Goal: Task Accomplishment & Management: Complete application form

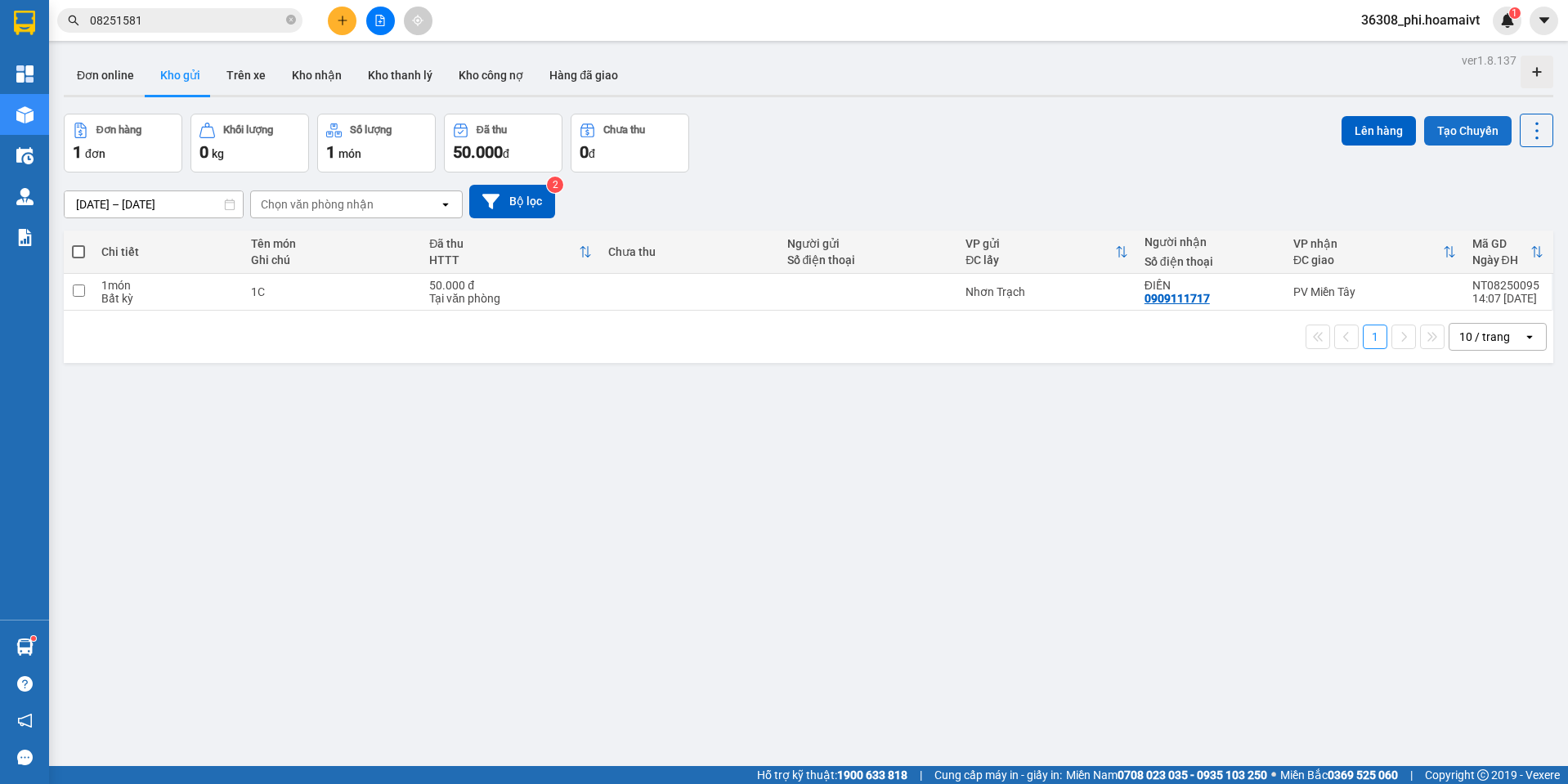
click at [1437, 139] on button "Tạo Chuyến" at bounding box center [1468, 130] width 88 height 30
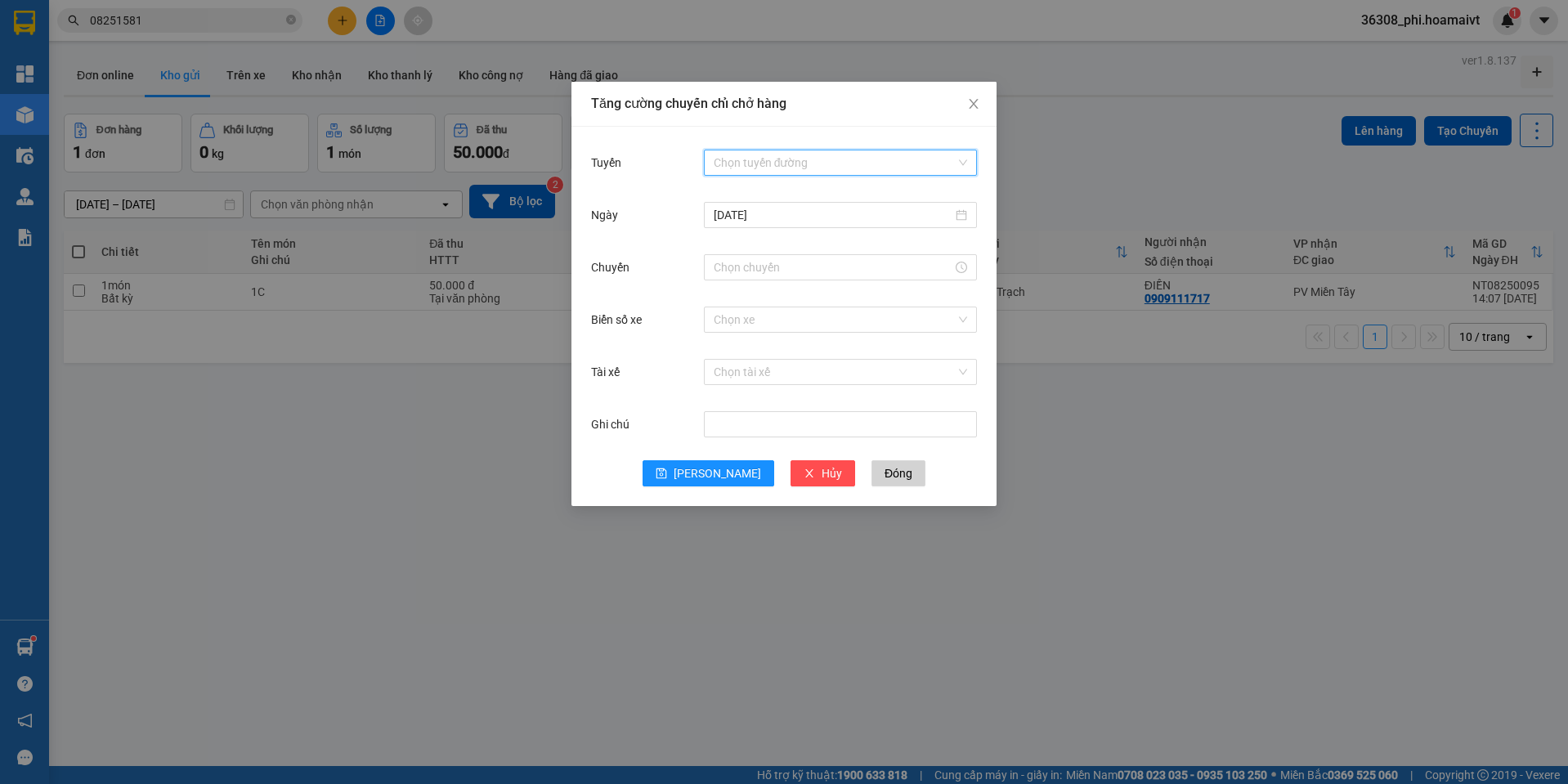
click at [825, 172] on input "Tuyến" at bounding box center [835, 162] width 242 height 24
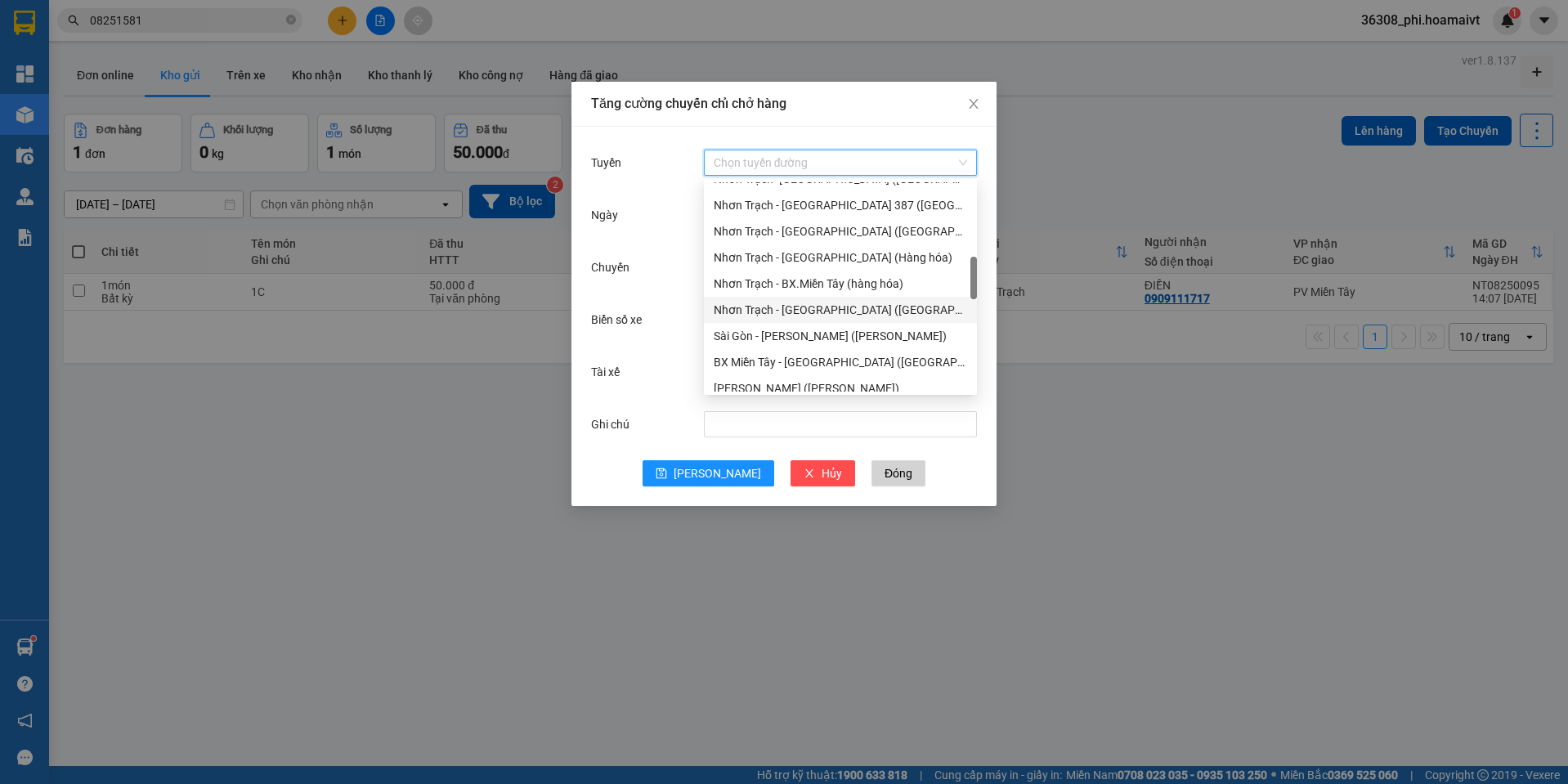
scroll to position [245, 0]
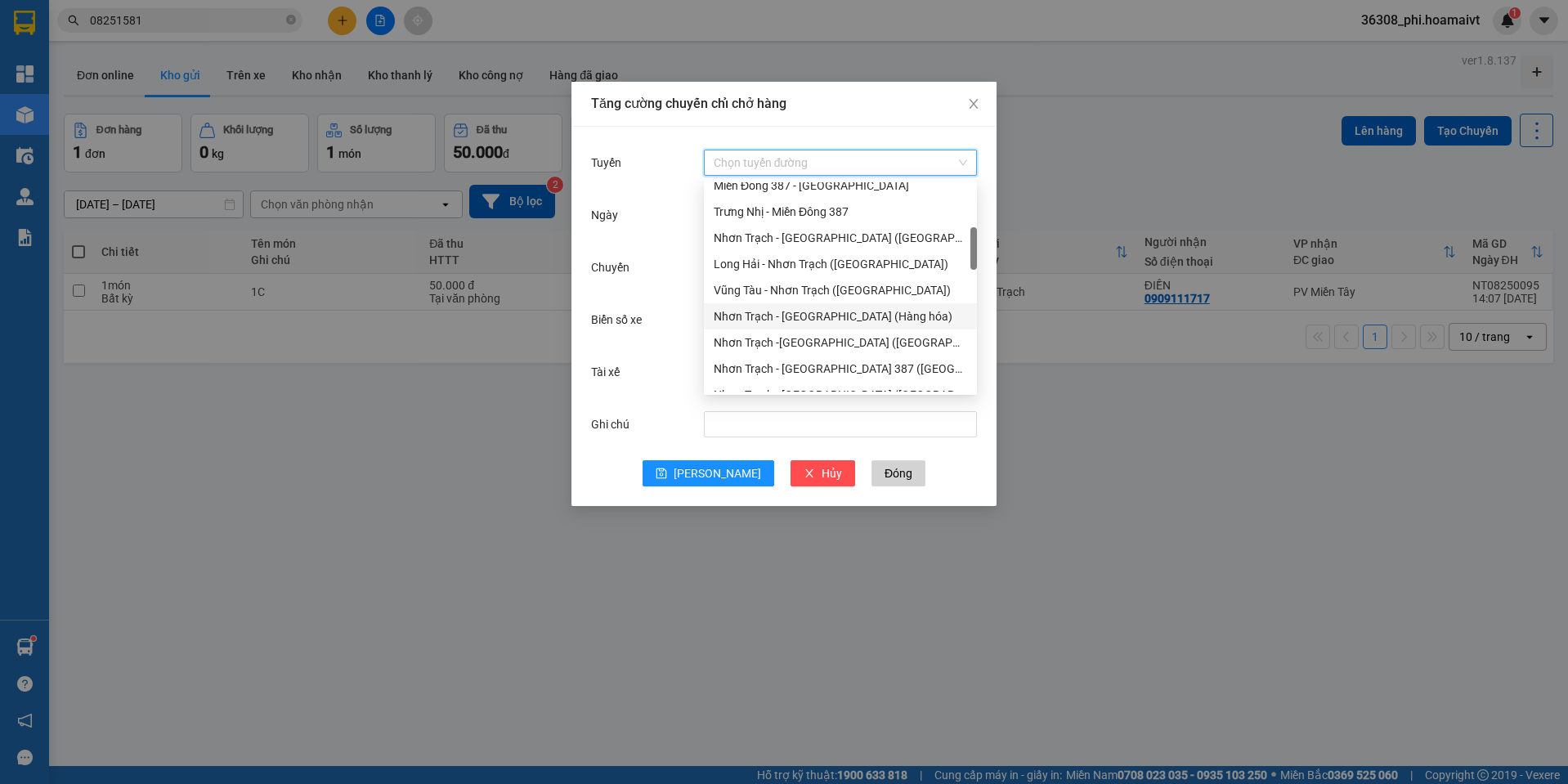
click at [826, 318] on div "Nhơn Trạch - [GEOGRAPHIC_DATA] (Hàng hóa)" at bounding box center [841, 316] width 253 height 18
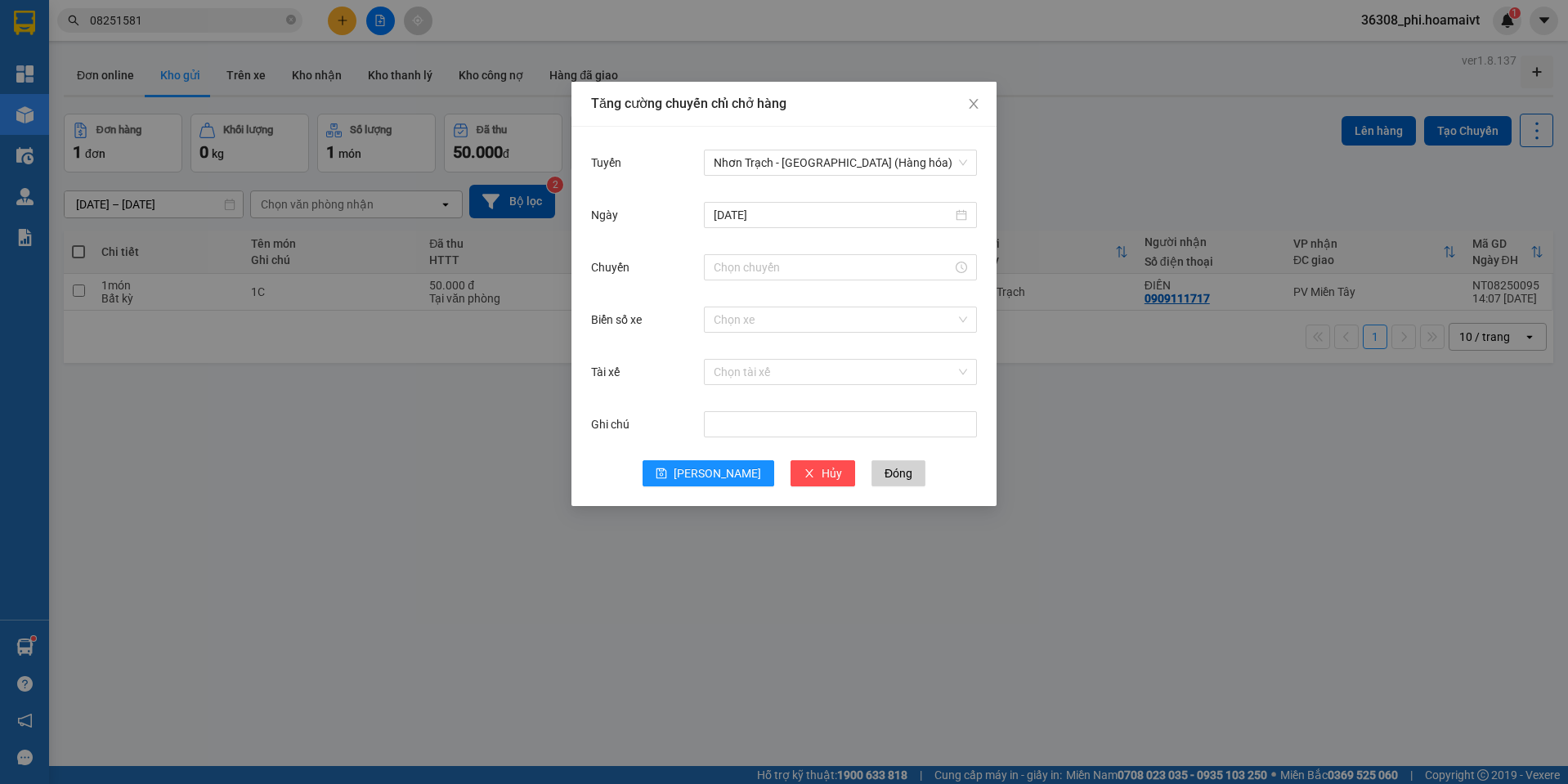
click at [752, 250] on div "[DATE]" at bounding box center [784, 225] width 386 height 52
click at [751, 265] on input "Chuyến" at bounding box center [833, 267] width 239 height 18
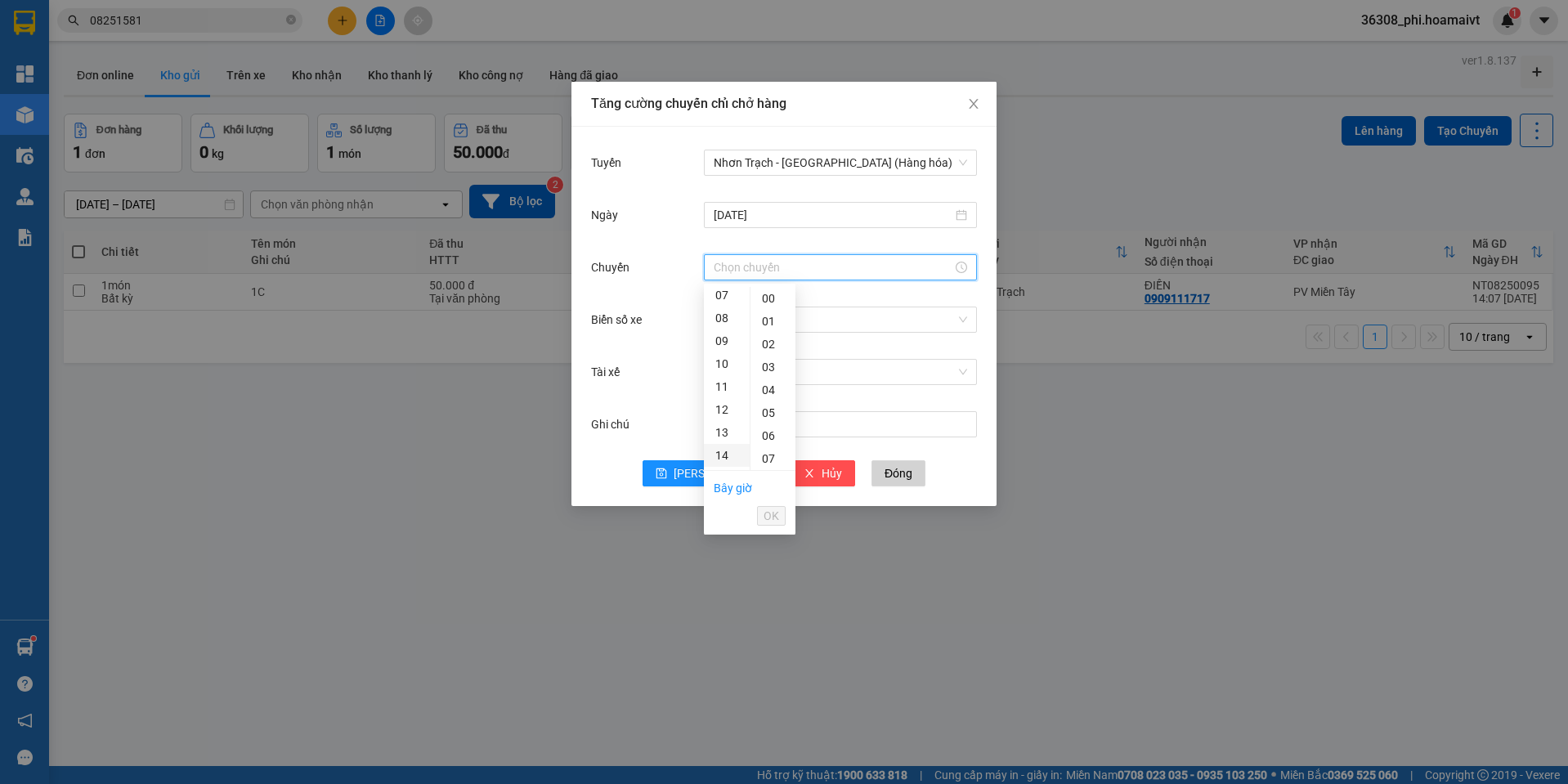
click at [723, 444] on div "14" at bounding box center [727, 455] width 46 height 23
type input "14:00"
click at [763, 295] on div "00" at bounding box center [772, 298] width 45 height 23
click at [764, 518] on span "OK" at bounding box center [771, 515] width 15 height 18
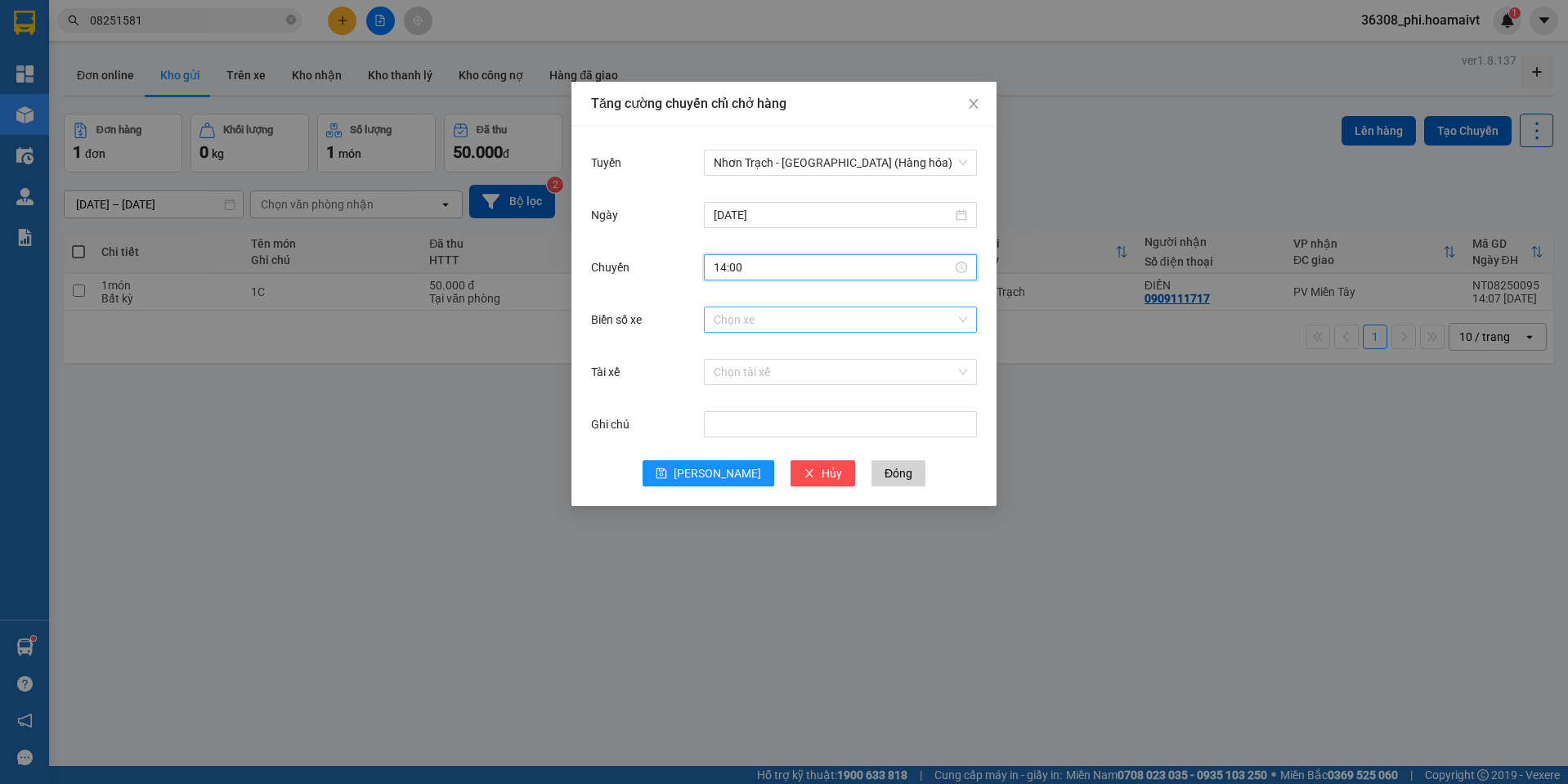
click at [751, 312] on input "Biển số xe" at bounding box center [835, 319] width 242 height 24
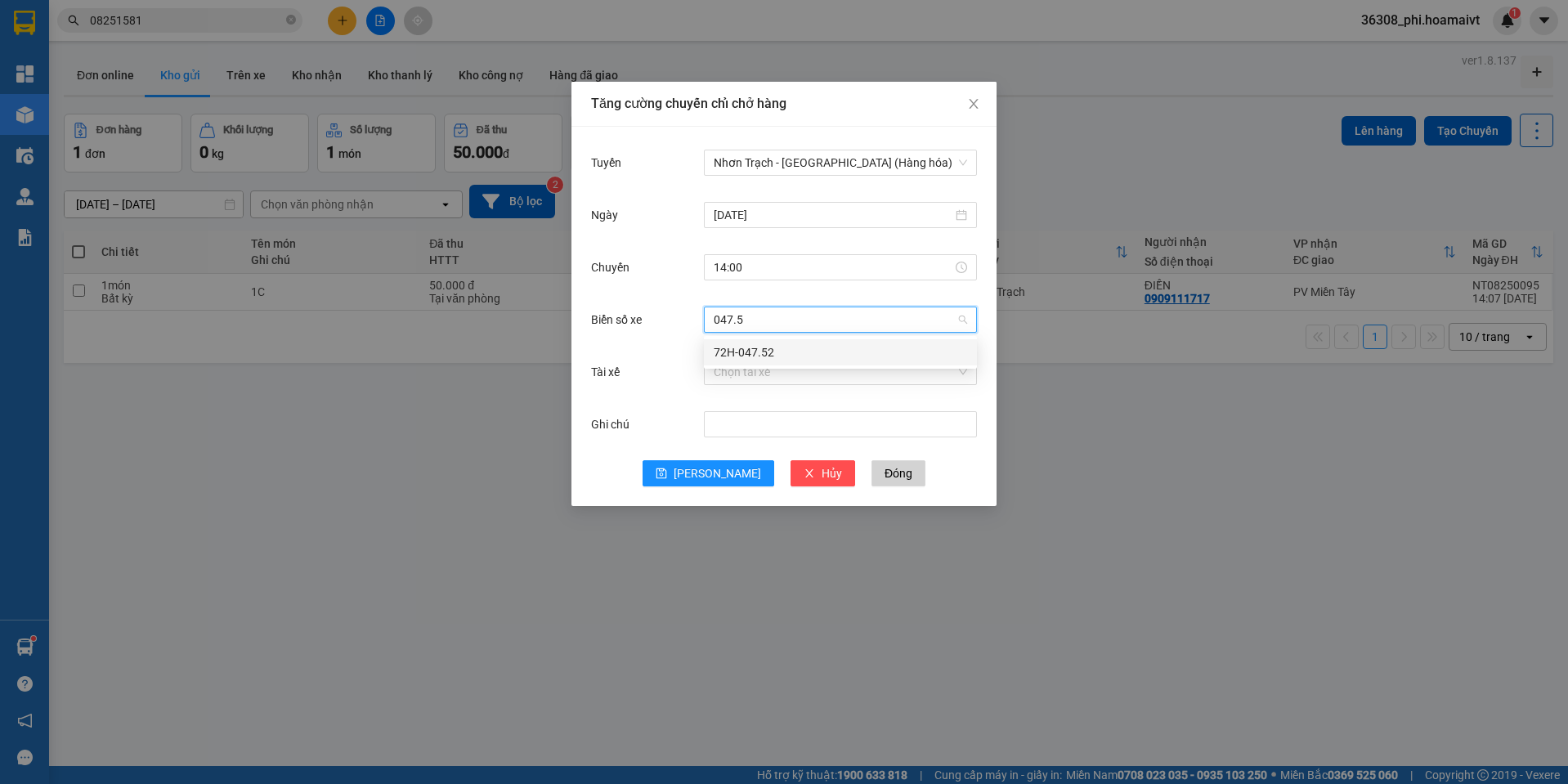
type input "047.52"
click at [759, 349] on div "72H-047.52" at bounding box center [841, 351] width 253 height 18
click at [722, 476] on span "[PERSON_NAME]" at bounding box center [717, 473] width 88 height 18
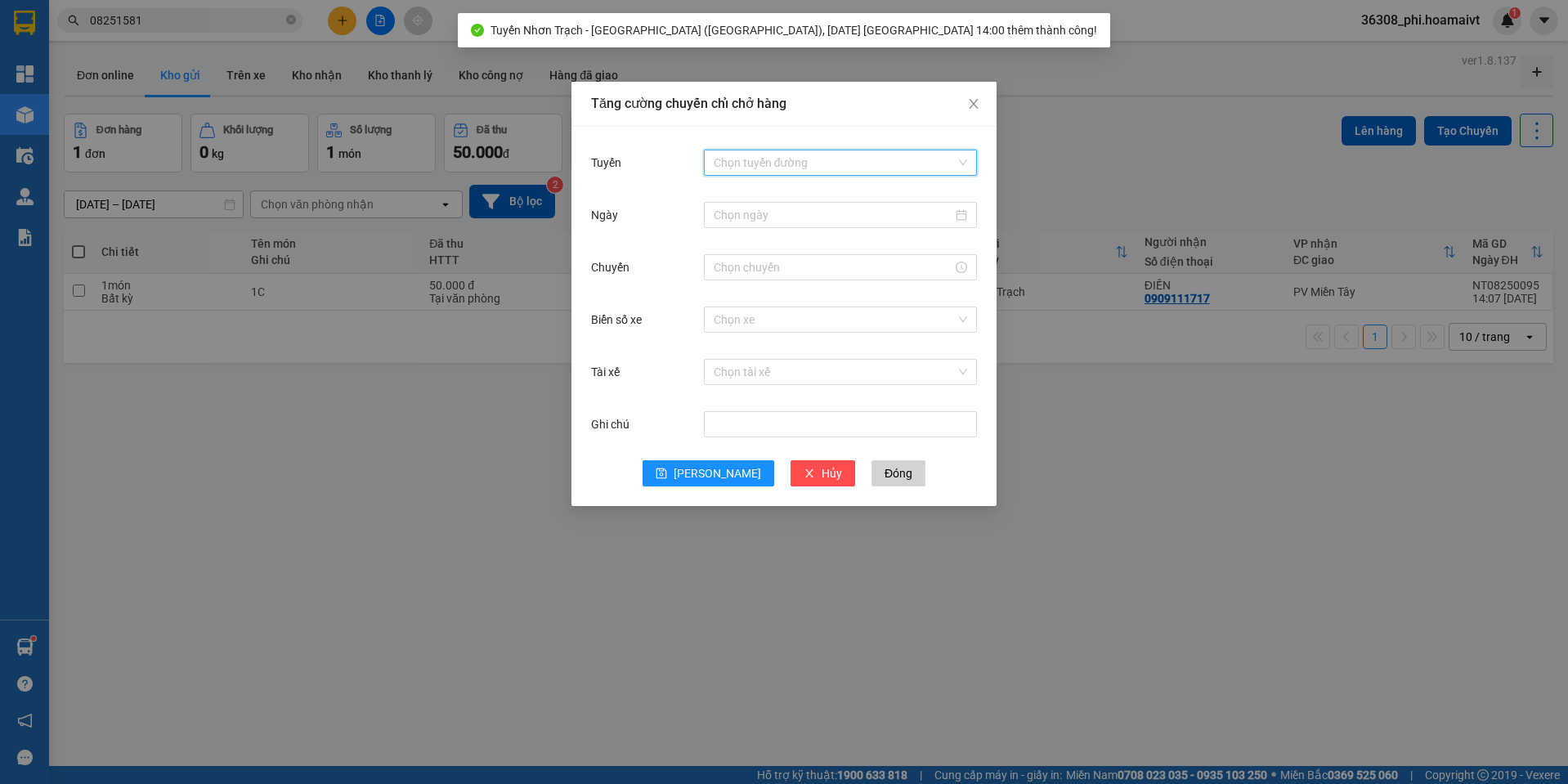
click at [809, 161] on input "Tuyến" at bounding box center [835, 162] width 242 height 24
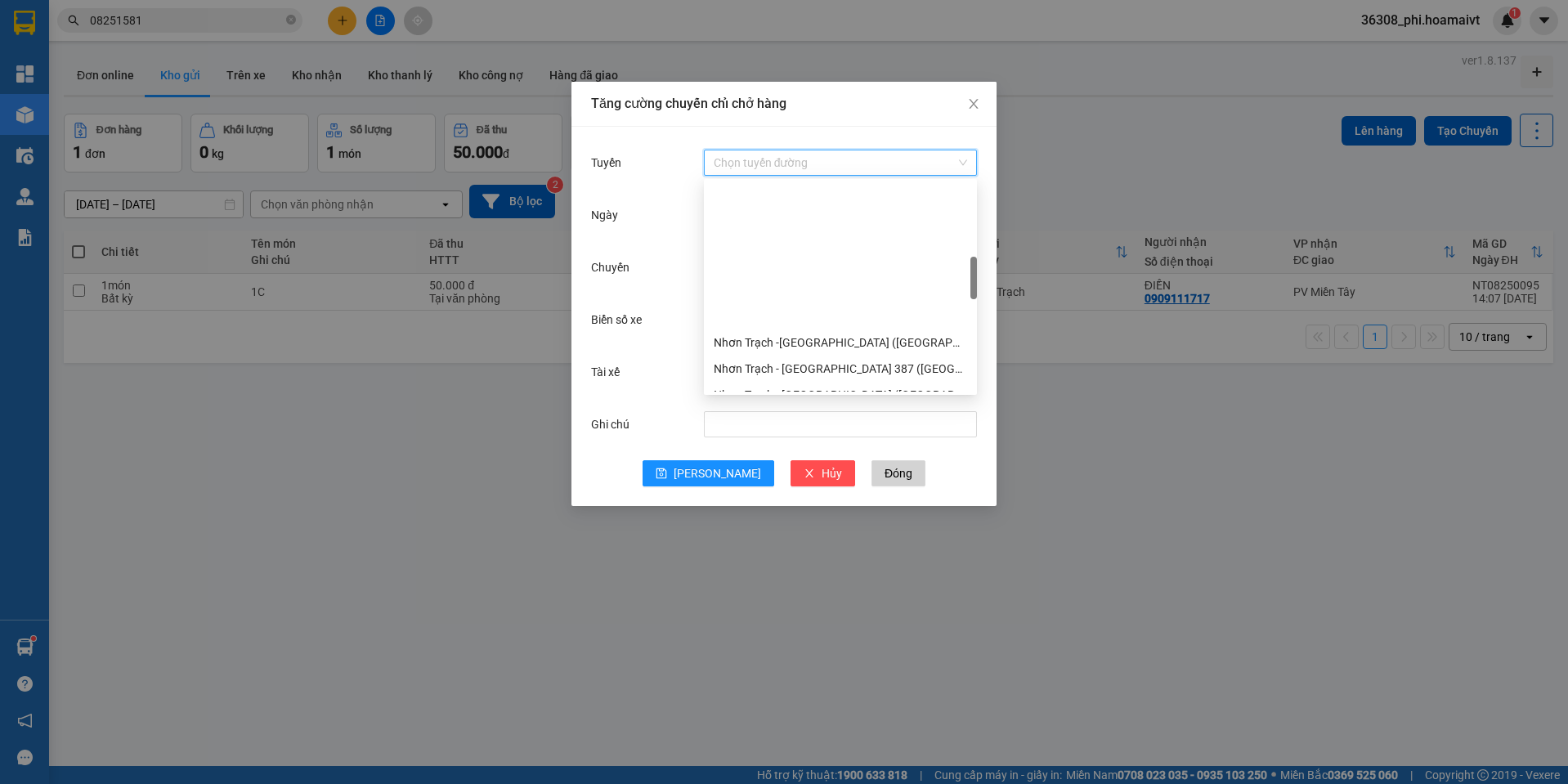
scroll to position [409, 0]
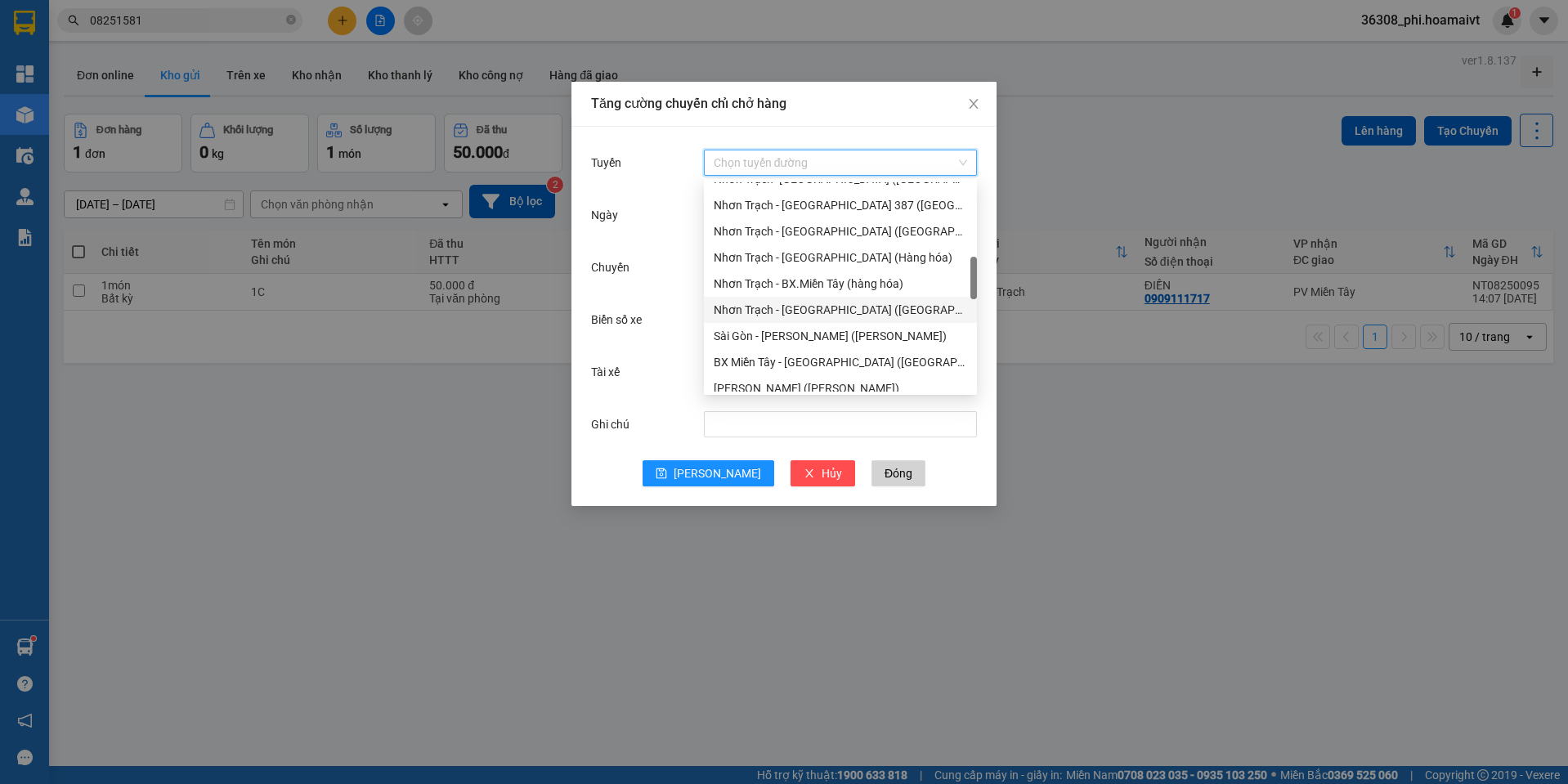
click at [829, 306] on div "Nhơn Trạch - [GEOGRAPHIC_DATA] ([GEOGRAPHIC_DATA])" at bounding box center [841, 309] width 253 height 18
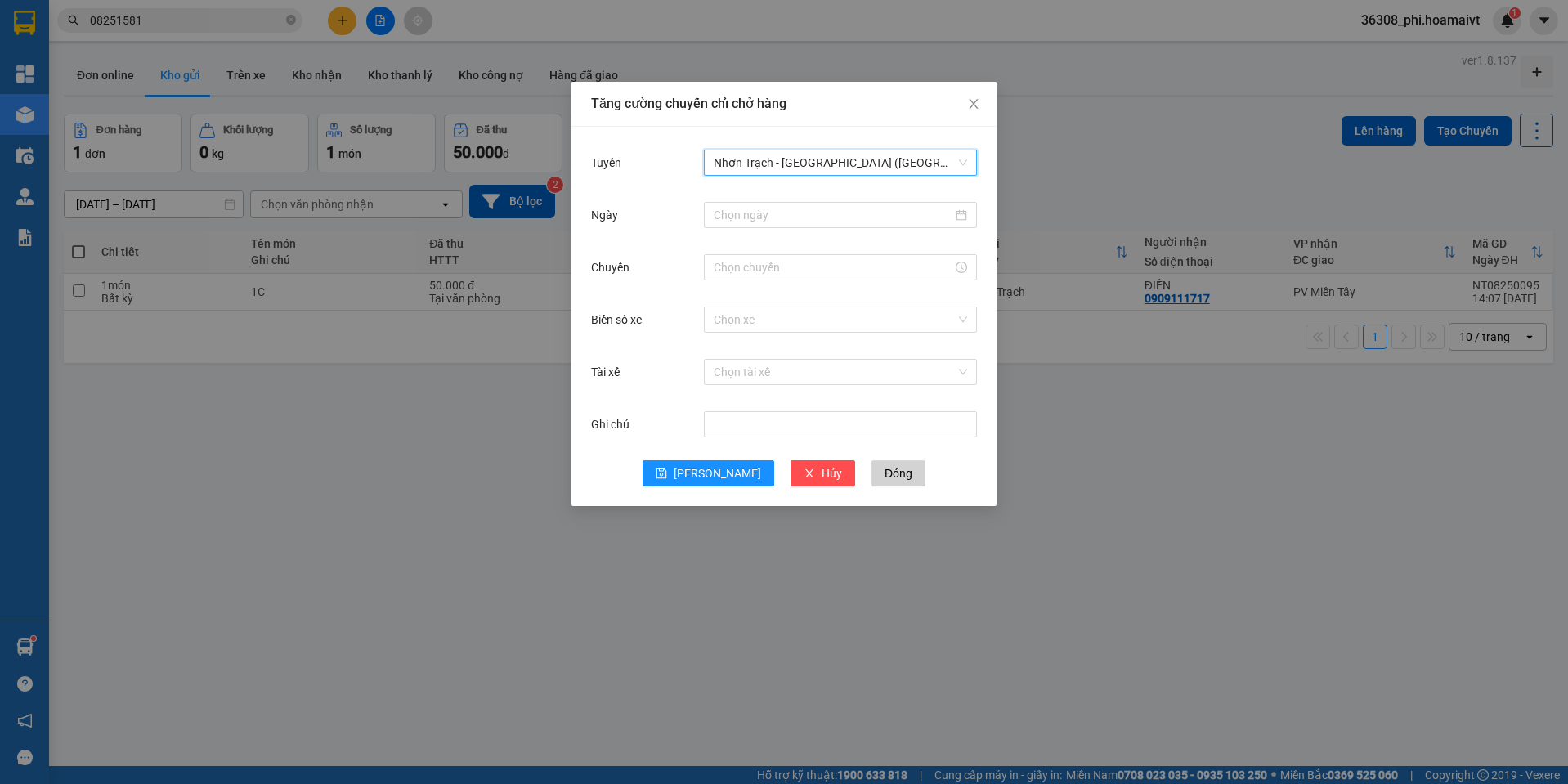
click at [744, 231] on div at bounding box center [840, 215] width 273 height 33
click at [749, 215] on input "Ngày" at bounding box center [833, 215] width 239 height 18
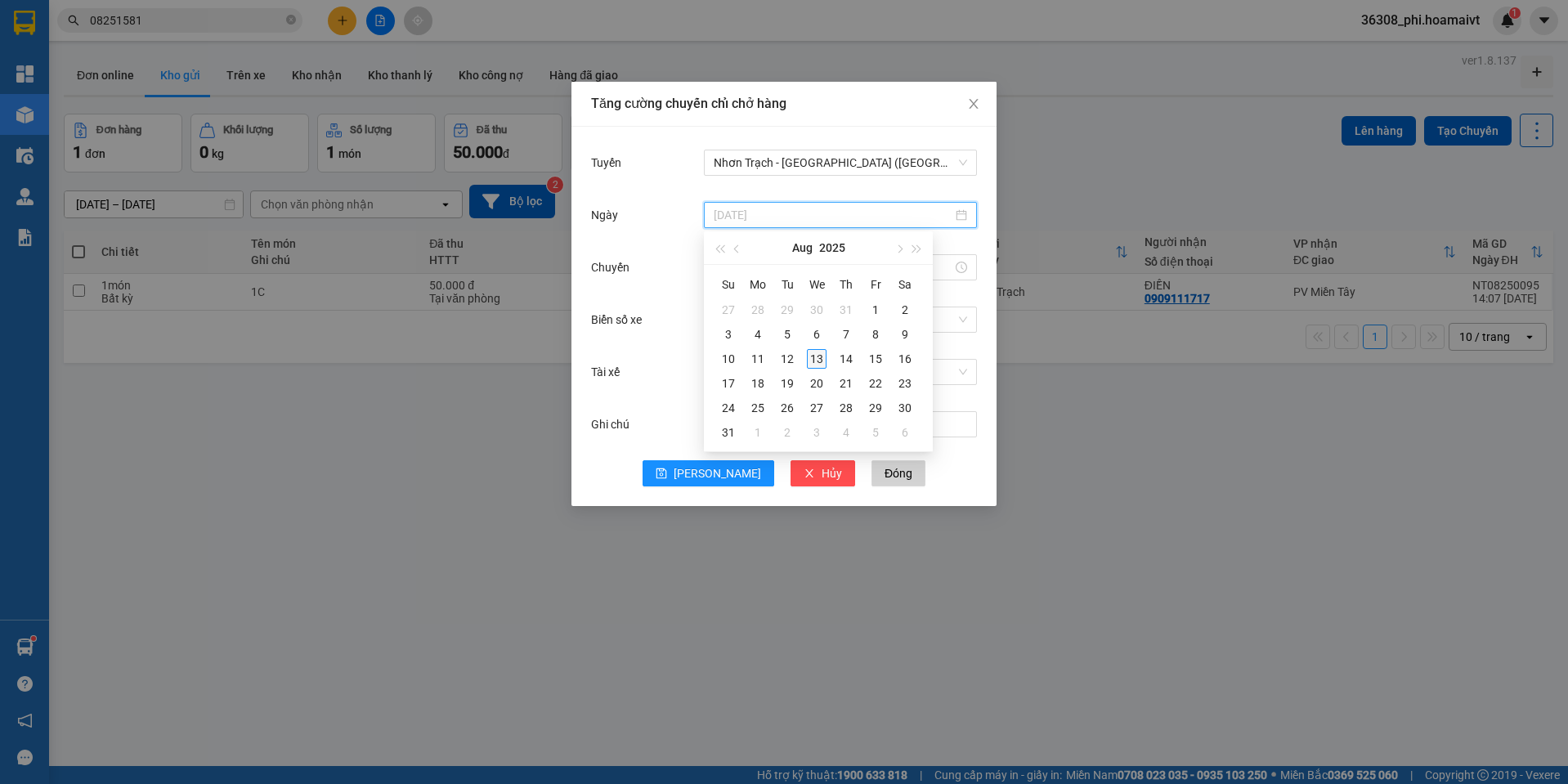
type input "[DATE]"
click at [813, 357] on div "13" at bounding box center [816, 358] width 19 height 19
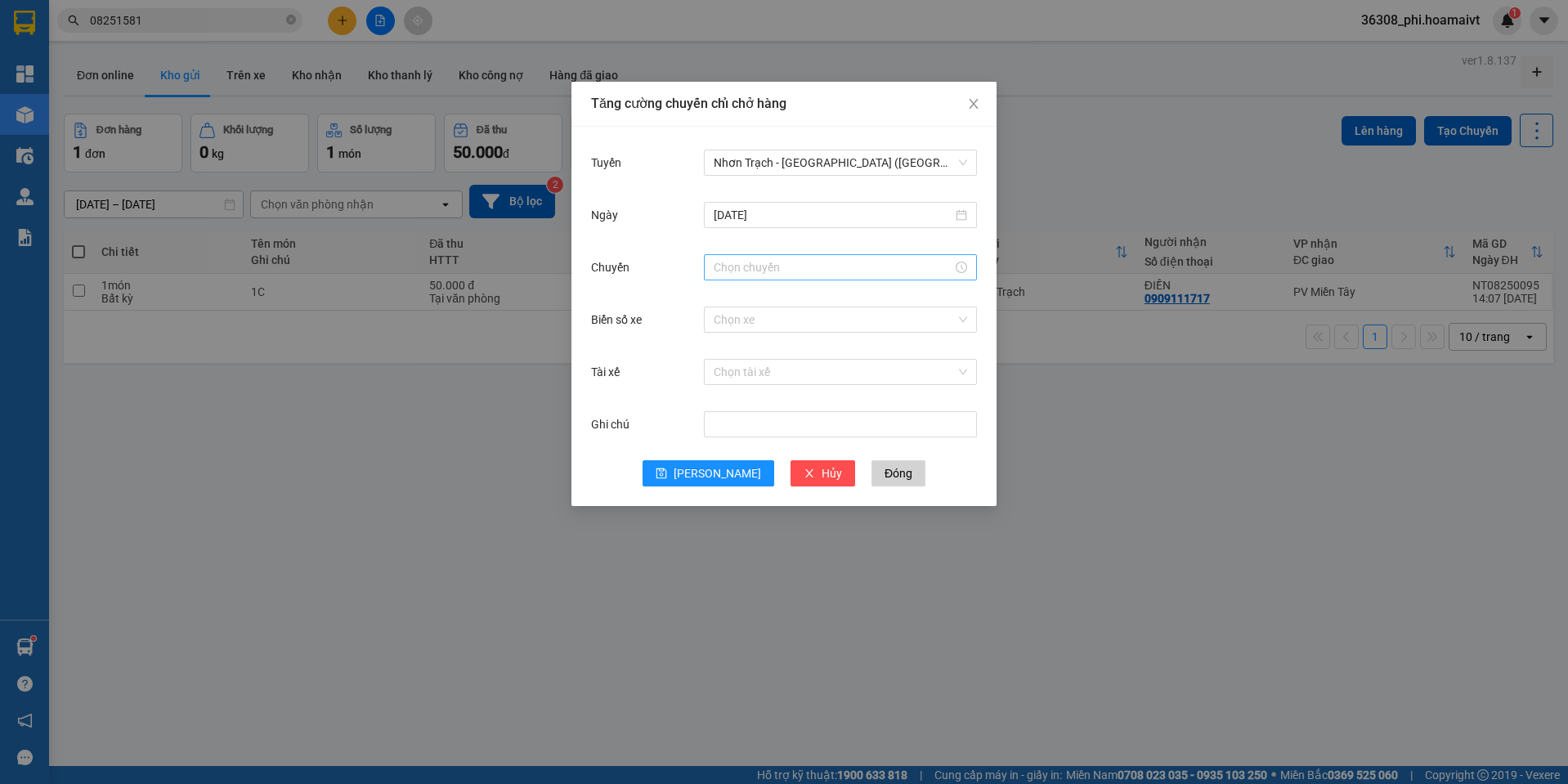
click at [739, 258] on div at bounding box center [840, 267] width 273 height 26
drag, startPoint x: 725, startPoint y: 299, endPoint x: 749, endPoint y: 311, distance: 26.8
click at [726, 298] on div "14" at bounding box center [727, 298] width 46 height 23
click at [759, 318] on div "01" at bounding box center [772, 321] width 45 height 23
type input "14:01"
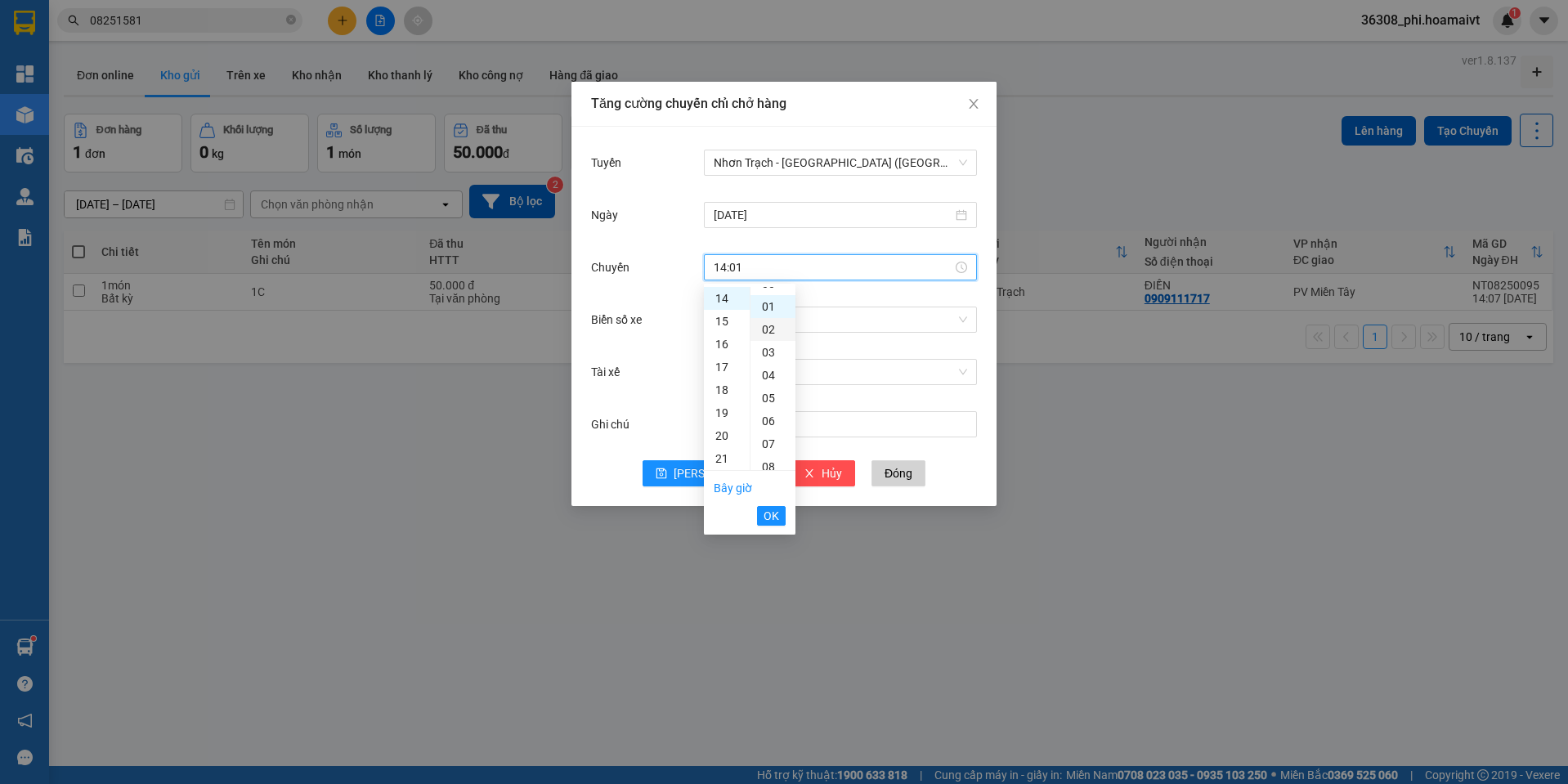
scroll to position [23, 0]
click at [776, 520] on span "OK" at bounding box center [771, 515] width 15 height 18
click at [757, 324] on input "Biển số xe" at bounding box center [835, 319] width 242 height 24
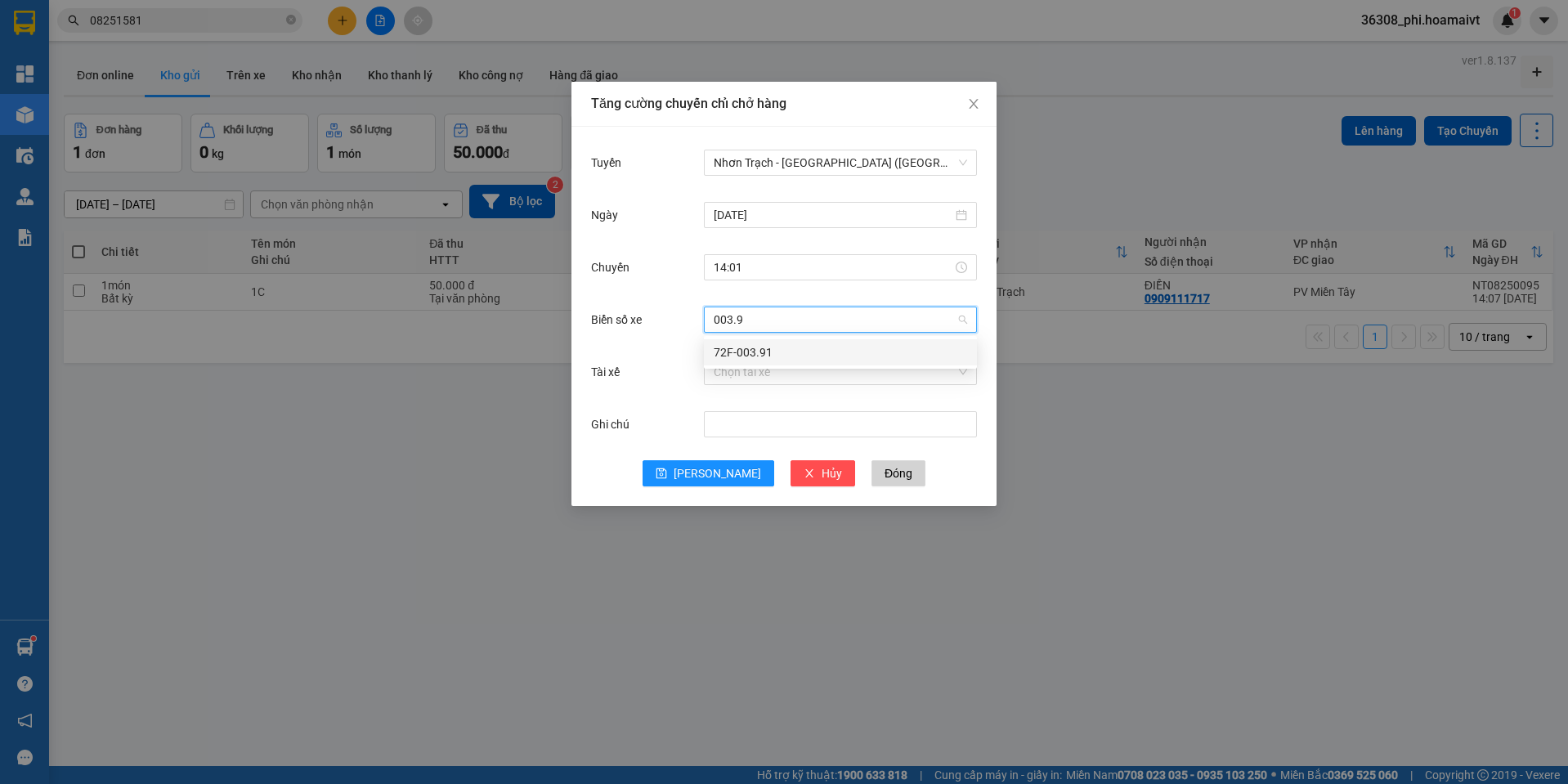
type input "003.91"
click at [745, 362] on div "72F-003.91" at bounding box center [840, 352] width 273 height 26
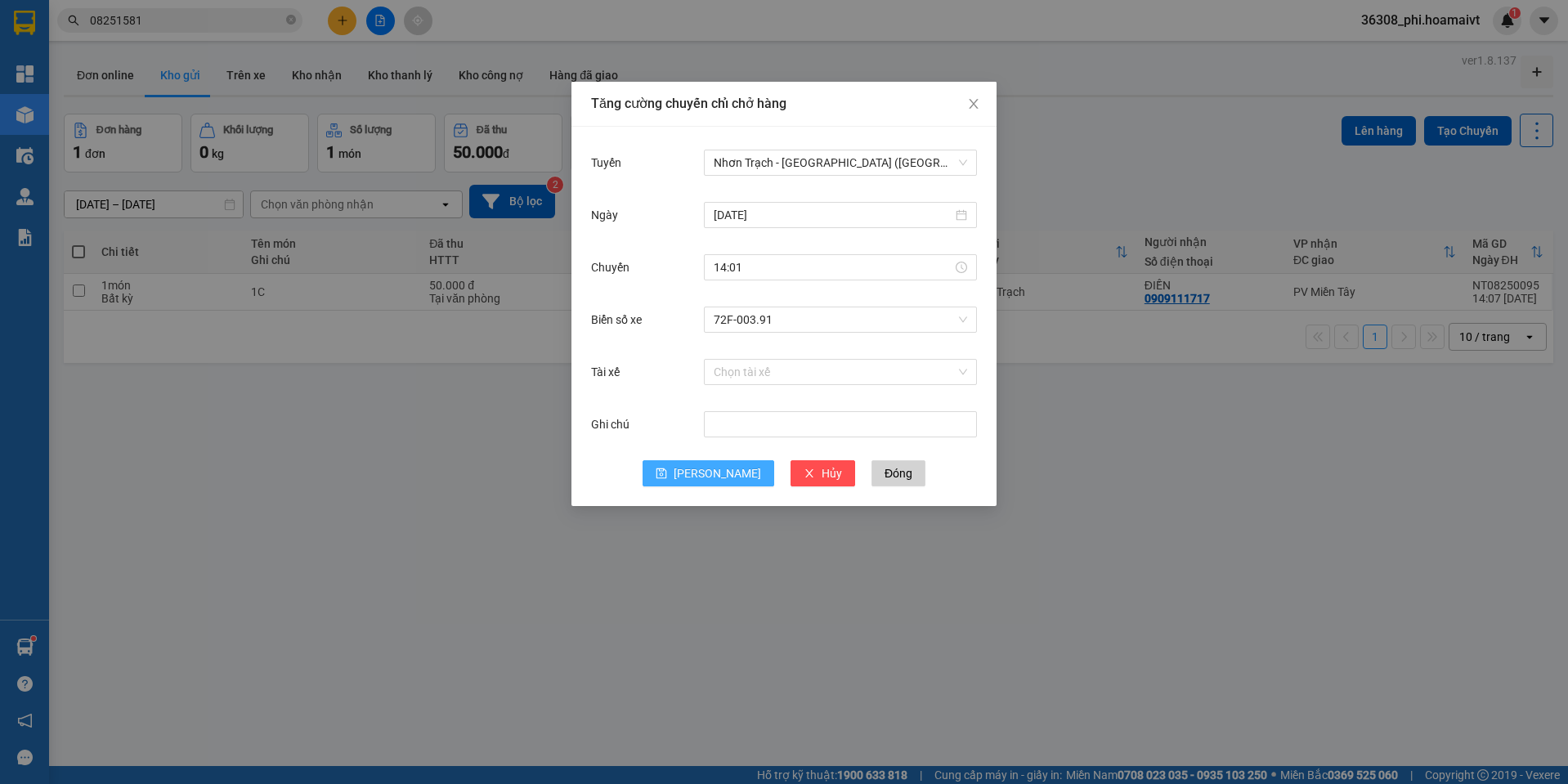
click at [706, 467] on button "[PERSON_NAME]" at bounding box center [709, 473] width 132 height 26
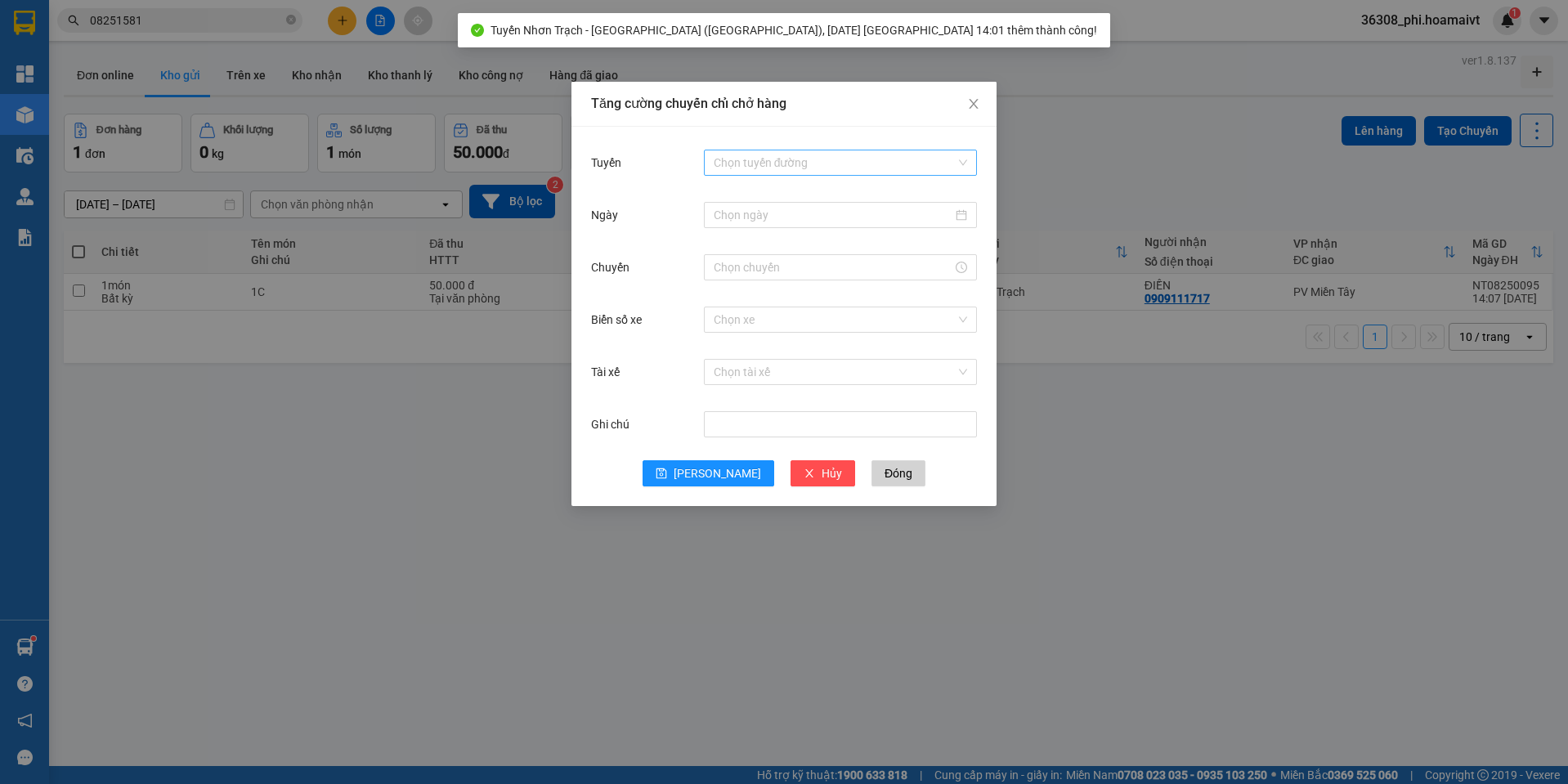
click at [761, 159] on input "Tuyến" at bounding box center [835, 162] width 242 height 24
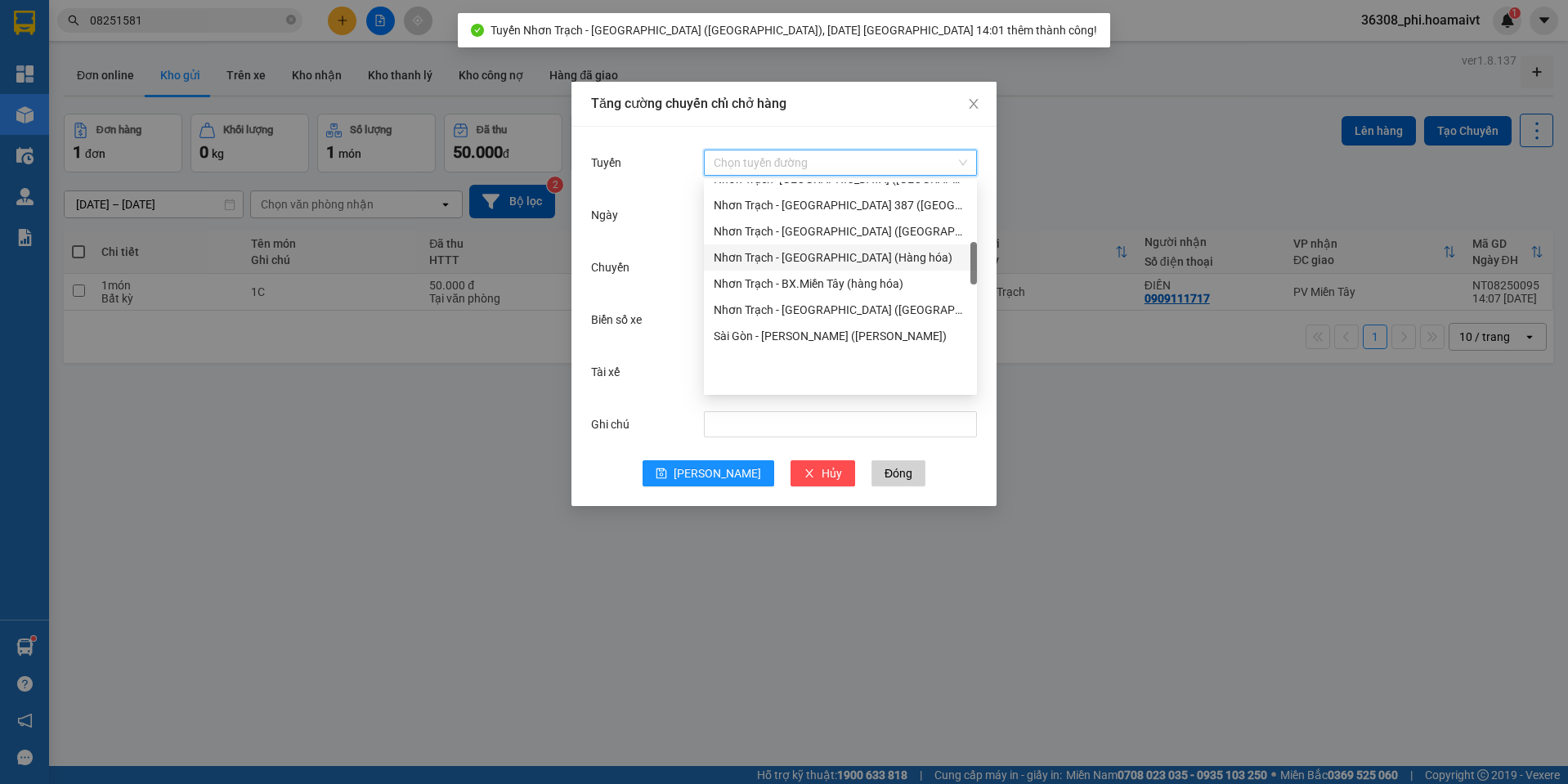
scroll to position [327, 0]
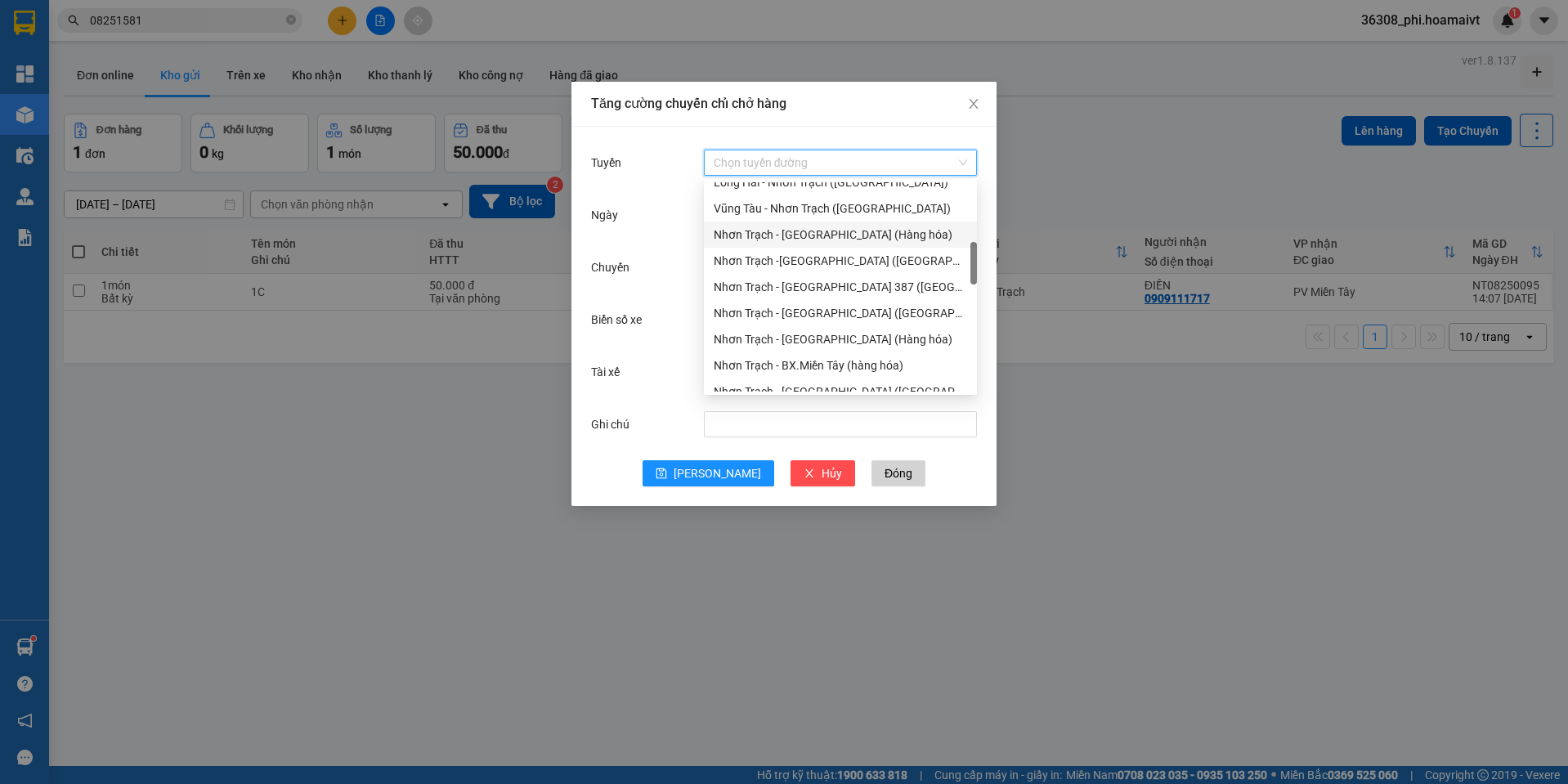
click at [795, 231] on div "Nhơn Trạch - [GEOGRAPHIC_DATA] (Hàng hóa)" at bounding box center [841, 234] width 253 height 18
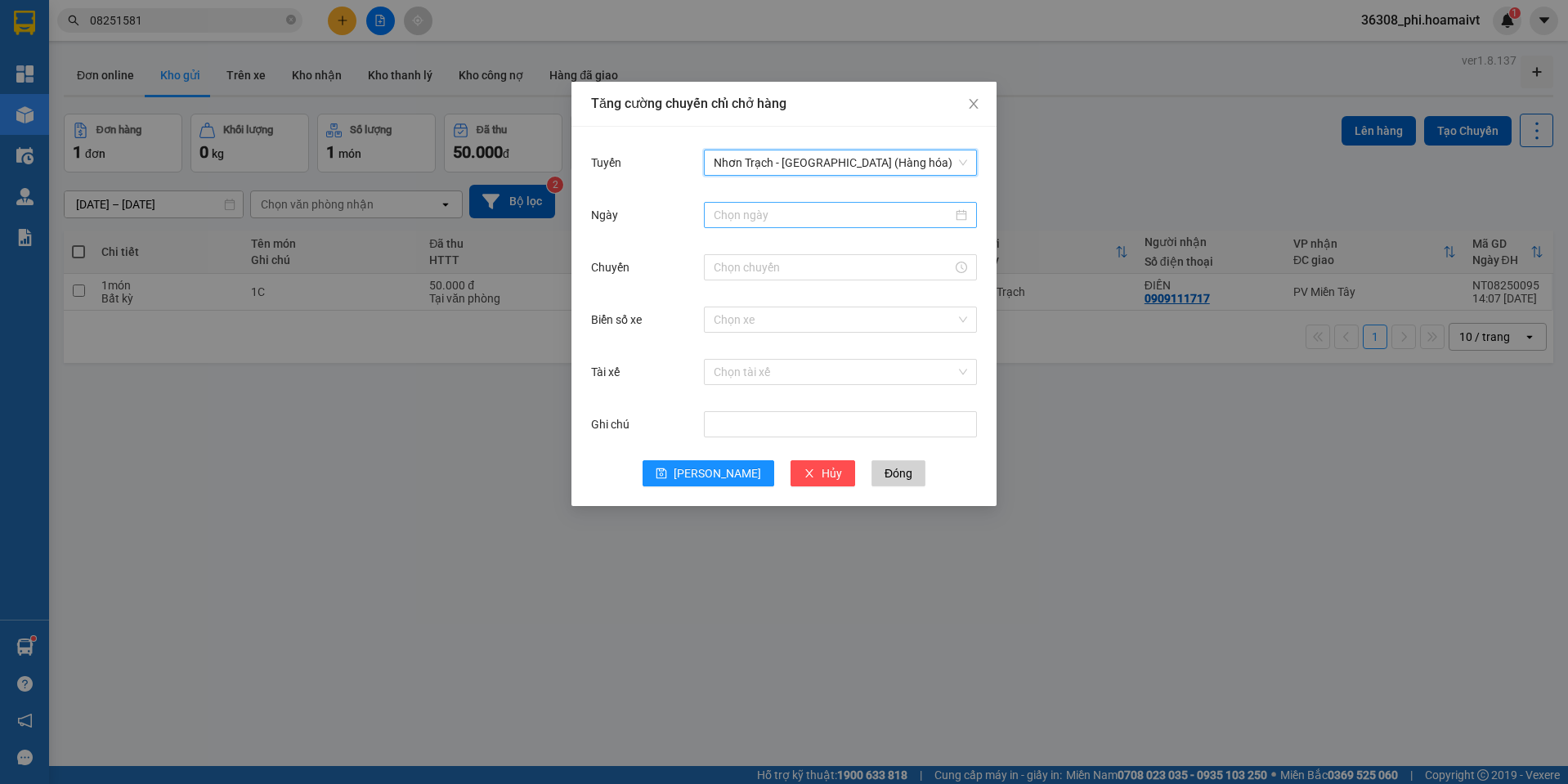
click at [764, 215] on input "Ngày" at bounding box center [833, 215] width 239 height 18
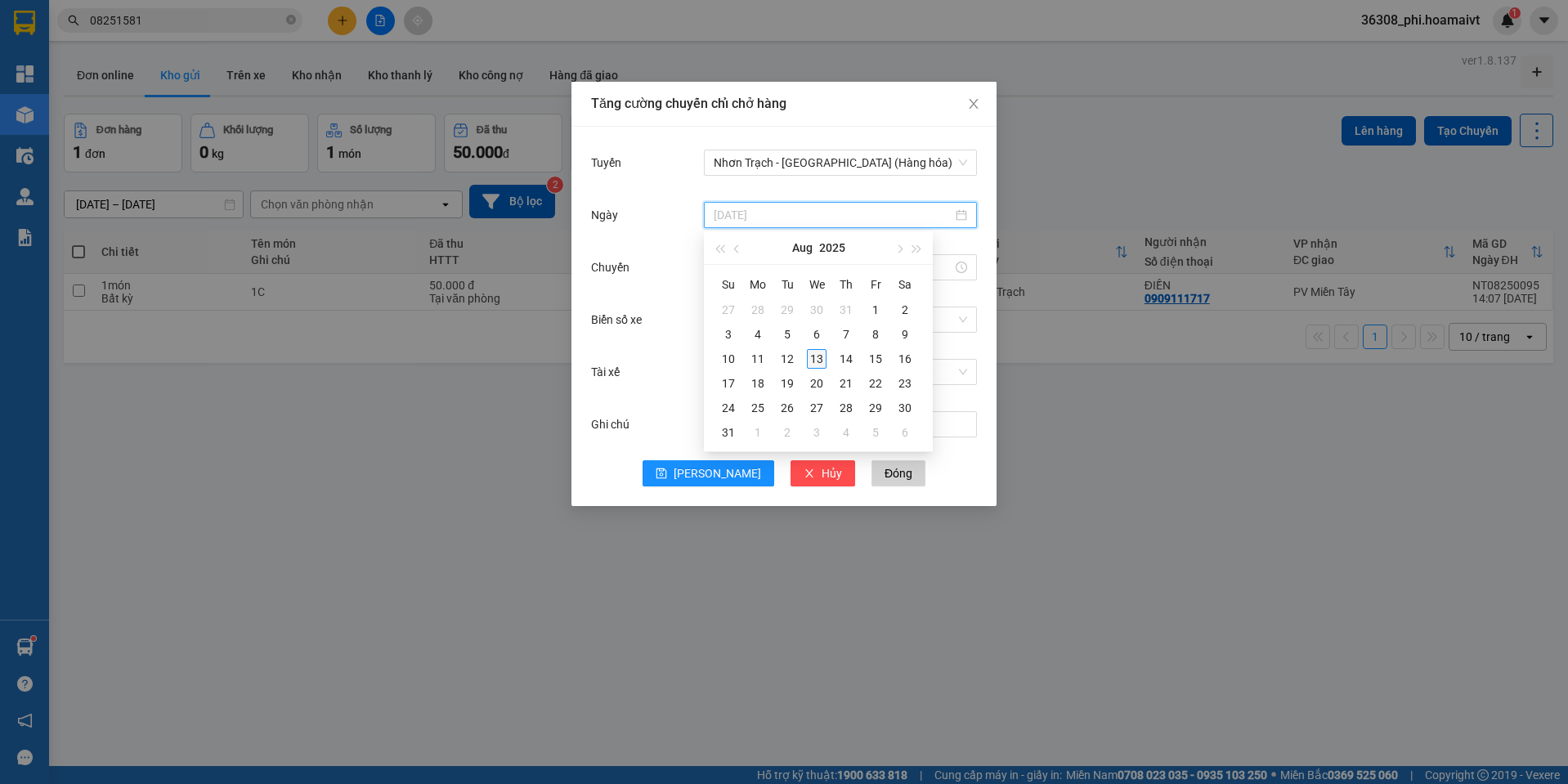
type input "[DATE]"
click at [819, 357] on div "13" at bounding box center [816, 358] width 19 height 19
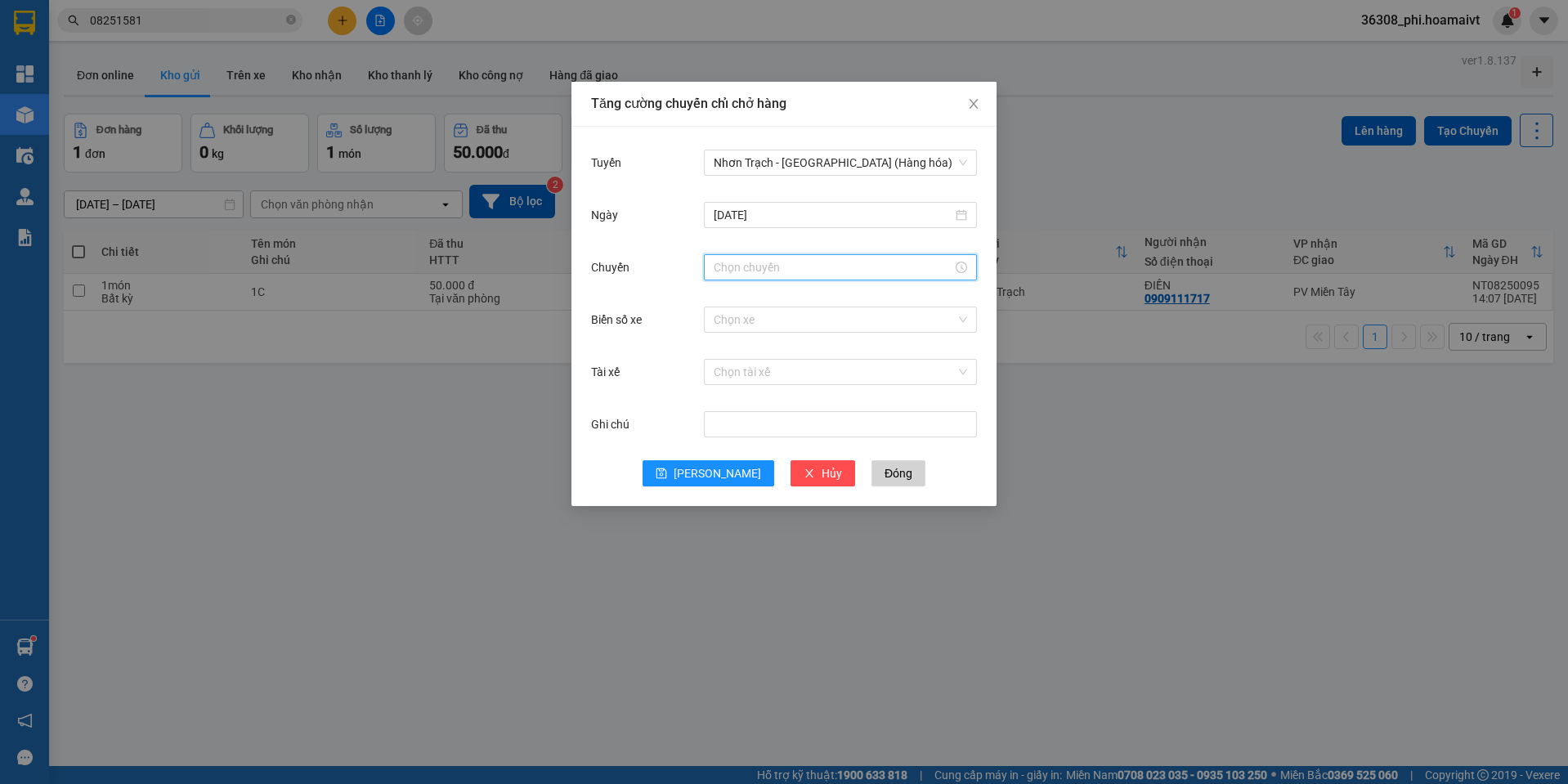
click at [735, 264] on input "Chuyến" at bounding box center [833, 267] width 239 height 18
click at [722, 302] on div "14" at bounding box center [727, 298] width 46 height 23
drag, startPoint x: 767, startPoint y: 323, endPoint x: 765, endPoint y: 404, distance: 81.0
click at [765, 323] on div "01" at bounding box center [772, 321] width 45 height 23
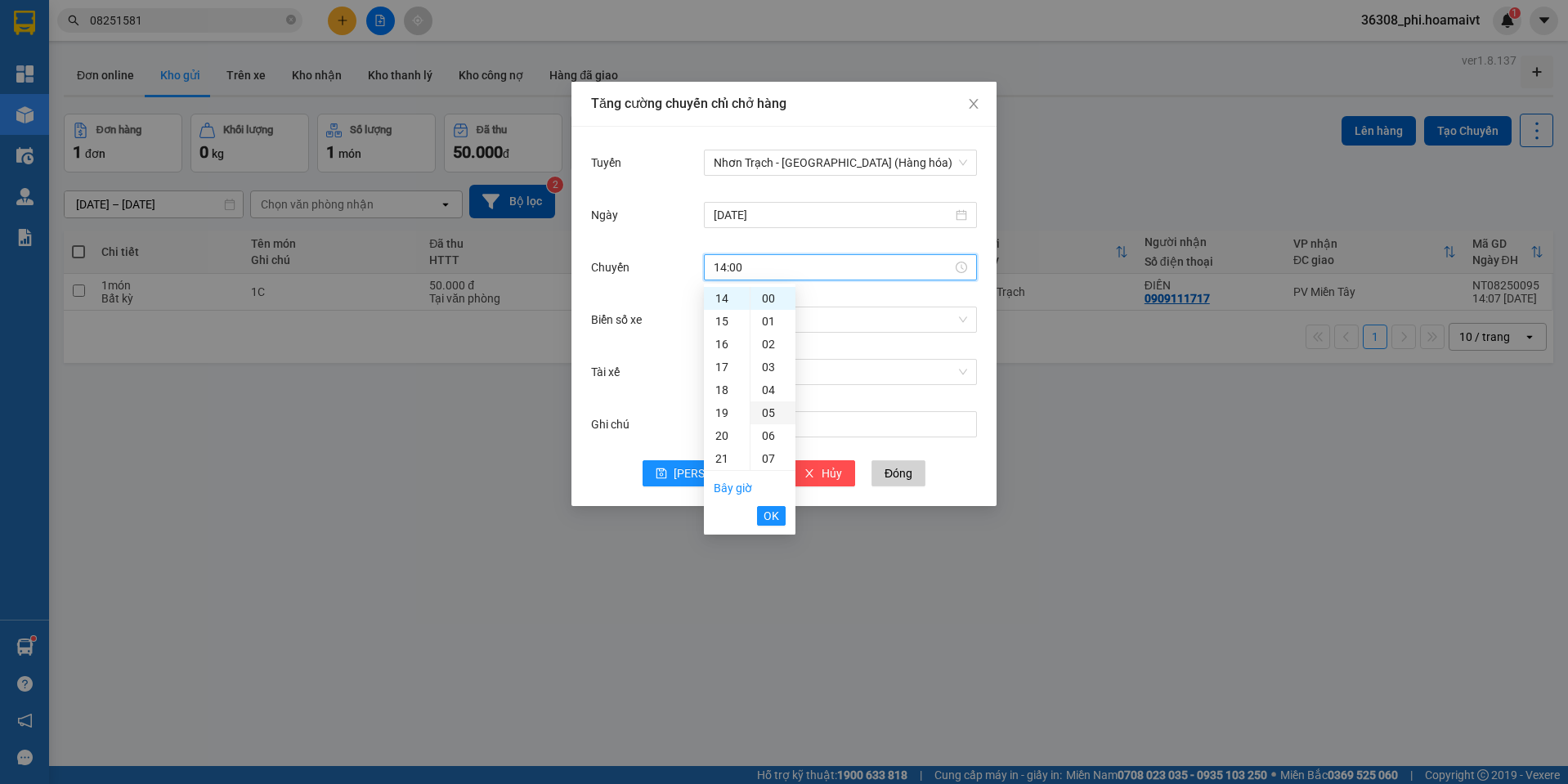
type input "14:01"
click at [771, 514] on span "OK" at bounding box center [771, 515] width 15 height 18
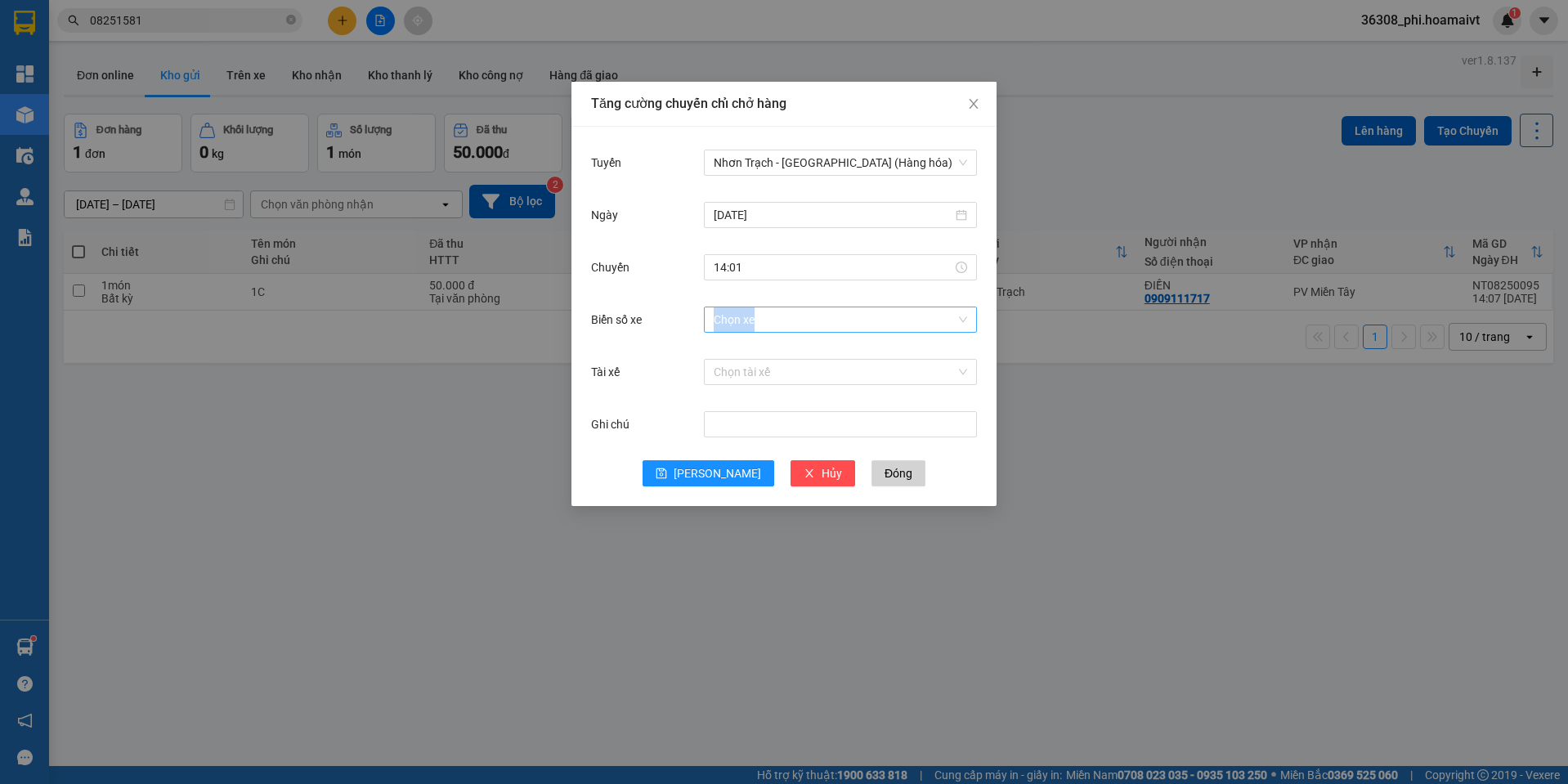
drag, startPoint x: 740, startPoint y: 339, endPoint x: 743, endPoint y: 317, distance: 22.2
click at [742, 329] on div "Biển số xe Chọn xe" at bounding box center [784, 329] width 386 height 52
click at [742, 317] on input "Biển số xe" at bounding box center [835, 319] width 242 height 24
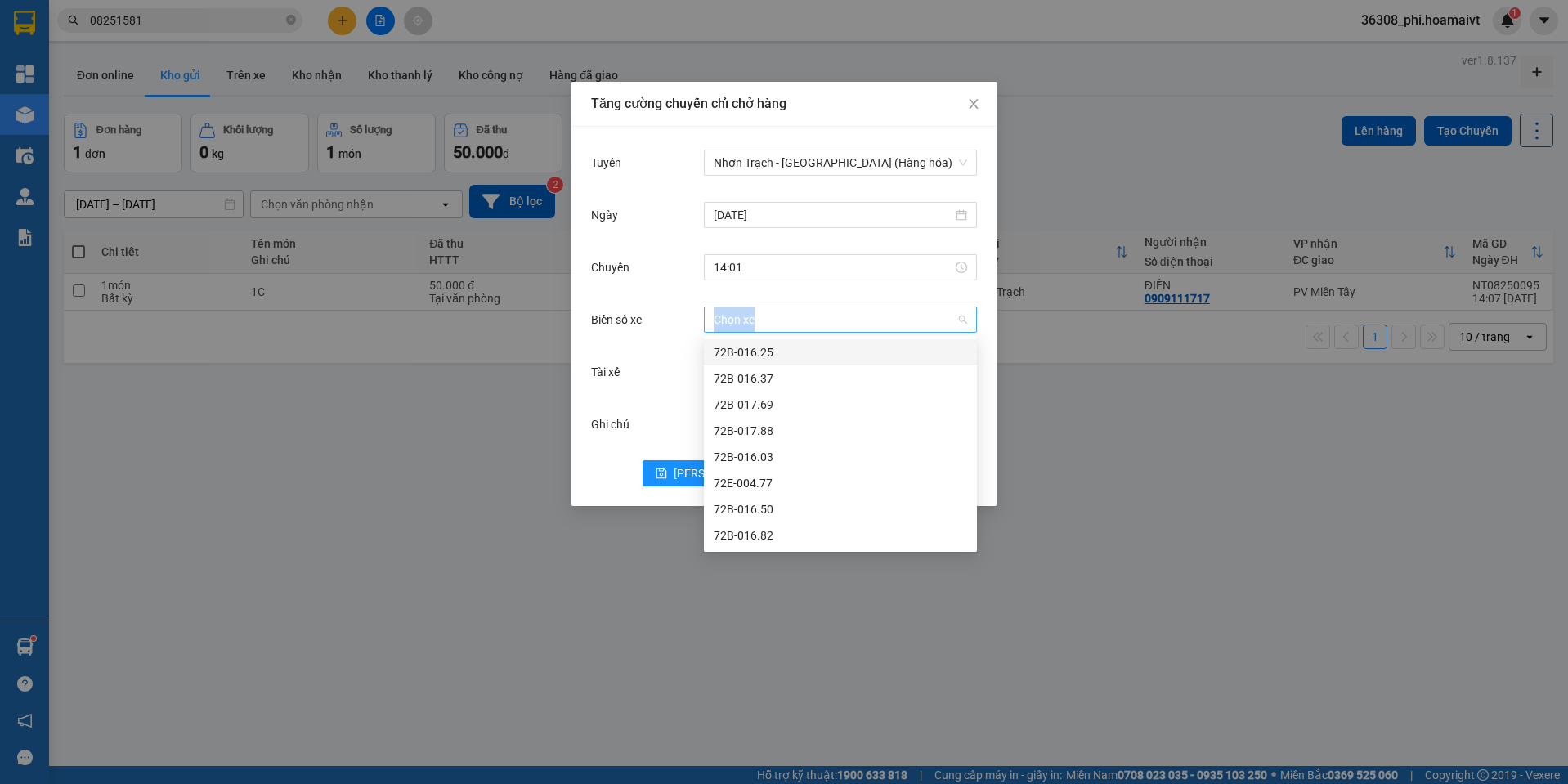
click at [808, 314] on input "Biển số xe" at bounding box center [835, 319] width 242 height 24
type input "024.40"
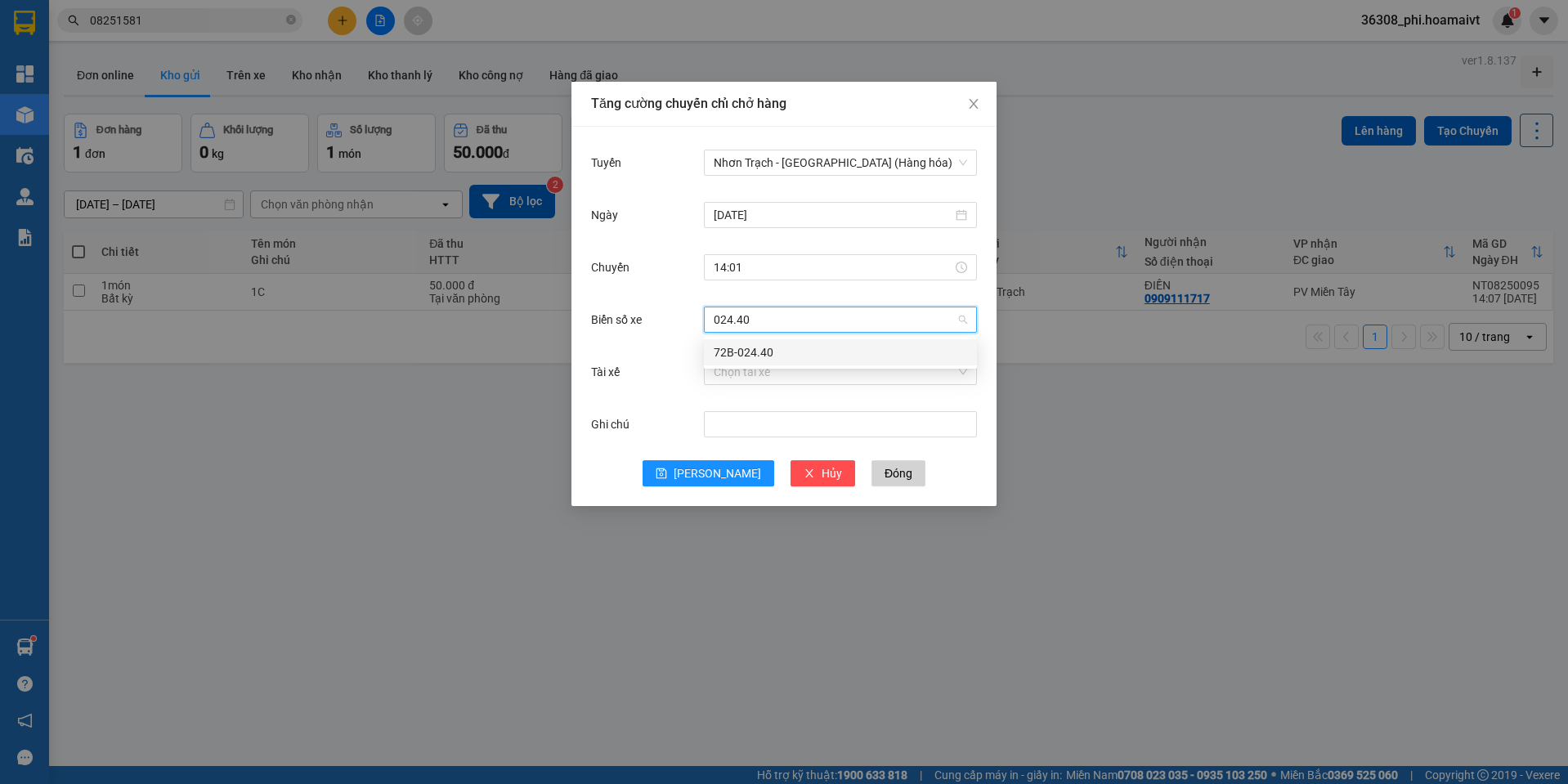
click at [782, 345] on div "72B-024.40" at bounding box center [841, 351] width 253 height 18
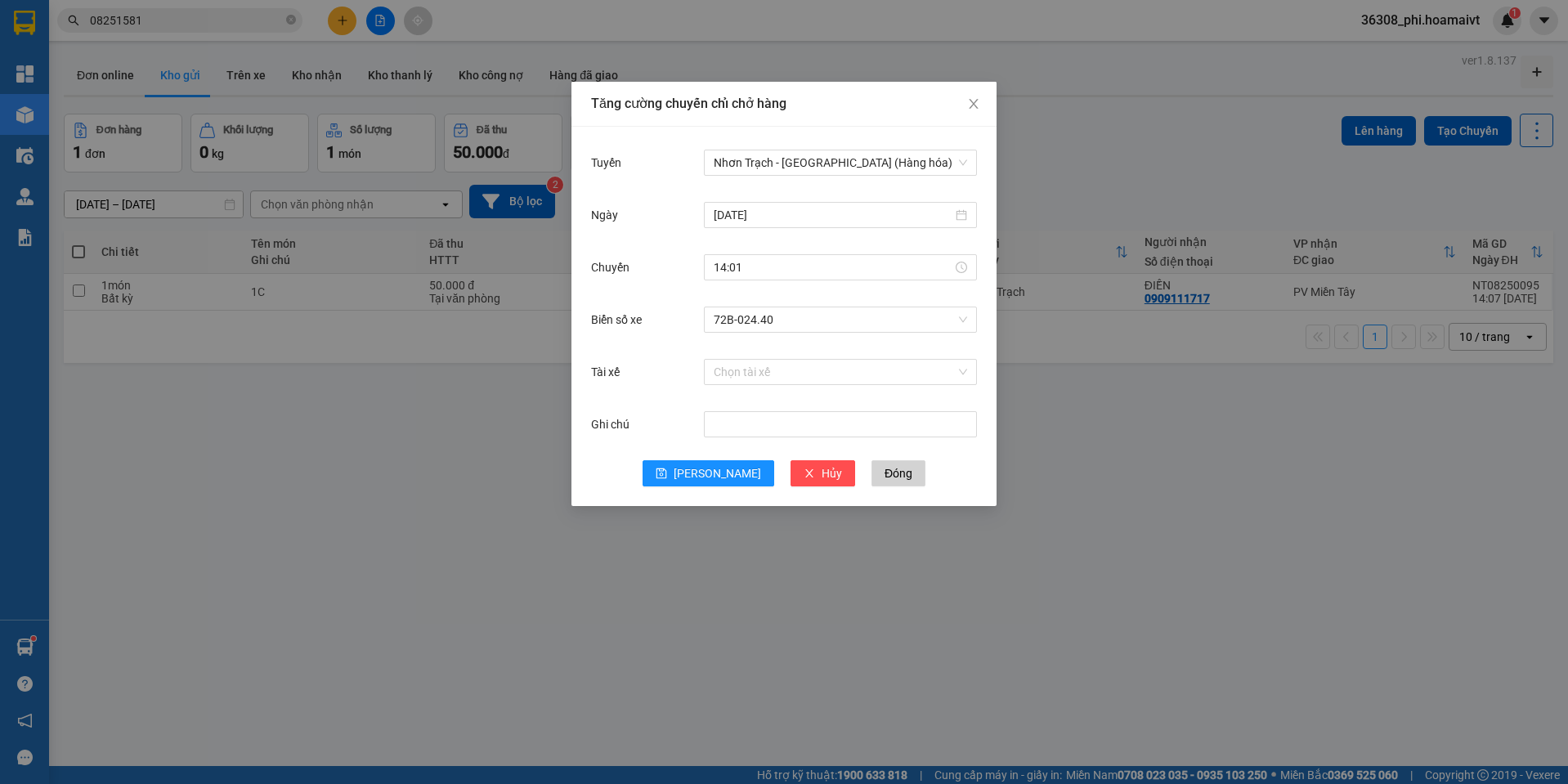
click at [730, 450] on div "Ghi chú" at bounding box center [784, 434] width 386 height 52
click at [723, 466] on span "[PERSON_NAME]" at bounding box center [717, 473] width 88 height 18
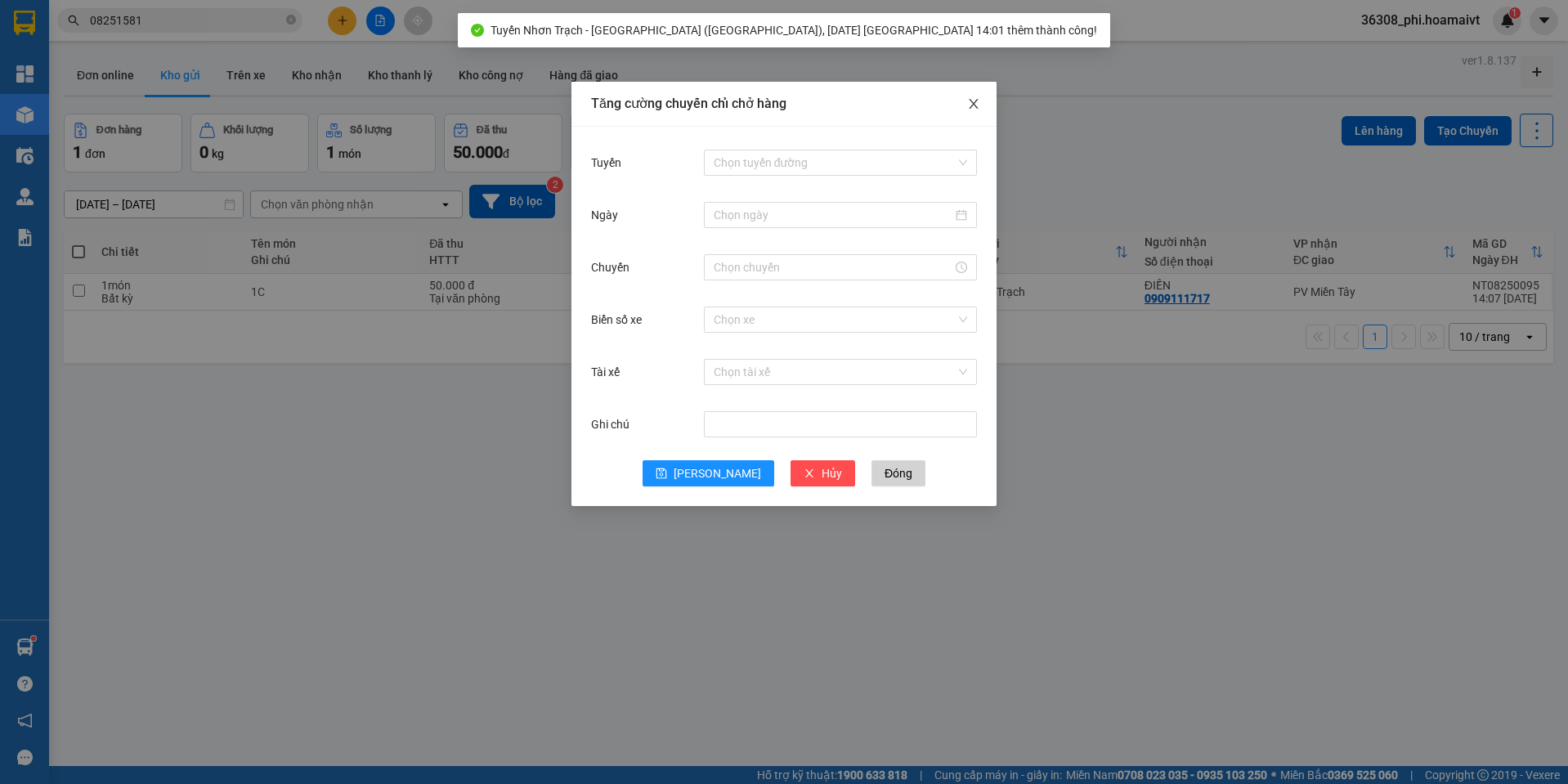
click at [978, 99] on icon "close" at bounding box center [973, 103] width 13 height 13
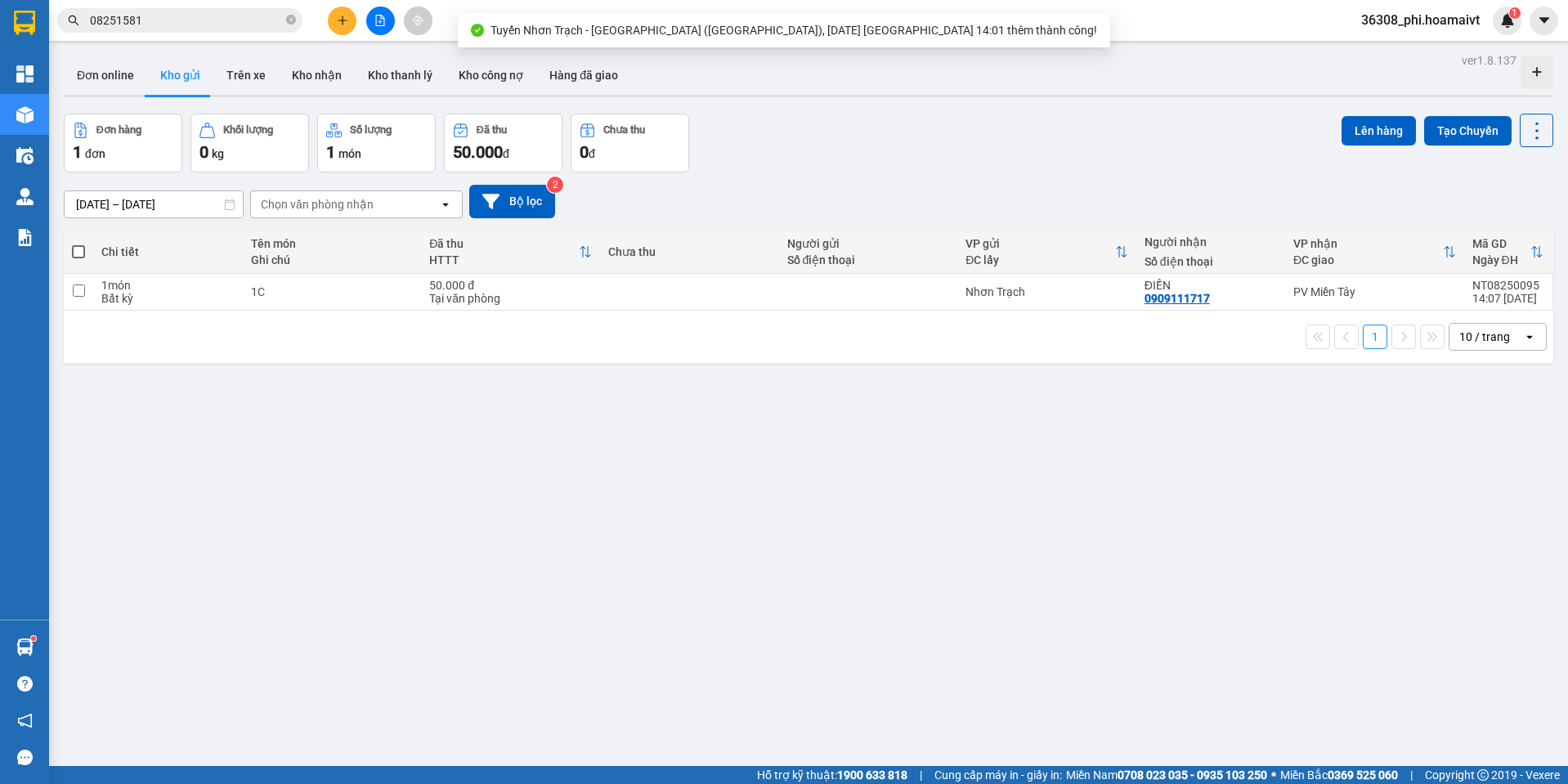
click at [335, 16] on button at bounding box center [342, 21] width 29 height 29
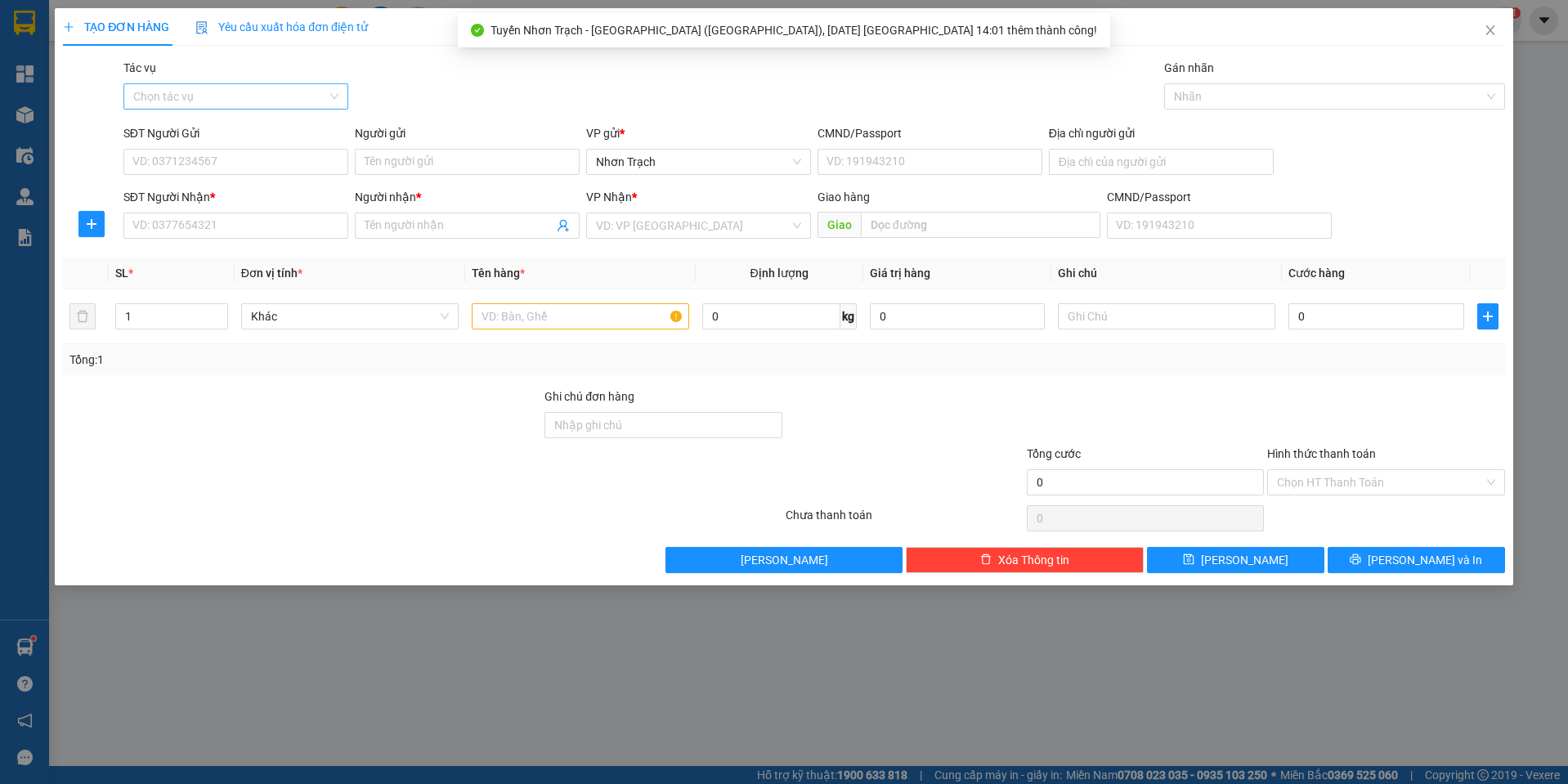
click at [239, 92] on input "Tác vụ" at bounding box center [230, 96] width 193 height 24
click at [226, 118] on div "Nhập hàng lên xe" at bounding box center [236, 128] width 225 height 26
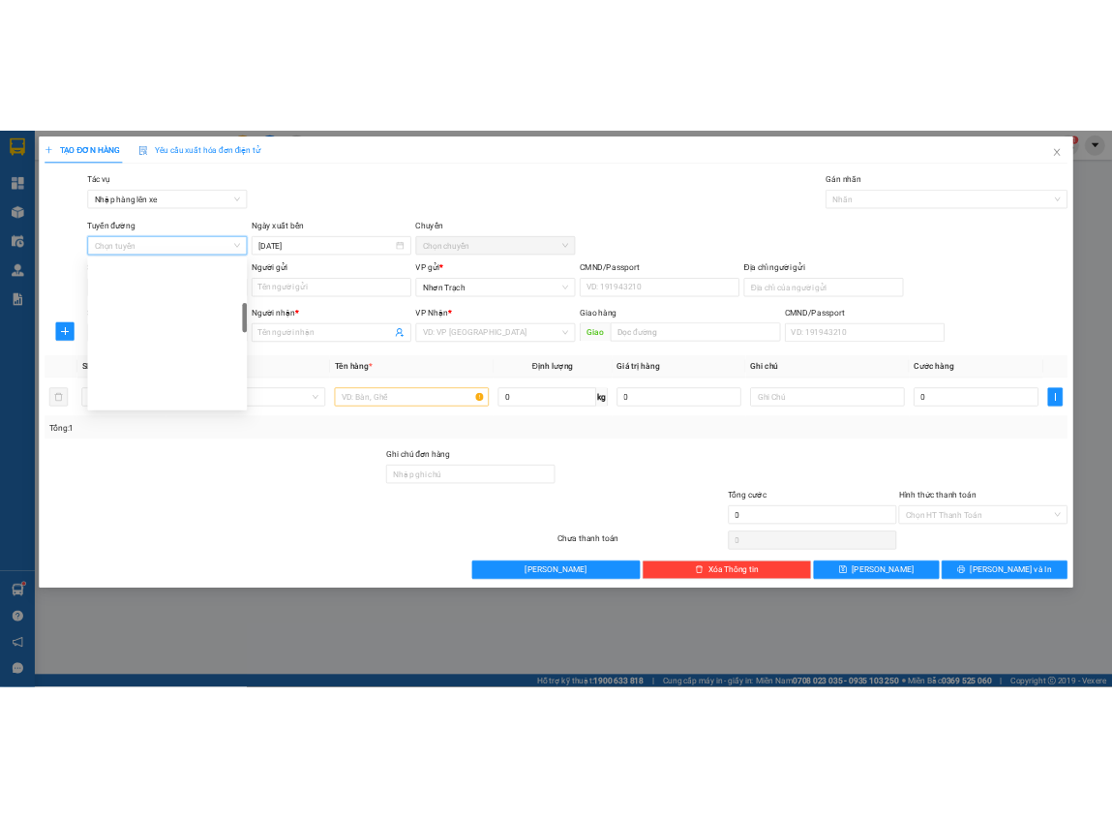
scroll to position [387, 0]
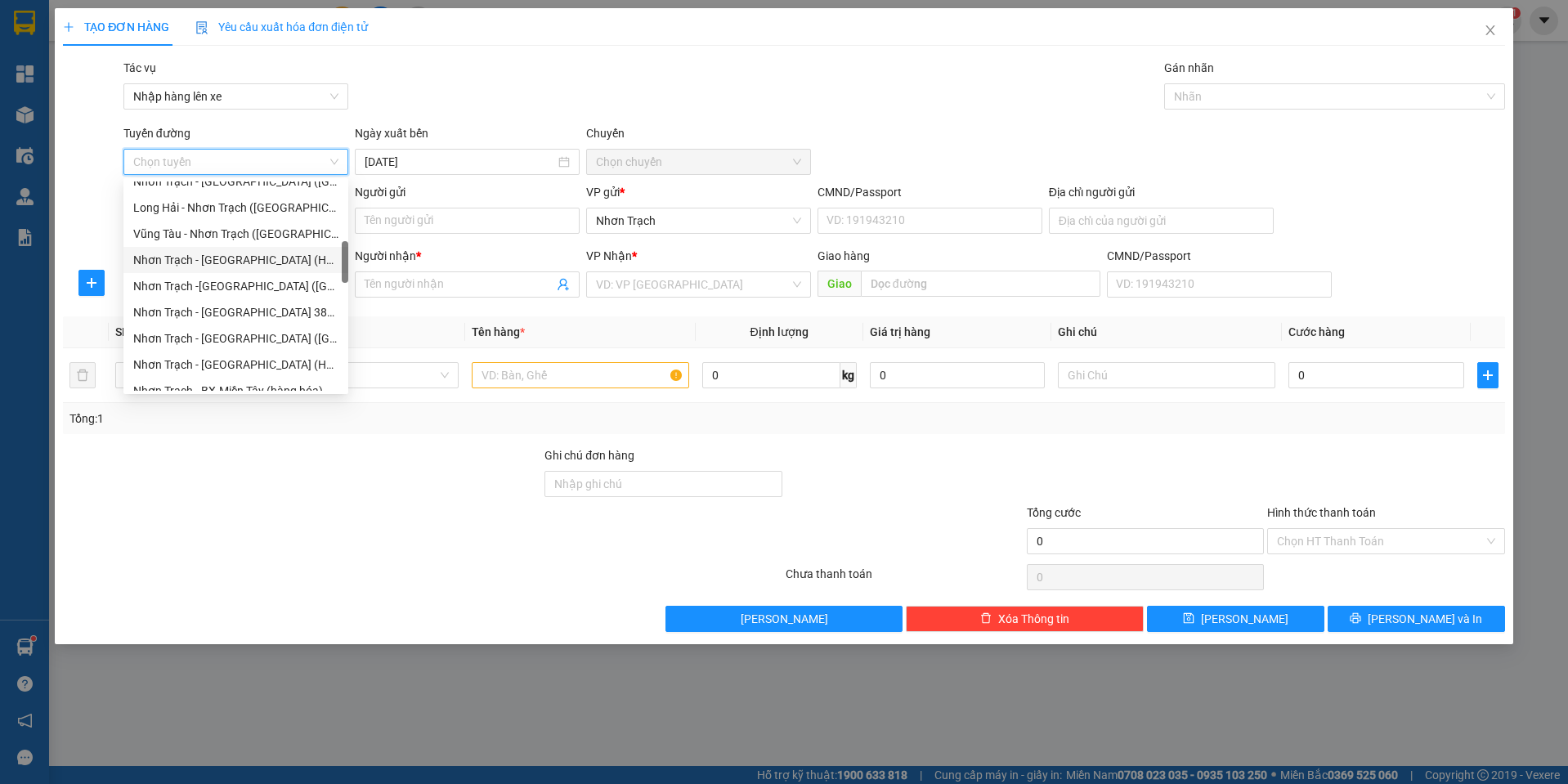
click at [264, 249] on div "Nhơn Trạch - [GEOGRAPHIC_DATA] (Hàng hóa)" at bounding box center [236, 259] width 225 height 26
type input "[DATE]"
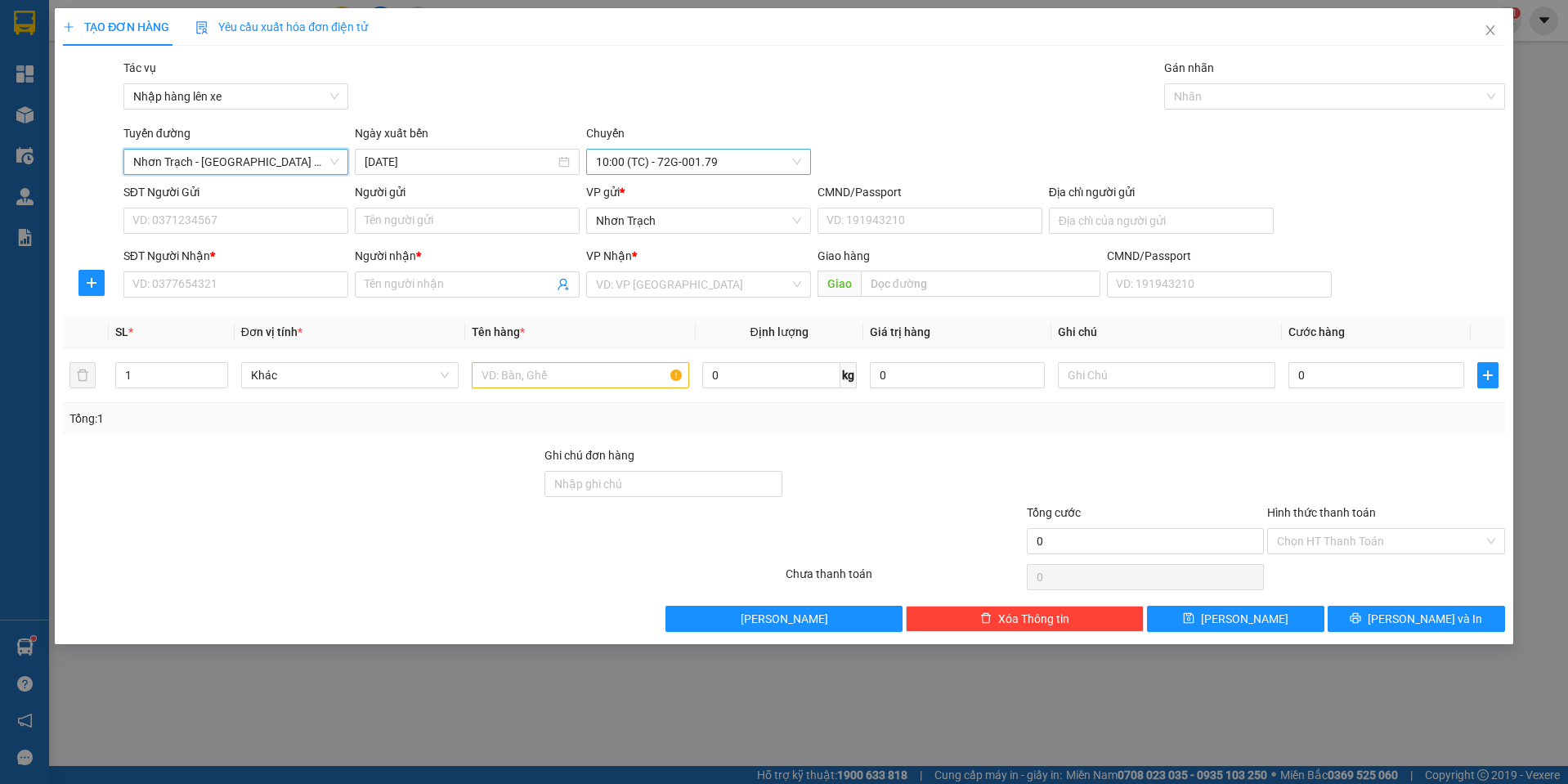
click at [697, 150] on span "10:00 (TC) - 72G-001.79" at bounding box center [698, 161] width 205 height 24
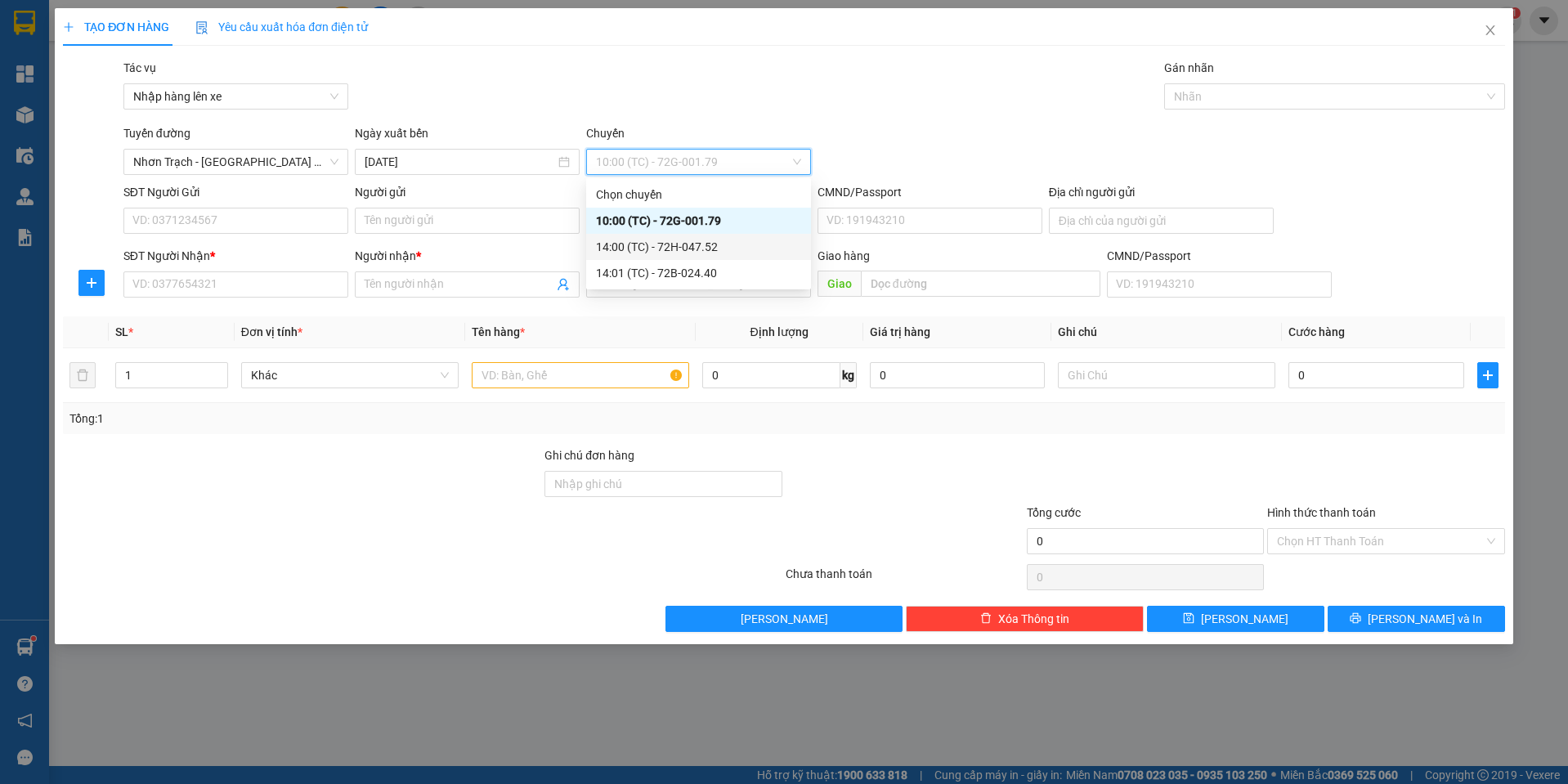
click at [699, 252] on div "14:00 (TC) - 72H-047.52" at bounding box center [698, 247] width 205 height 18
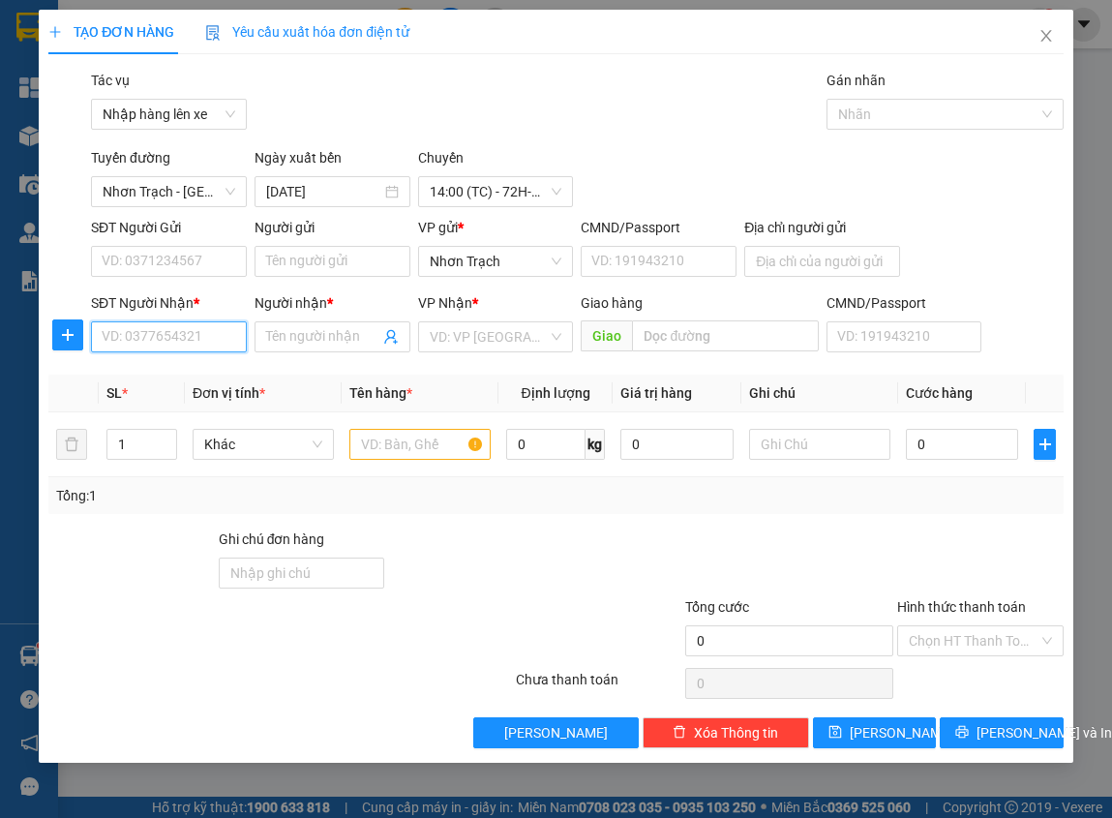
click at [133, 341] on input "SĐT Người Nhận *" at bounding box center [169, 336] width 156 height 31
click at [185, 347] on input "SĐT Người Nhận *" at bounding box center [169, 336] width 156 height 31
type input "0933864865"
click at [212, 376] on div "0933864865 - TRUNG" at bounding box center [169, 375] width 133 height 21
type input "TRUNG"
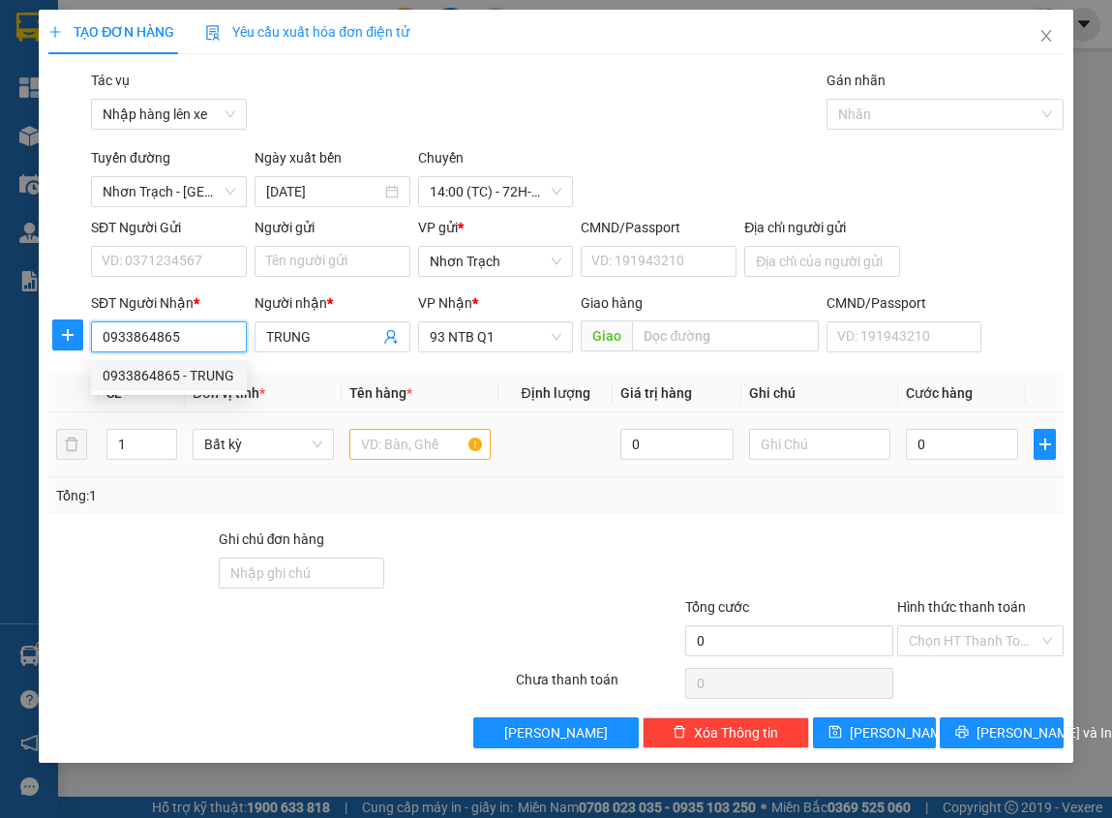
type input "0933864865"
click at [386, 444] on input "text" at bounding box center [419, 444] width 141 height 31
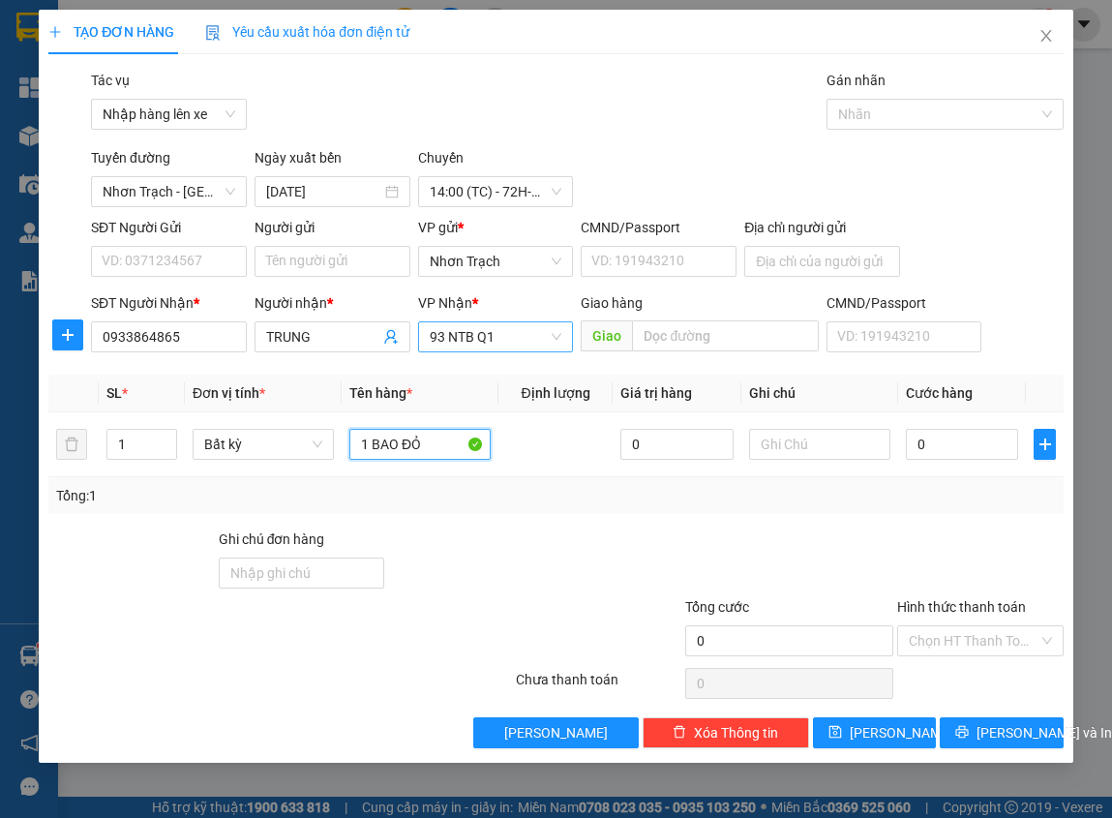
click at [474, 338] on span "93 NTB Q1" at bounding box center [496, 336] width 133 height 29
type input "1 BAO ĐỎ"
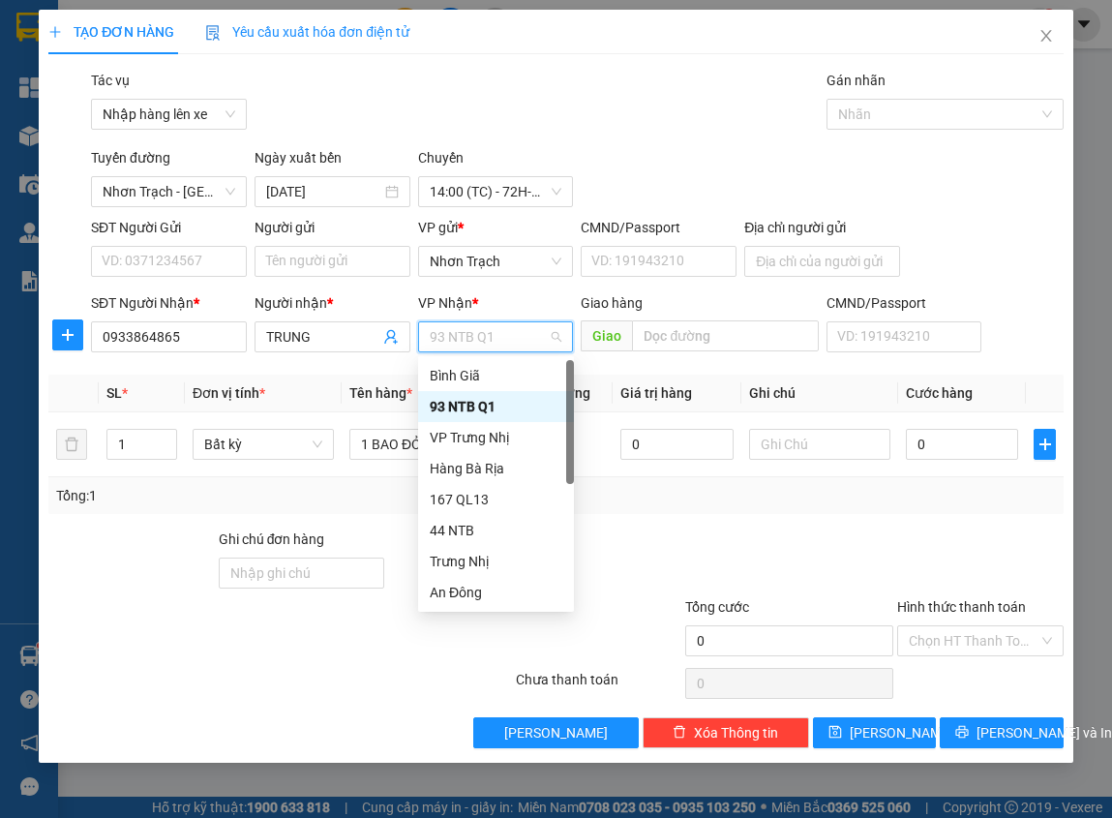
type input "B"
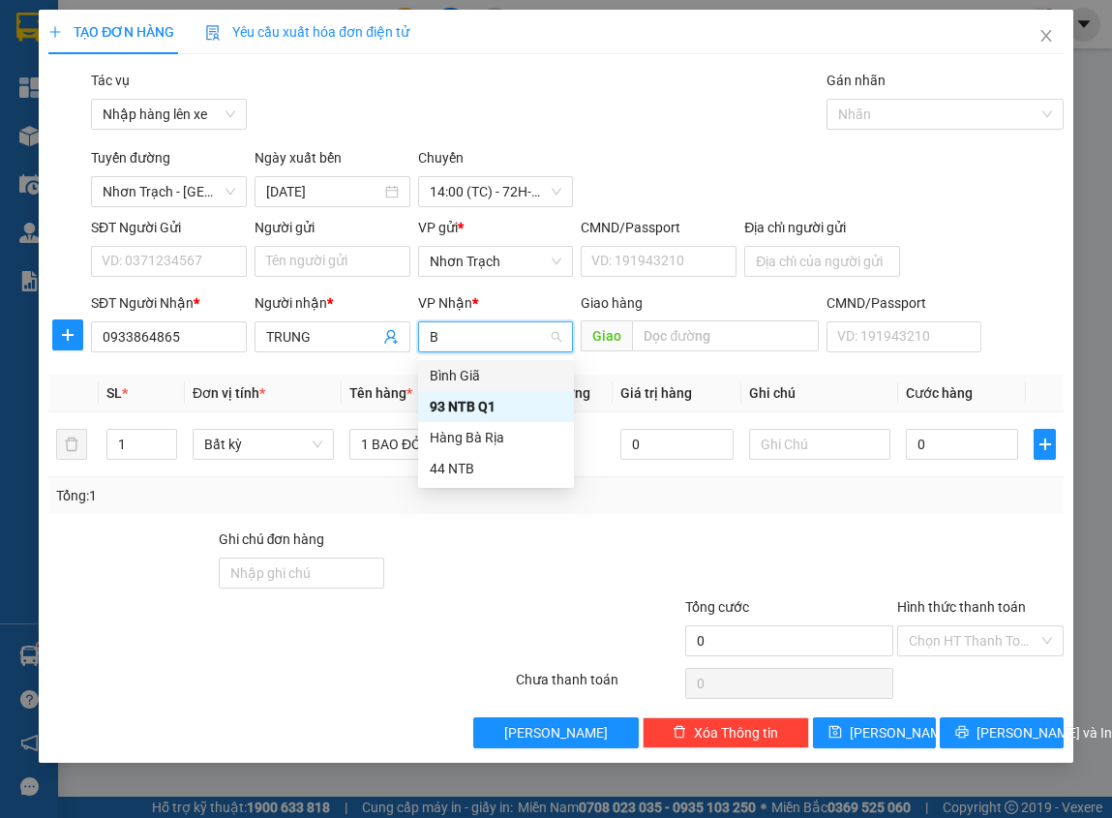
click at [471, 377] on div "Bình Giã" at bounding box center [496, 375] width 133 height 21
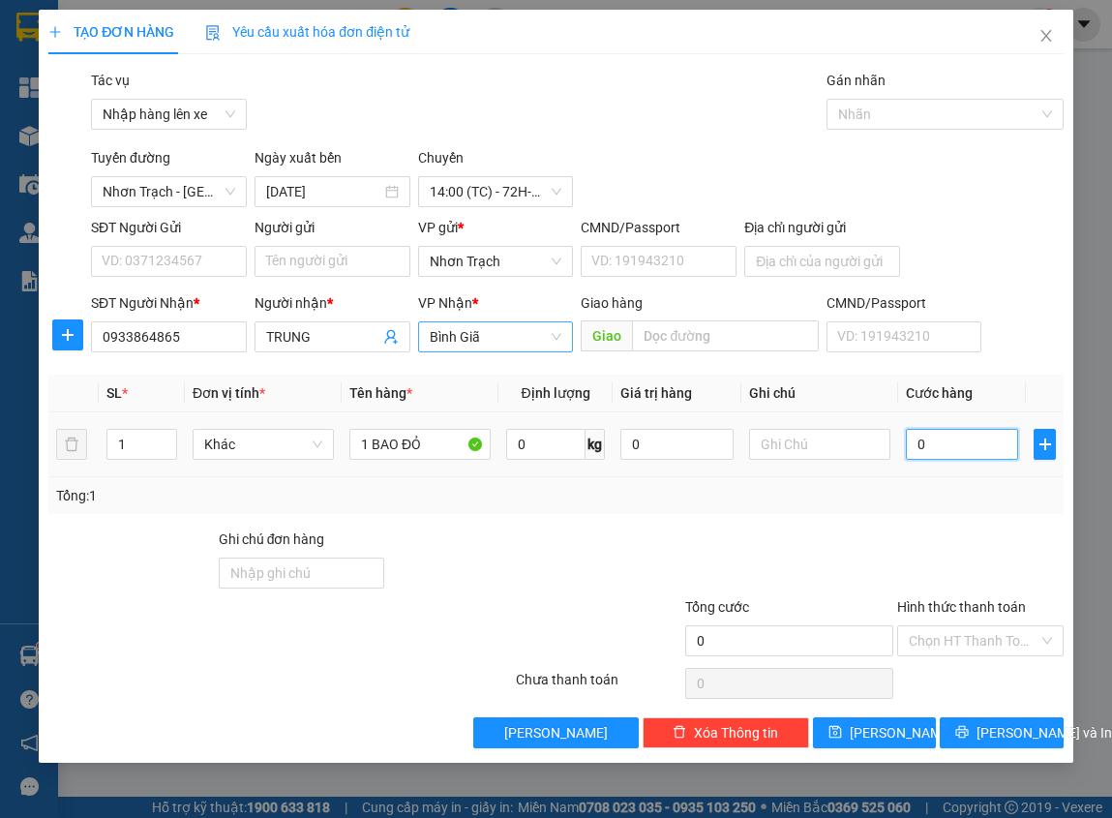
click at [986, 453] on input "0" at bounding box center [962, 444] width 113 height 31
type input "3"
type input "30"
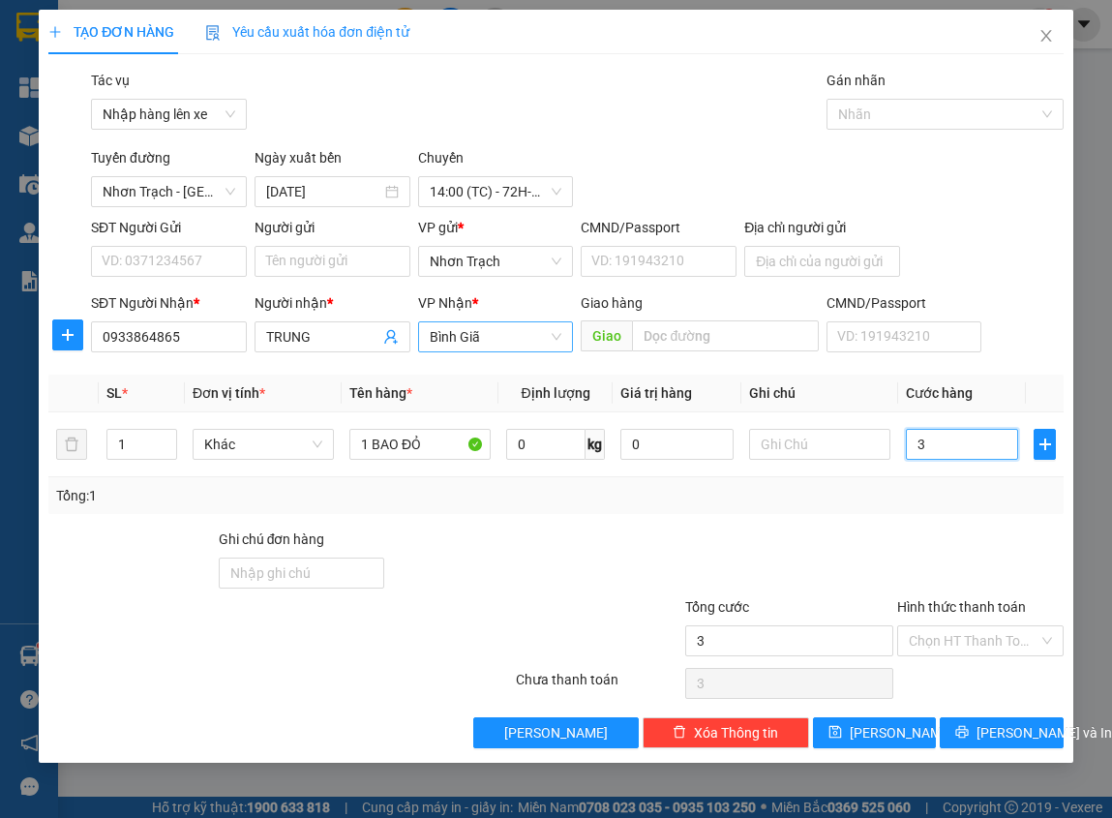
type input "30"
type input "300"
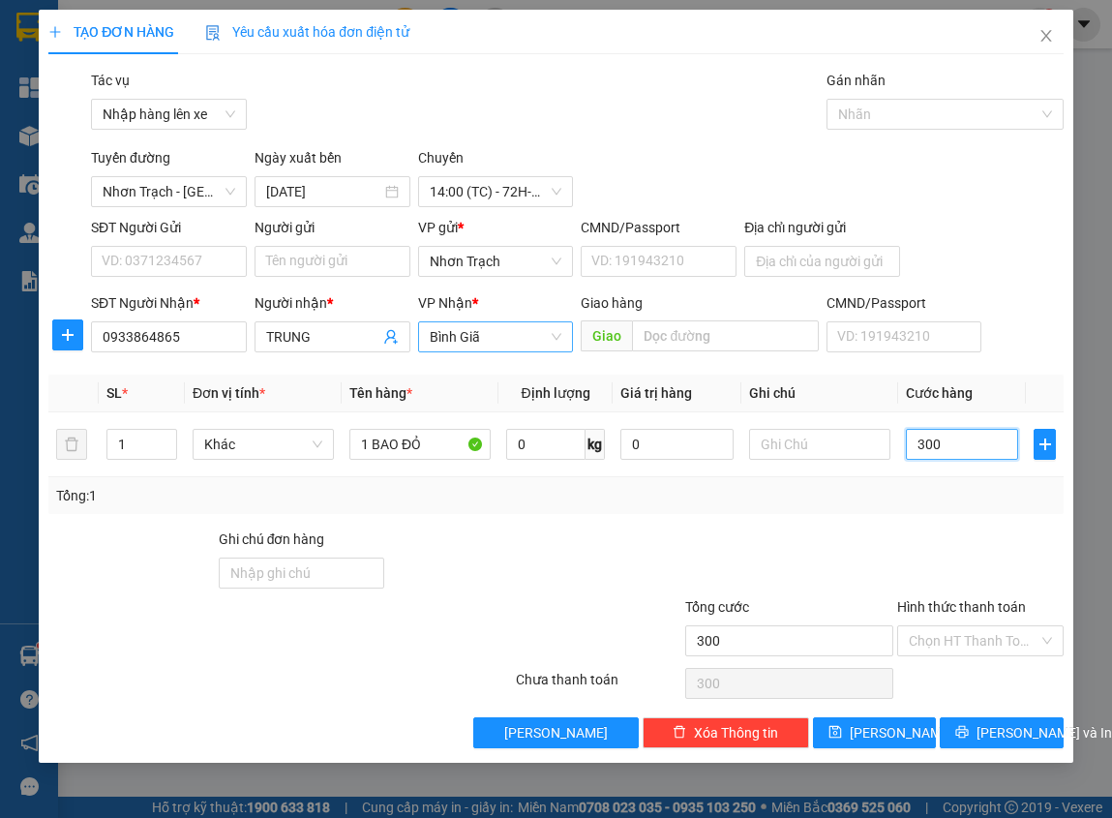
type input "3.000"
type input "30.000"
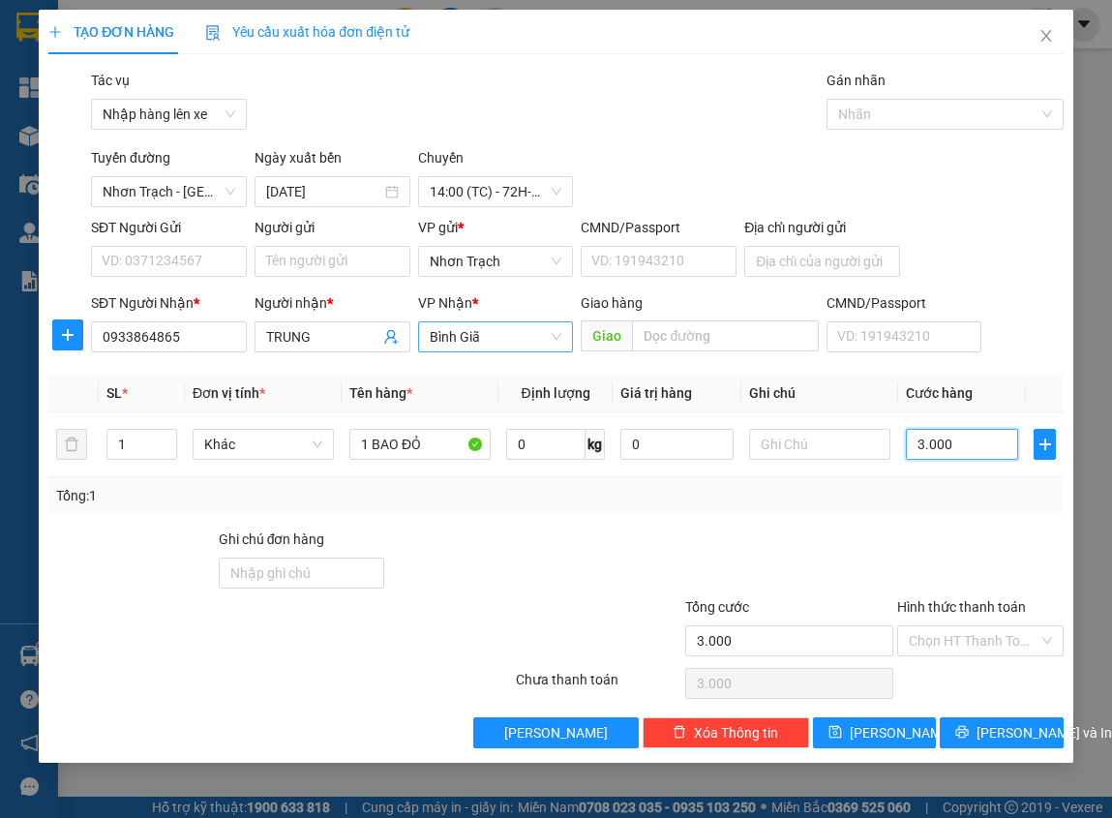
type input "30.000"
drag, startPoint x: 963, startPoint y: 638, endPoint x: 959, endPoint y: 648, distance: 11.3
click at [963, 639] on input "Hình thức thanh toán" at bounding box center [973, 640] width 129 height 29
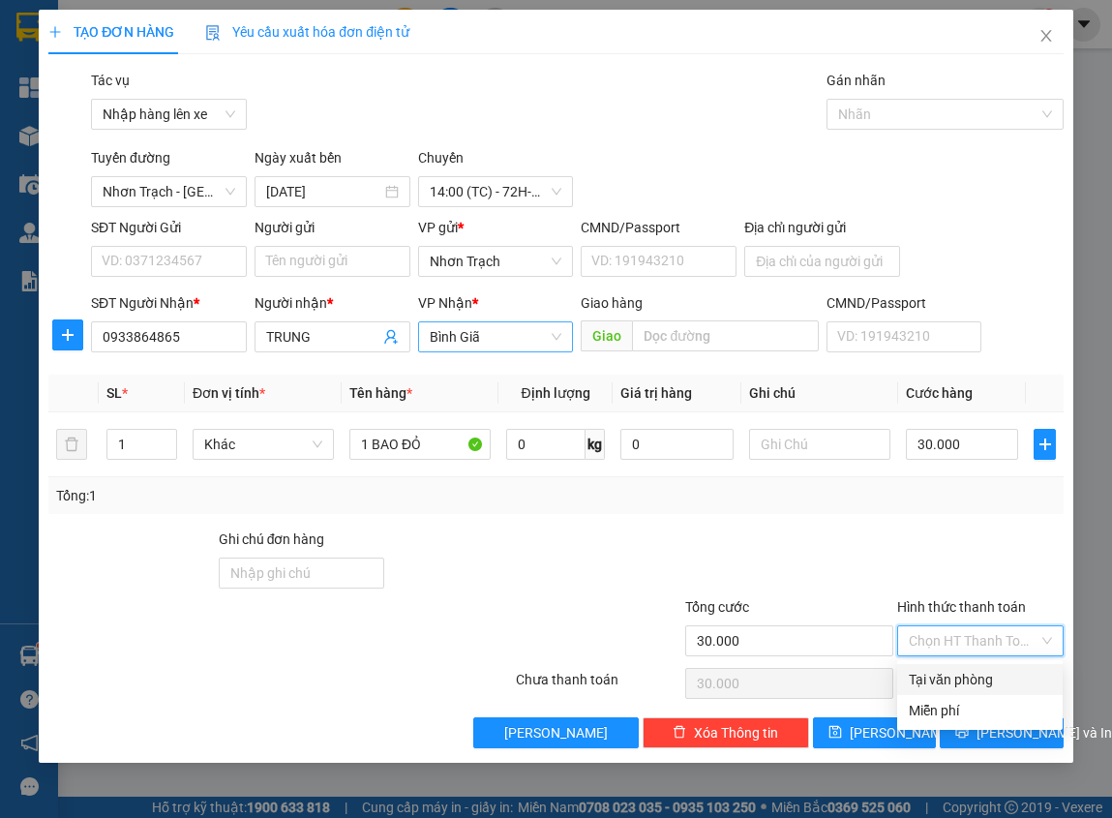
click at [954, 671] on div "Tại văn phòng" at bounding box center [980, 679] width 142 height 21
type input "0"
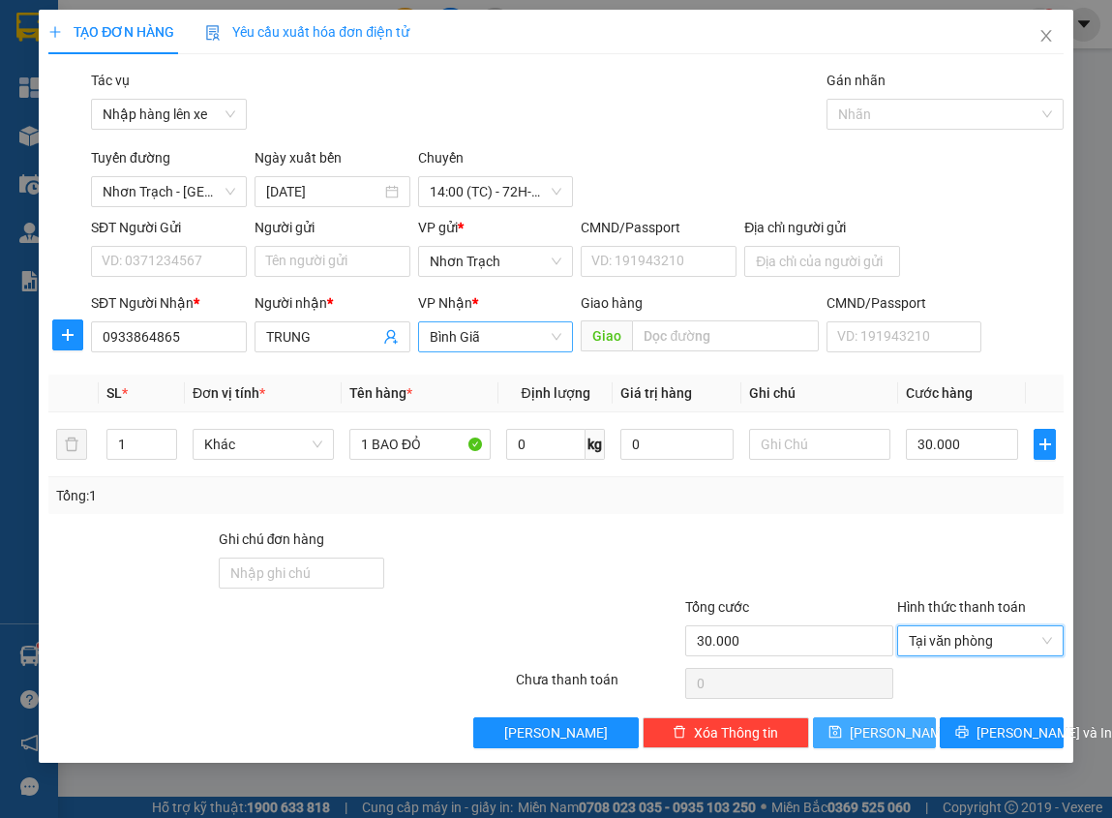
click at [872, 727] on button "[PERSON_NAME]" at bounding box center [875, 732] width 124 height 31
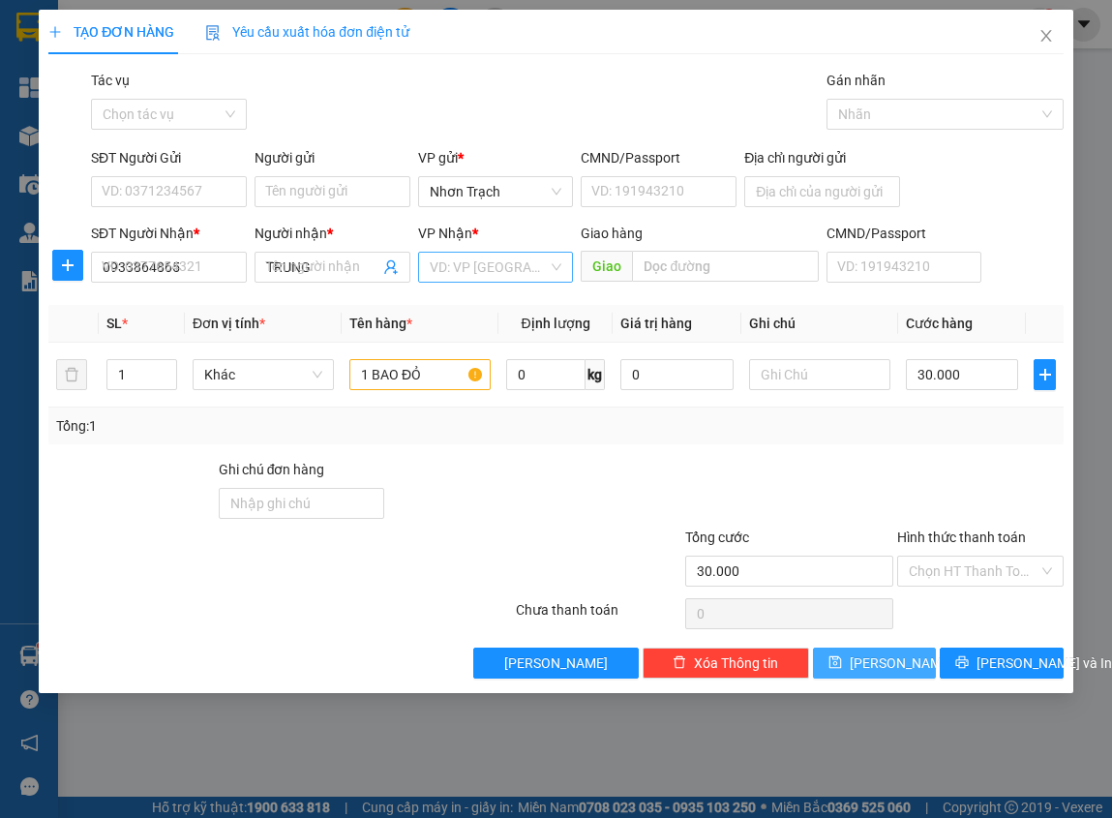
type input "0"
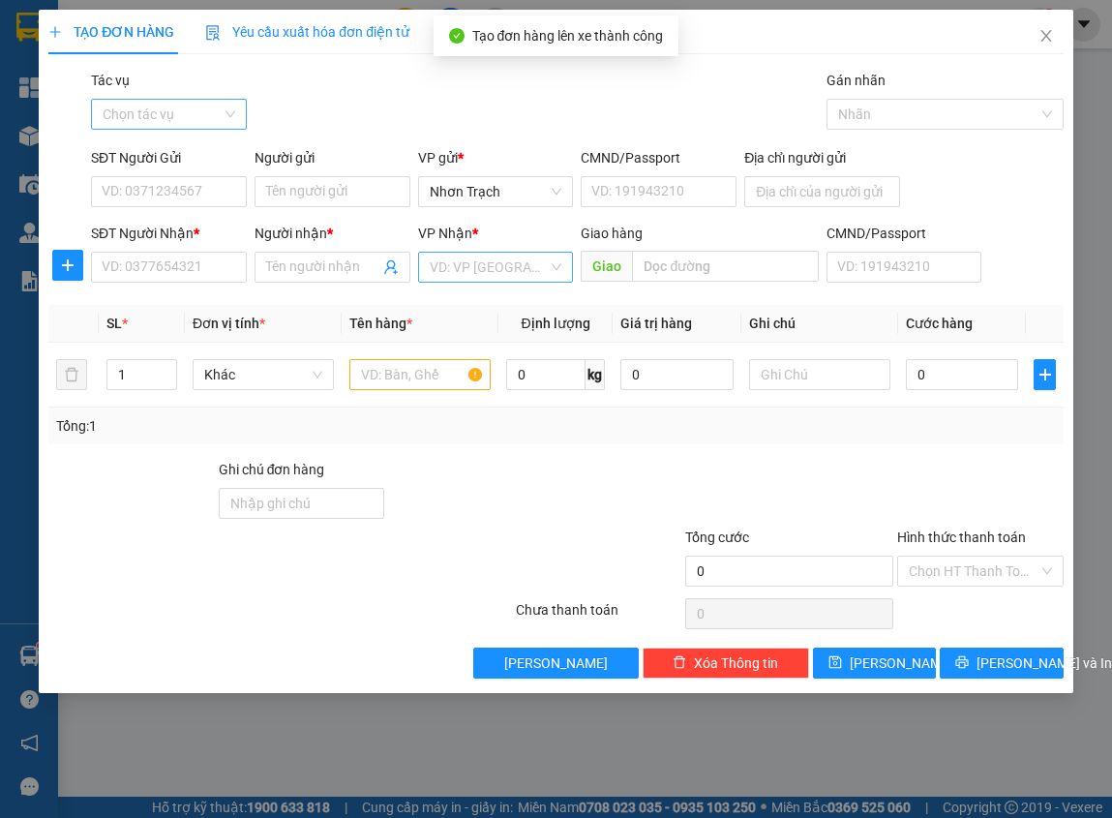
click at [187, 121] on input "Tác vụ" at bounding box center [162, 114] width 119 height 29
click at [177, 155] on div "Nhập hàng lên xe" at bounding box center [169, 152] width 133 height 21
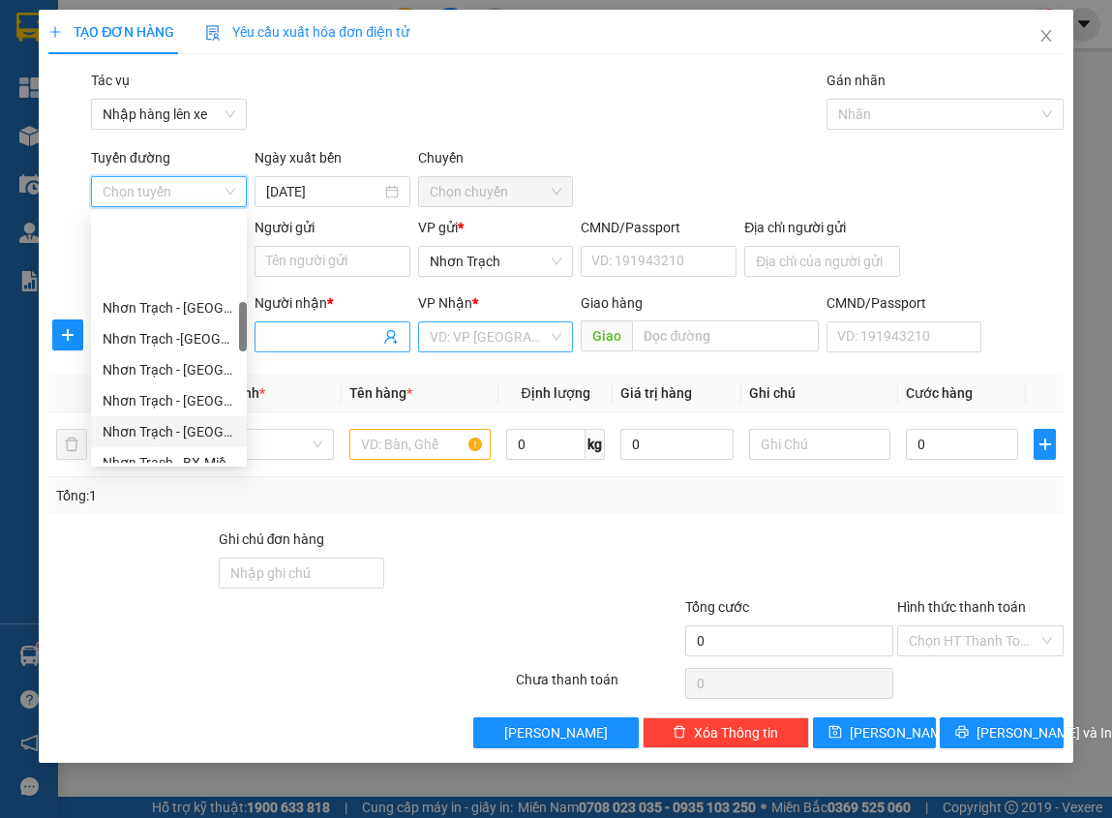
scroll to position [484, 0]
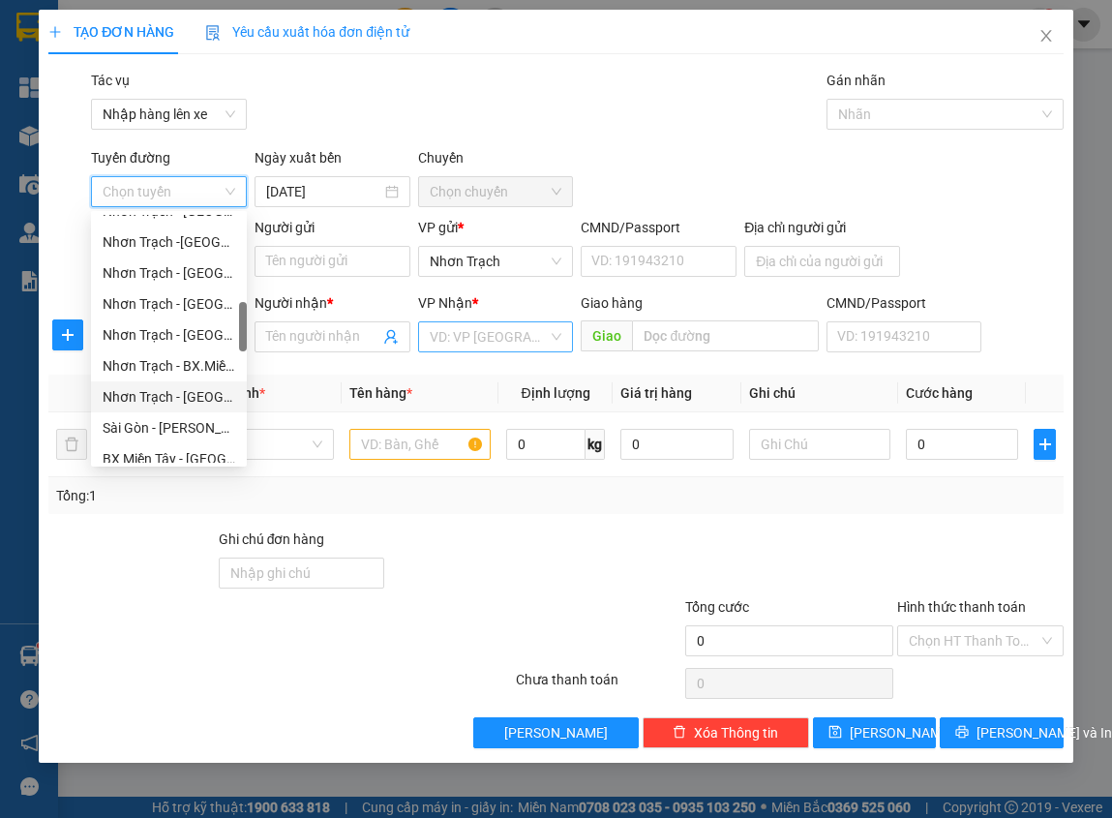
click at [194, 405] on div "Nhơn Trạch - [GEOGRAPHIC_DATA] ([GEOGRAPHIC_DATA])" at bounding box center [169, 396] width 133 height 21
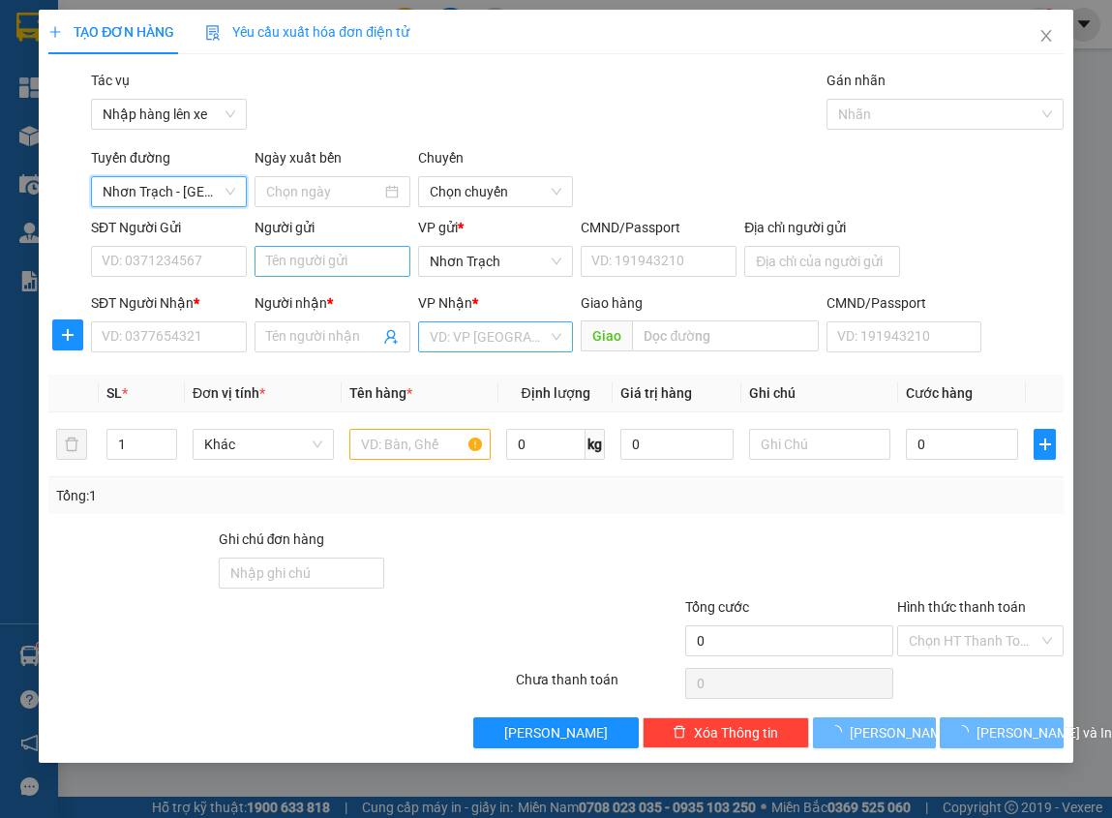
type input "[DATE]"
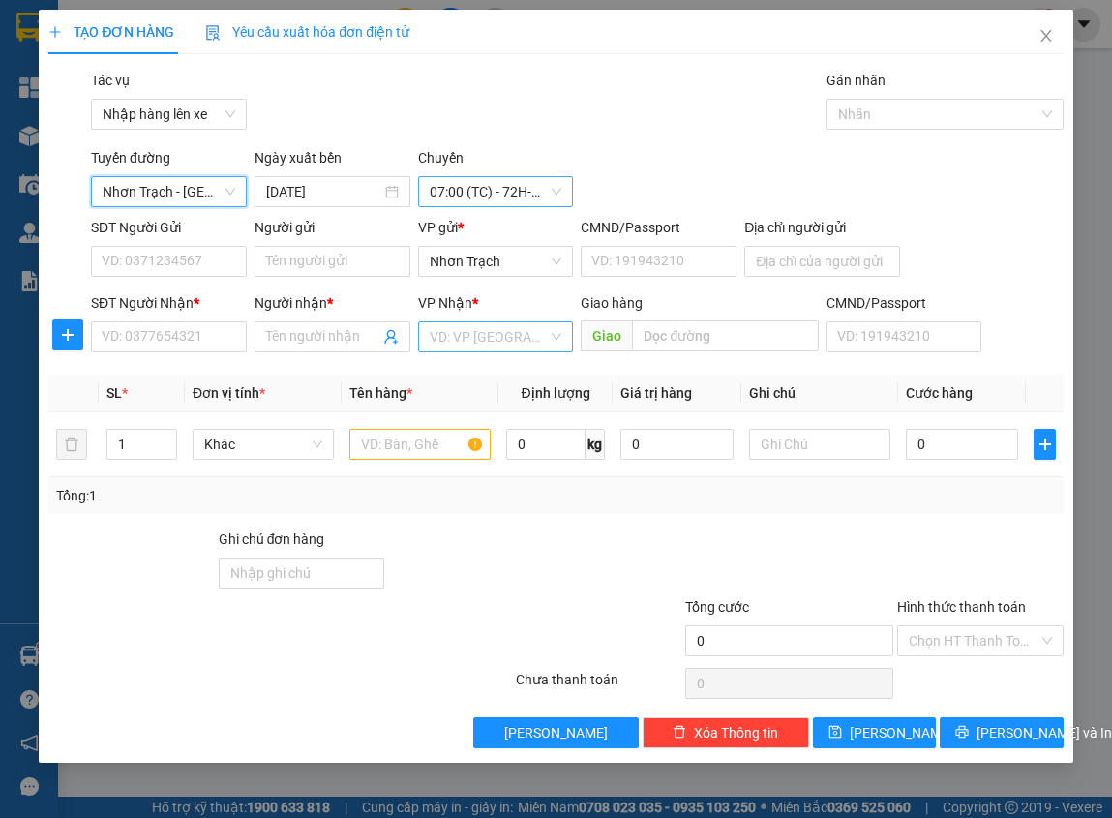
click at [489, 192] on span "07:00 (TC) - 72H-032.82" at bounding box center [496, 191] width 133 height 29
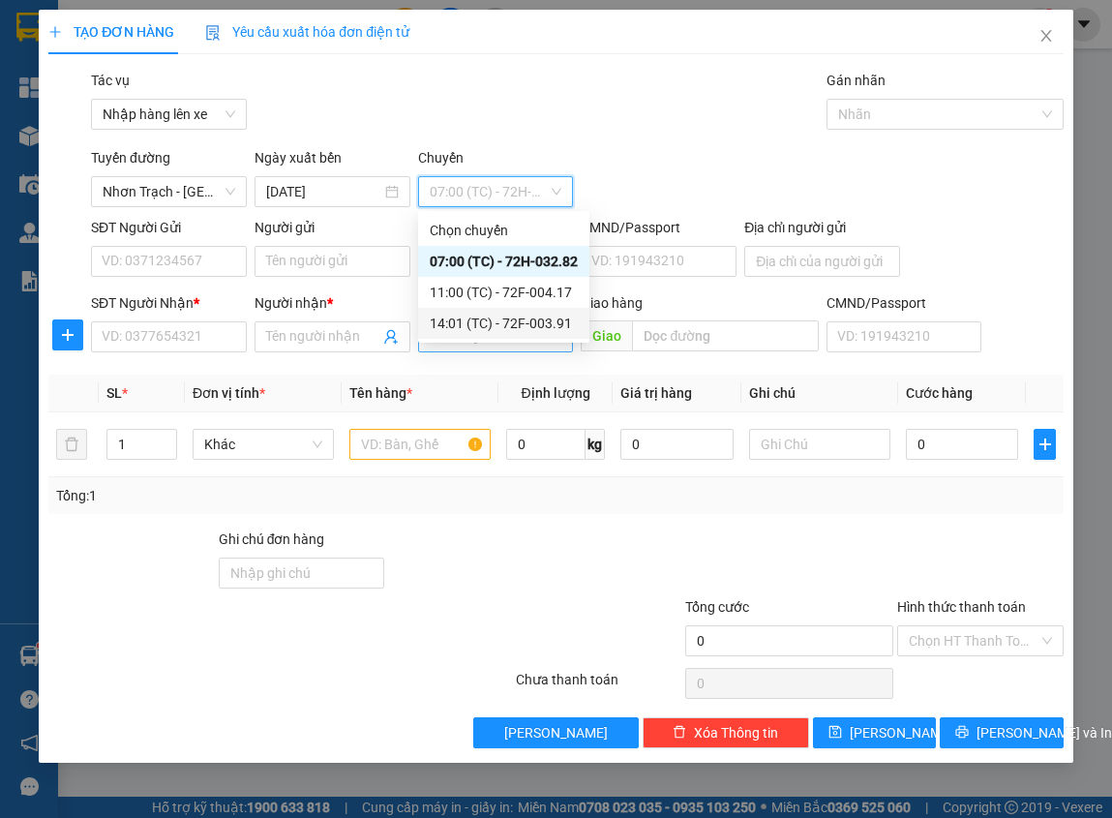
click at [469, 318] on div "14:01 (TC) - 72F-003.91" at bounding box center [504, 323] width 148 height 21
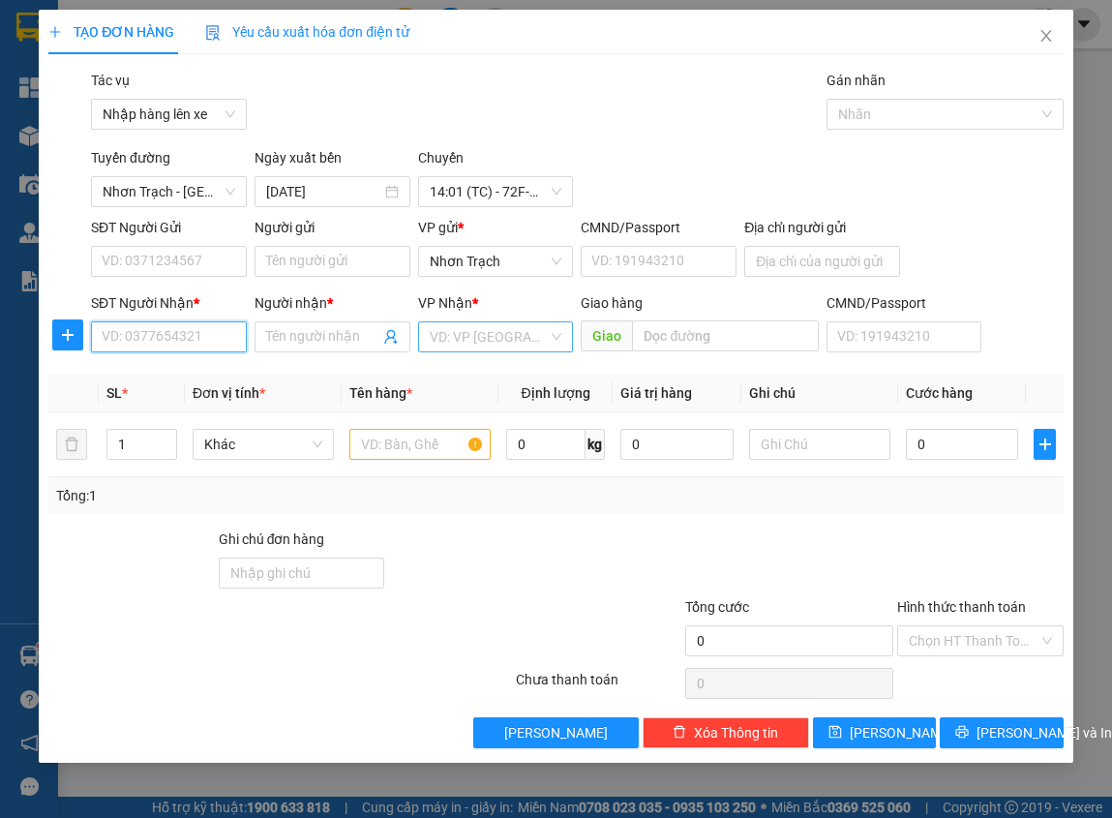
click at [192, 332] on input "SĐT Người Nhận *" at bounding box center [169, 336] width 156 height 31
type input "0933864865"
click at [180, 366] on div "0933864865 - TRUNG" at bounding box center [169, 375] width 133 height 21
type input "TRUNG"
type input "0933864865"
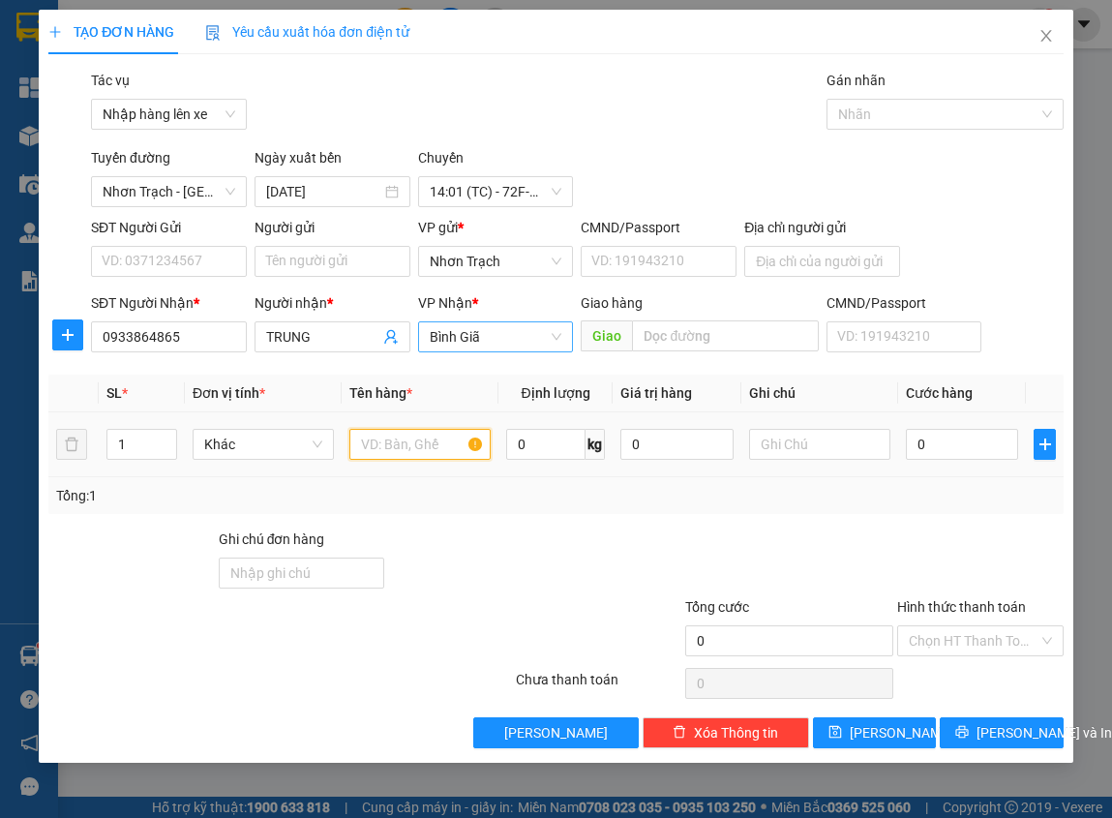
click at [435, 446] on input "text" at bounding box center [419, 444] width 141 height 31
type input "1 BAO TRẮNG"
click at [972, 441] on input "0" at bounding box center [962, 444] width 113 height 31
type input "5"
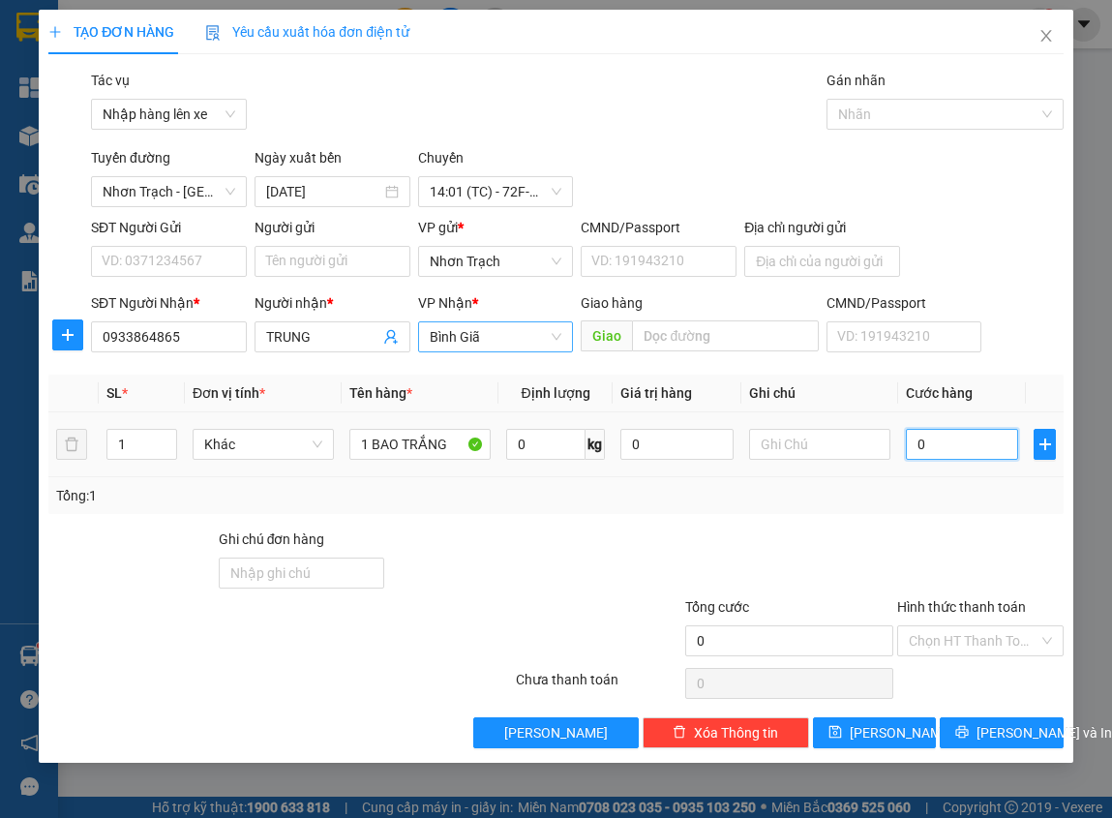
type input "5"
type input "50"
type input "500"
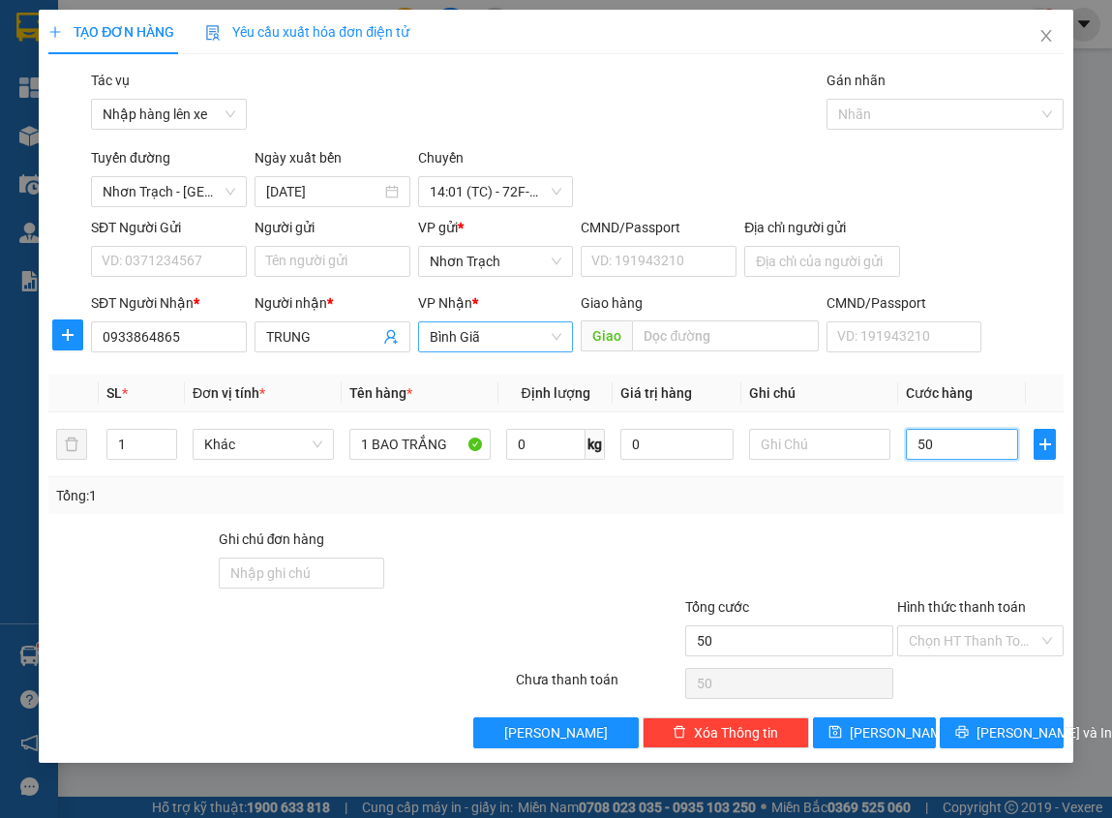
type input "500"
type input "5.000"
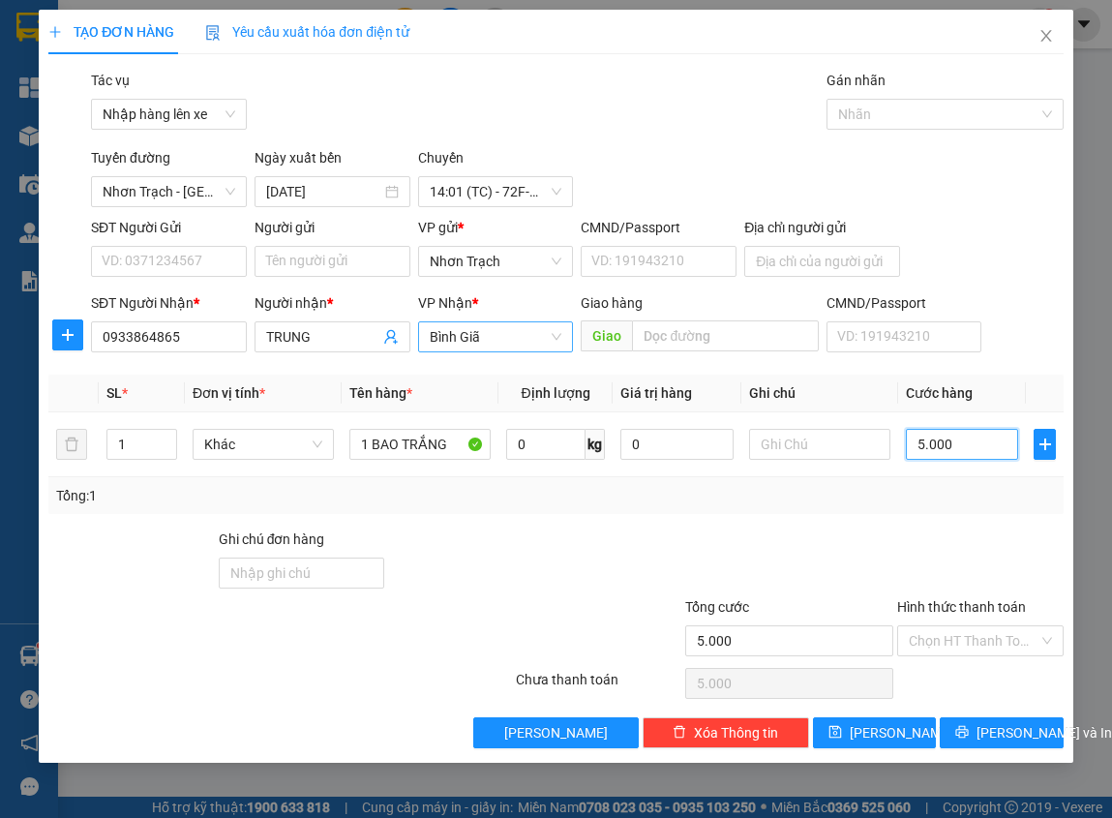
type input "50.000"
click at [964, 653] on input "Hình thức thanh toán" at bounding box center [973, 640] width 129 height 29
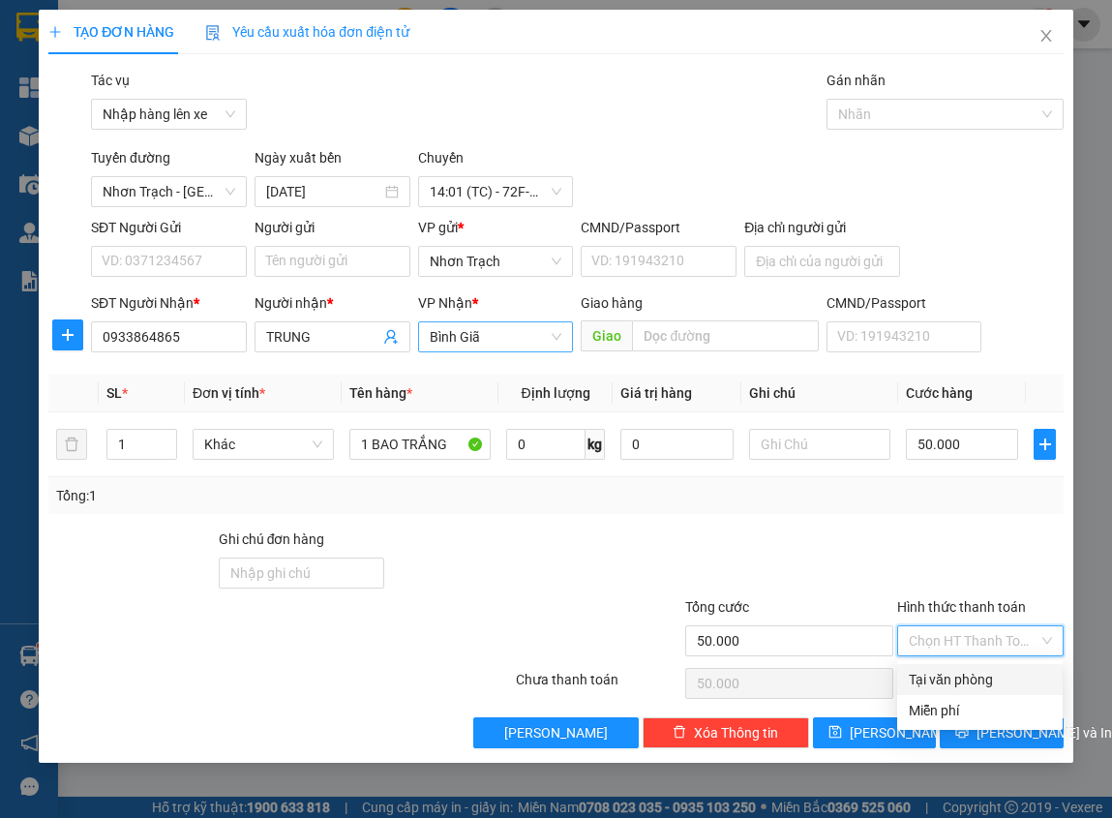
click at [949, 690] on div "Tại văn phòng" at bounding box center [979, 679] width 165 height 31
type input "0"
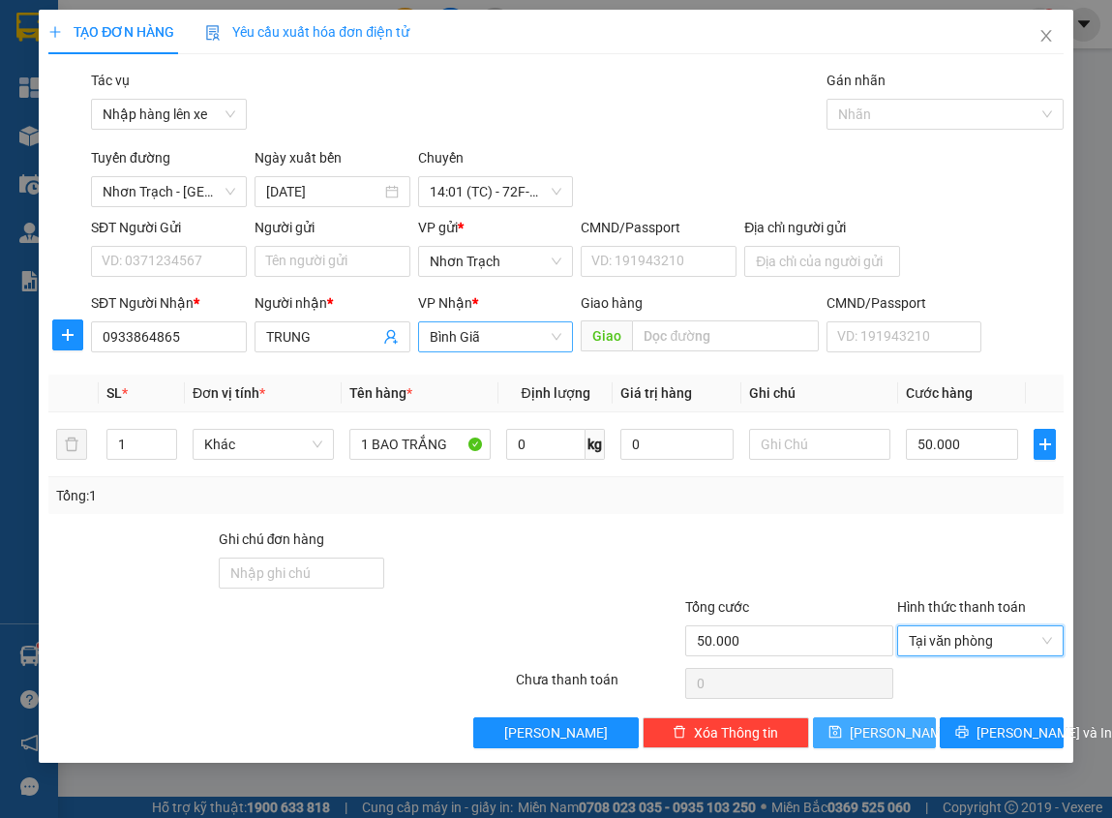
click at [903, 717] on button "[PERSON_NAME]" at bounding box center [875, 732] width 124 height 31
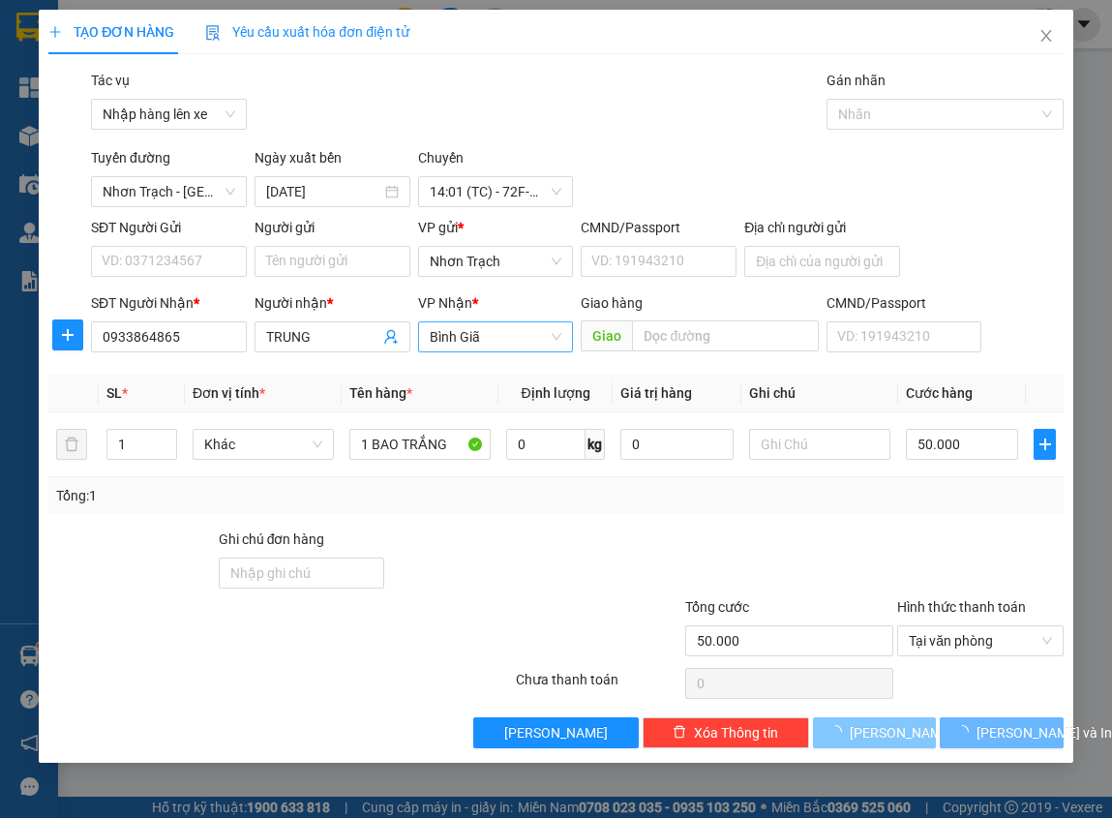
type input "0"
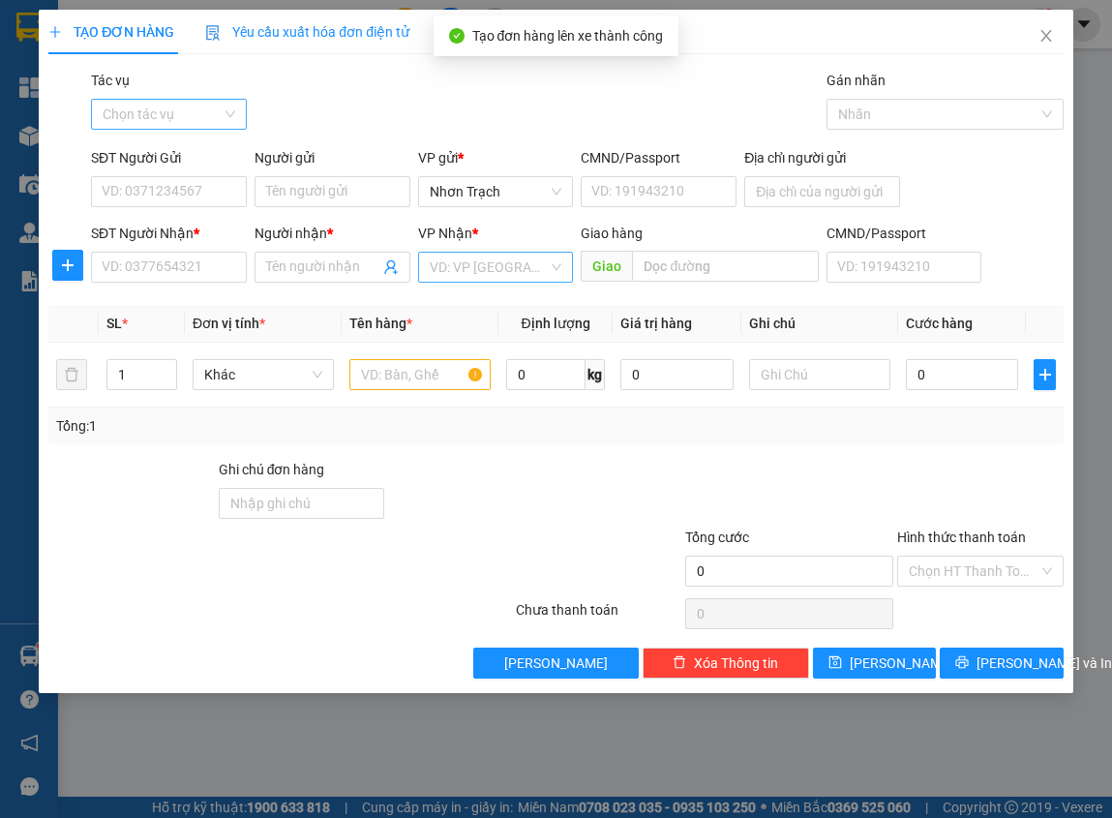
click at [205, 107] on input "Tác vụ" at bounding box center [162, 114] width 119 height 29
click at [170, 150] on div "Nhập hàng lên xe" at bounding box center [169, 152] width 133 height 21
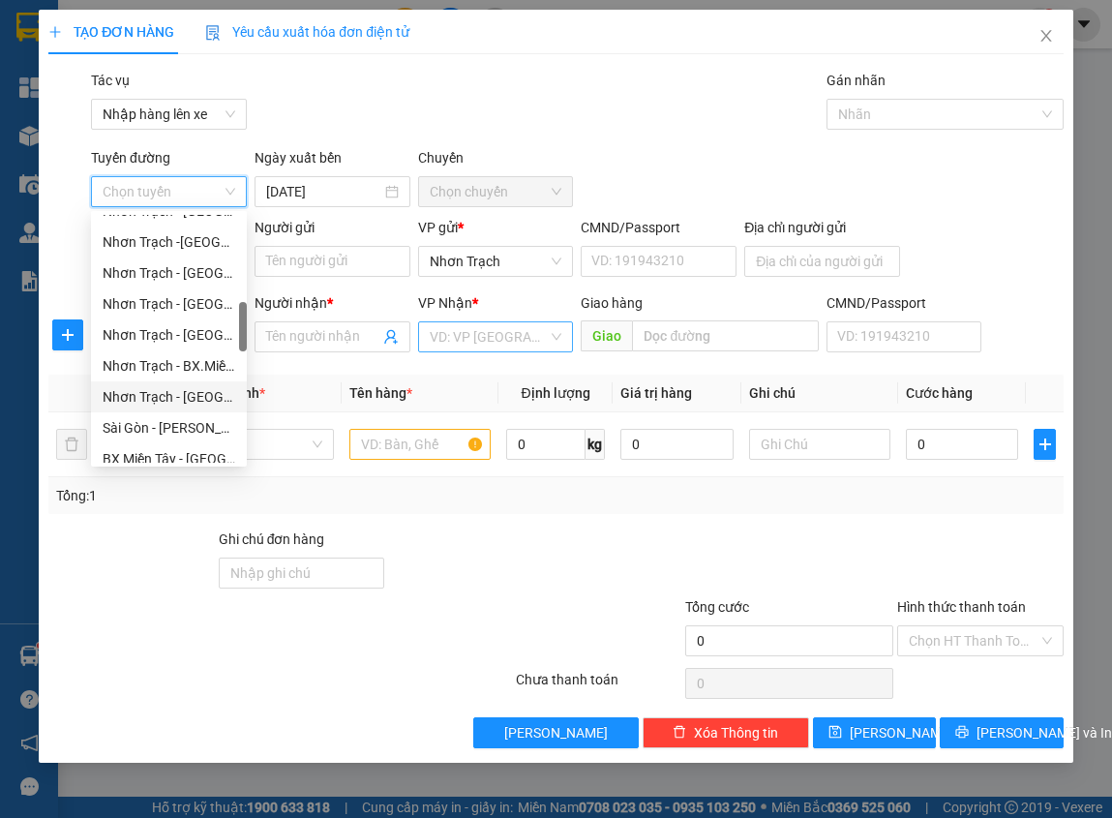
click at [180, 400] on div "Nhơn Trạch - [GEOGRAPHIC_DATA] ([GEOGRAPHIC_DATA])" at bounding box center [169, 396] width 133 height 21
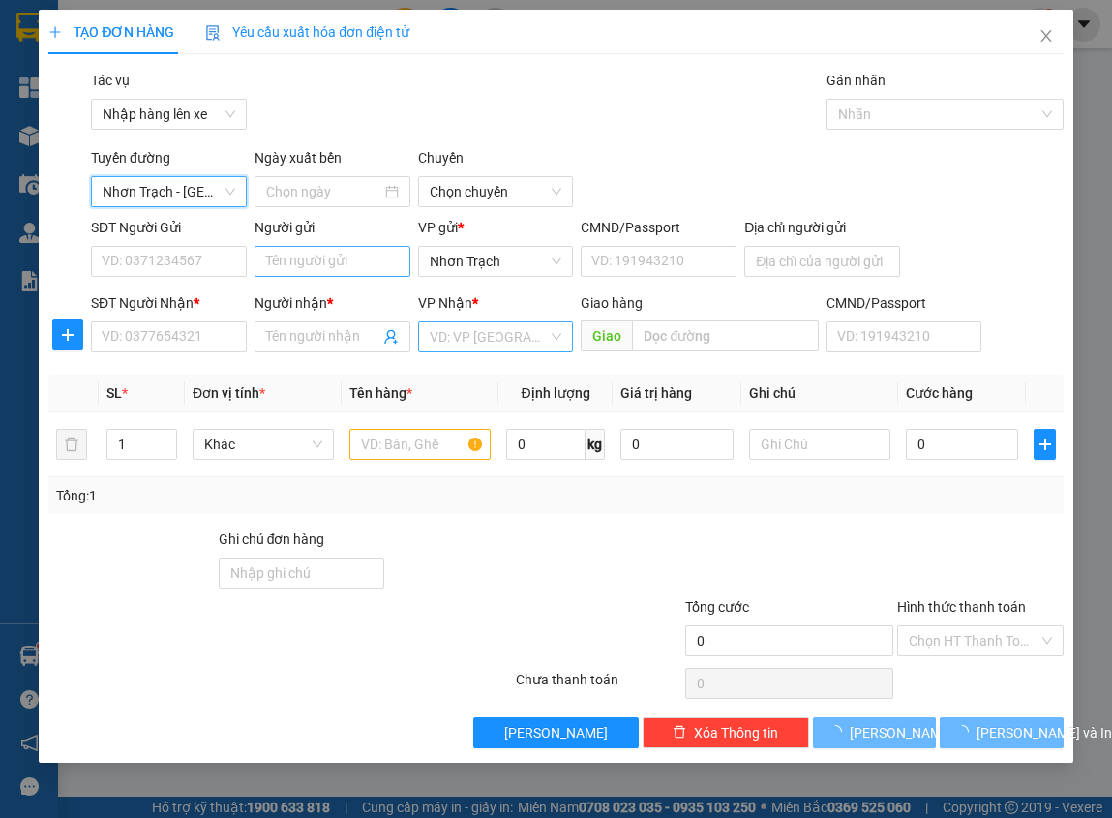
type input "[DATE]"
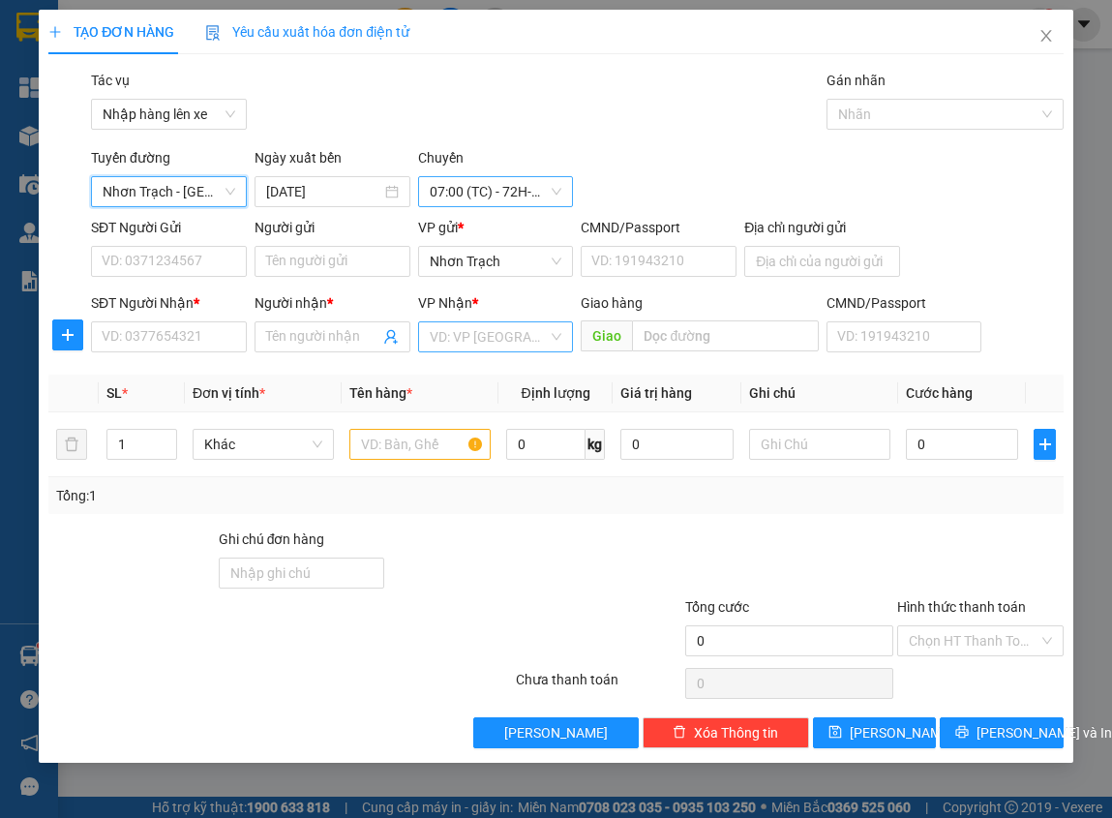
click at [480, 198] on span "07:00 (TC) - 72H-032.82" at bounding box center [496, 191] width 133 height 29
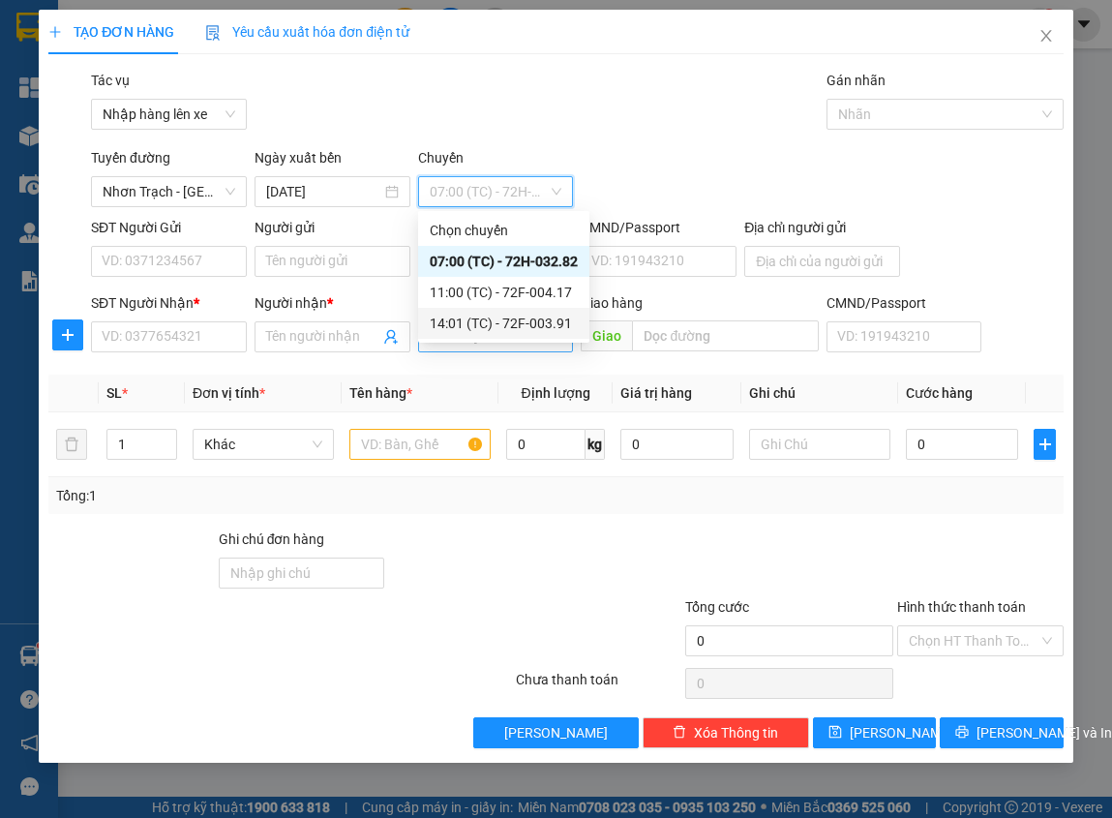
click at [472, 324] on div "14:01 (TC) - 72F-003.91" at bounding box center [504, 323] width 148 height 21
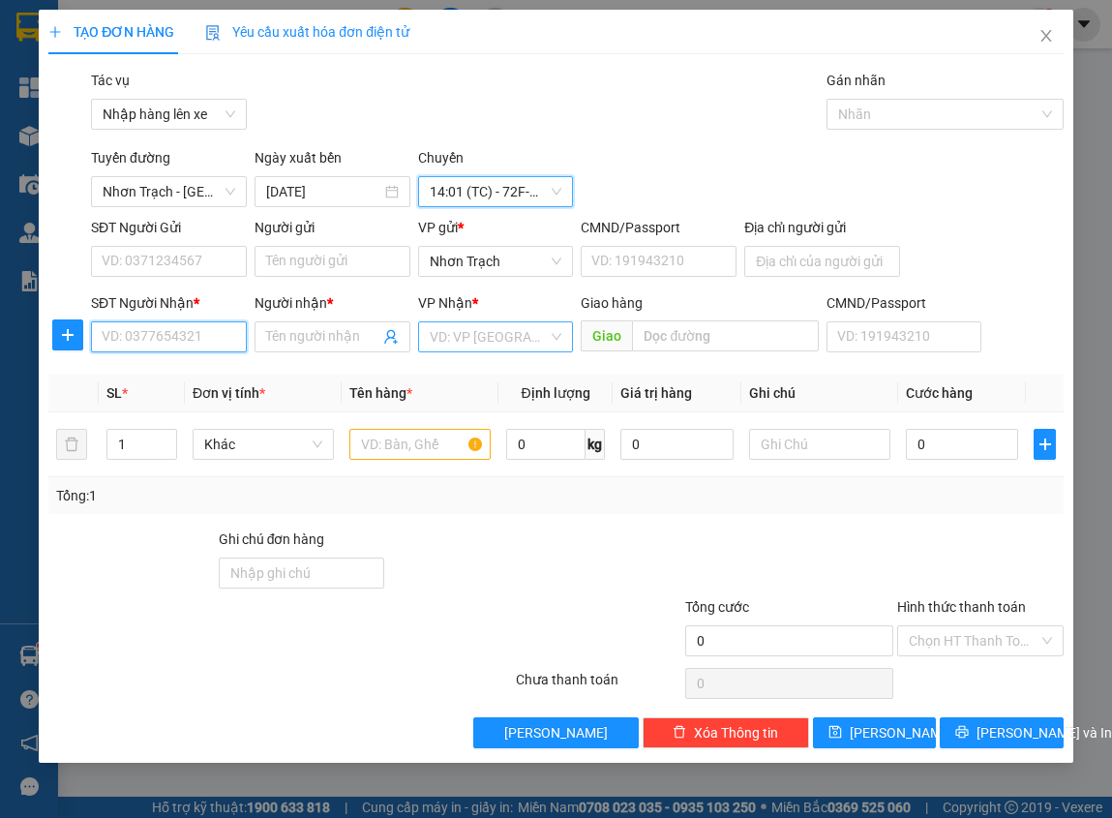
click at [168, 347] on input "SĐT Người Nhận *" at bounding box center [169, 336] width 156 height 31
type input "0902821608"
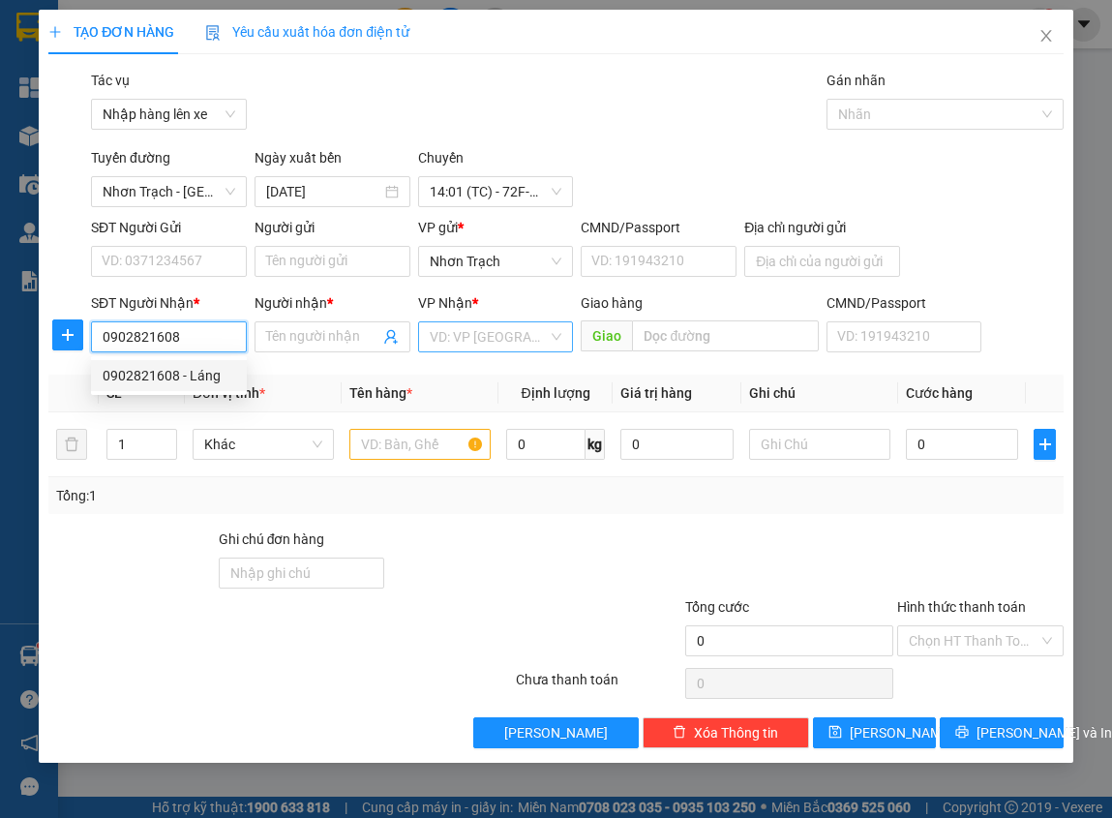
click at [188, 372] on div "0902821608 - Láng" at bounding box center [169, 375] width 133 height 21
type input "Láng"
type input "0902821608"
click at [403, 457] on input "text" at bounding box center [419, 444] width 141 height 31
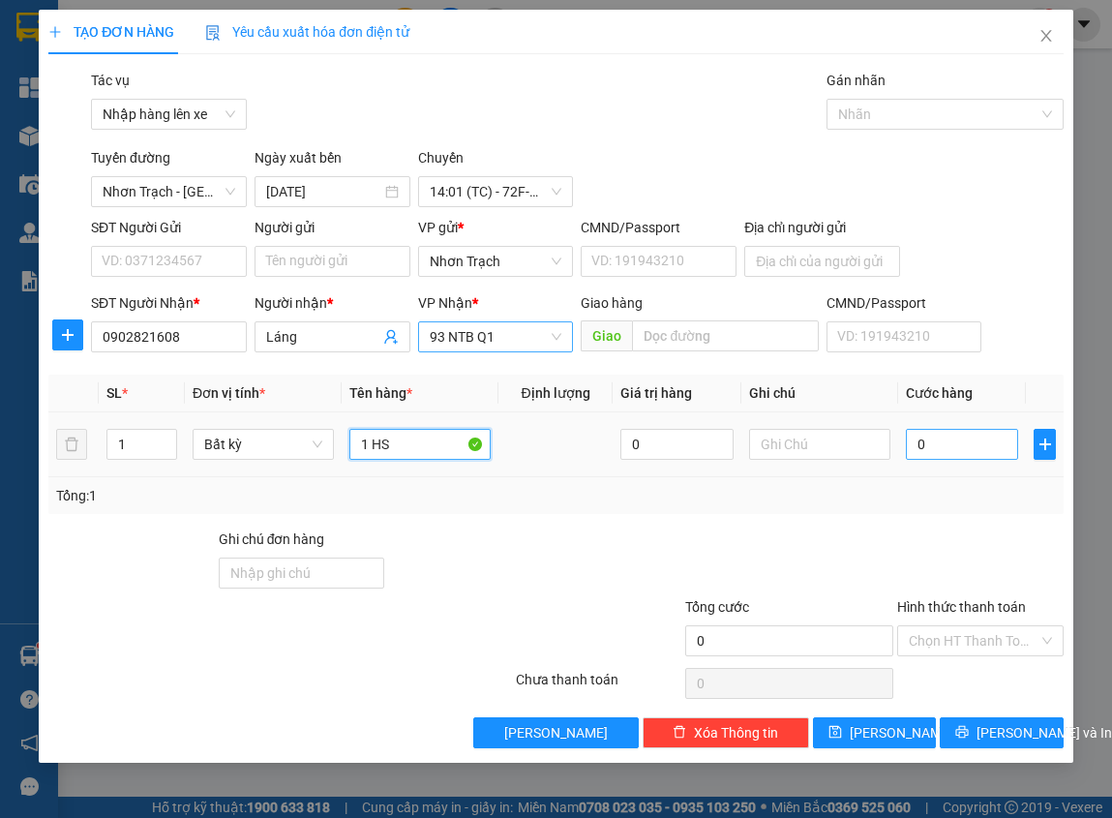
type input "1 HS"
click at [948, 449] on input "0" at bounding box center [962, 444] width 113 height 31
type input "3"
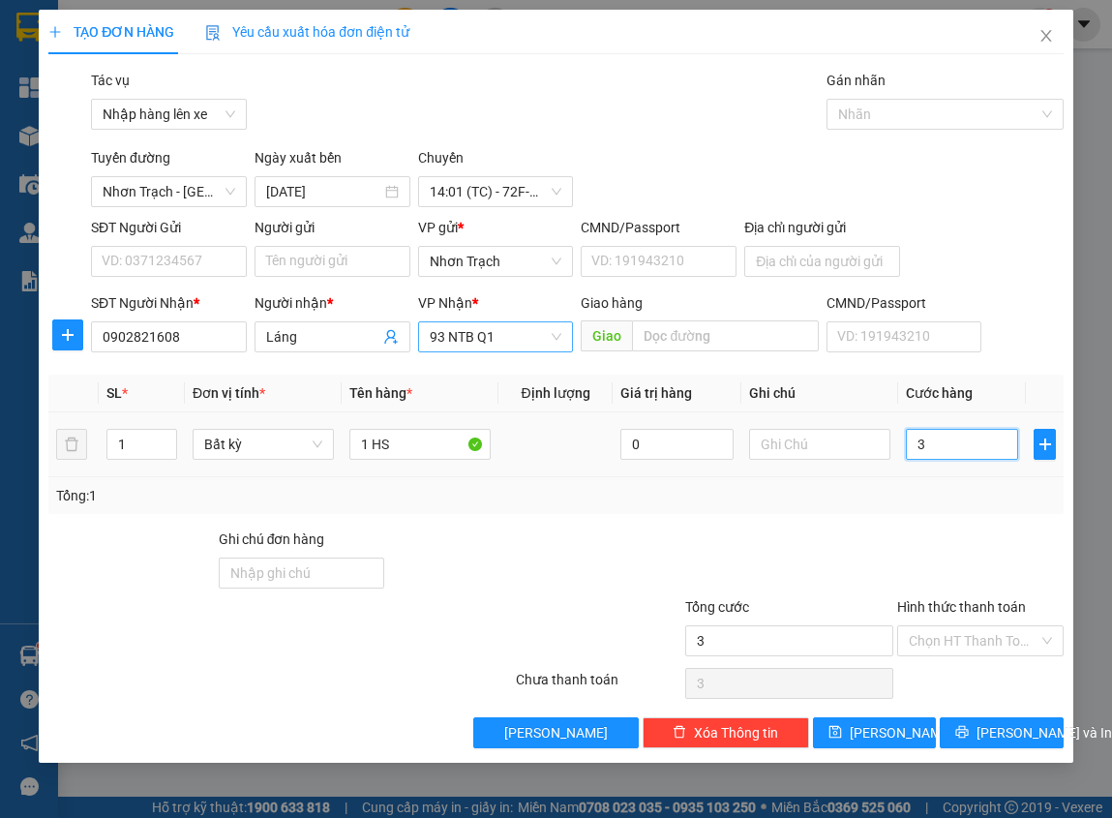
type input "30"
type input "300"
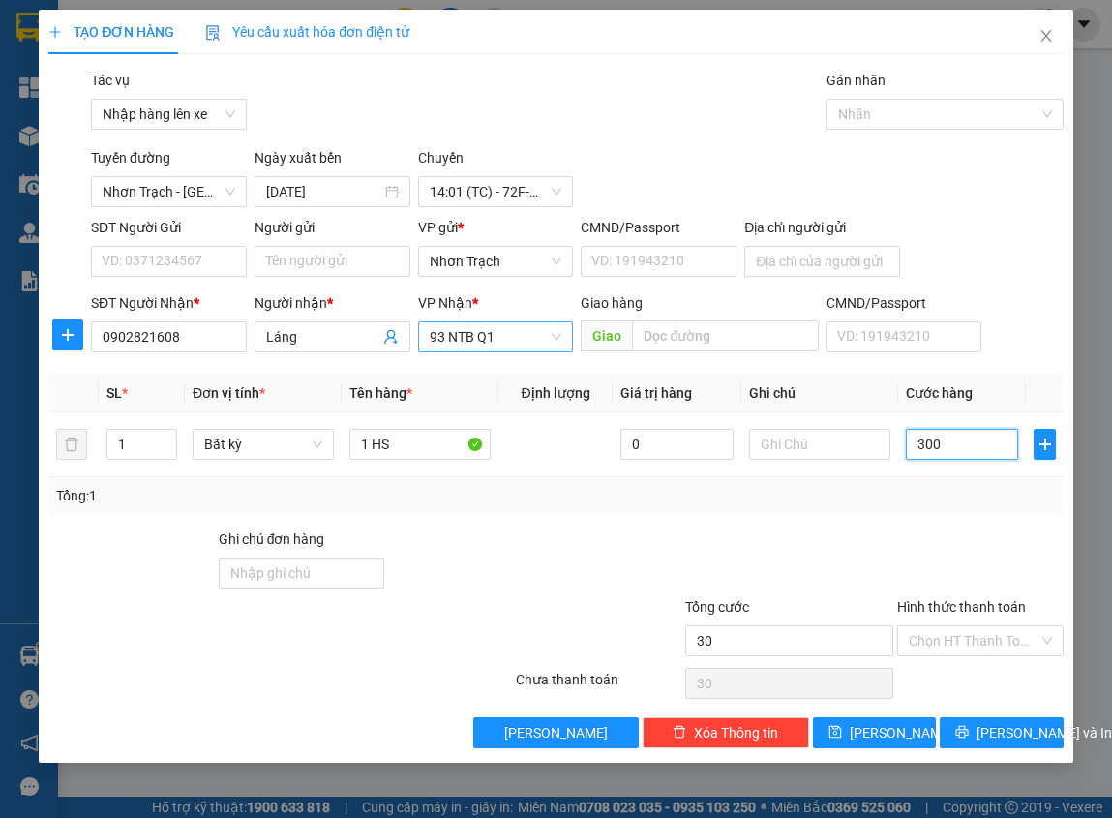
type input "300"
type input "3.000"
type input "30.000"
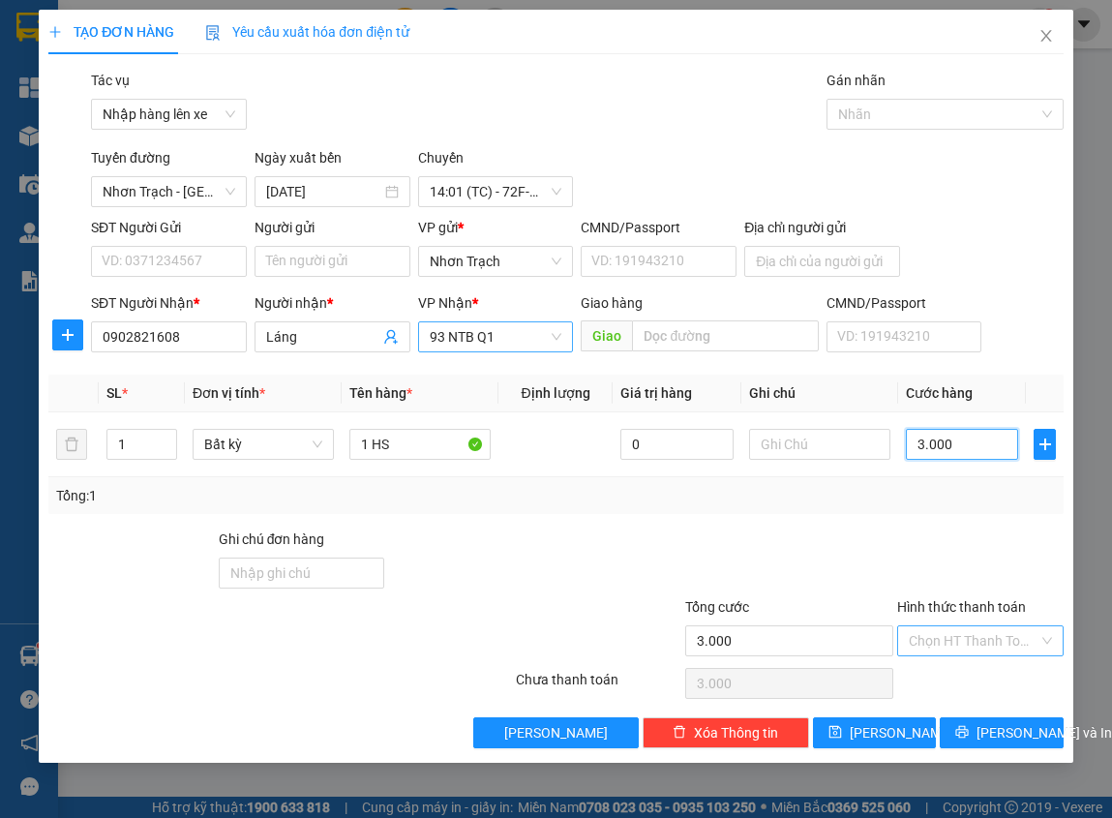
type input "30.000"
click at [976, 666] on div "Chọn HT Thanh Toán" at bounding box center [979, 683] width 169 height 39
click at [973, 653] on input "Hình thức thanh toán" at bounding box center [973, 640] width 129 height 29
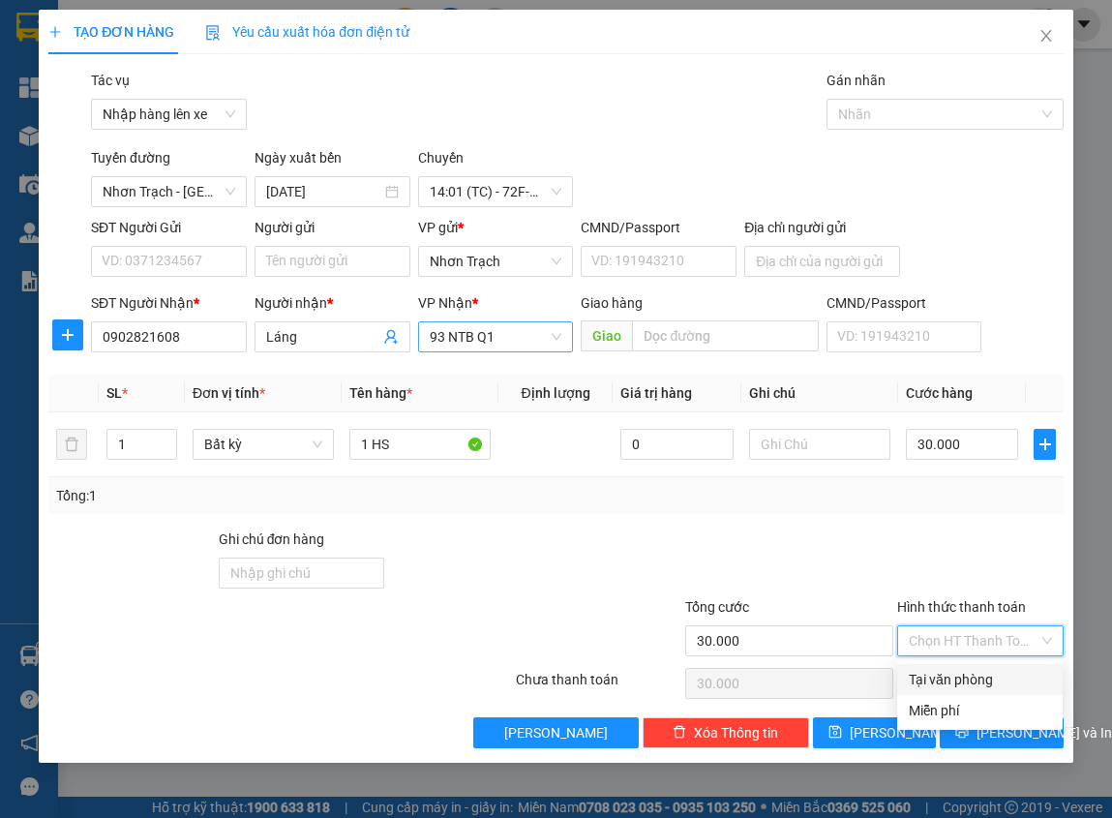
click at [957, 675] on div "Tại văn phòng" at bounding box center [980, 679] width 142 height 21
type input "0"
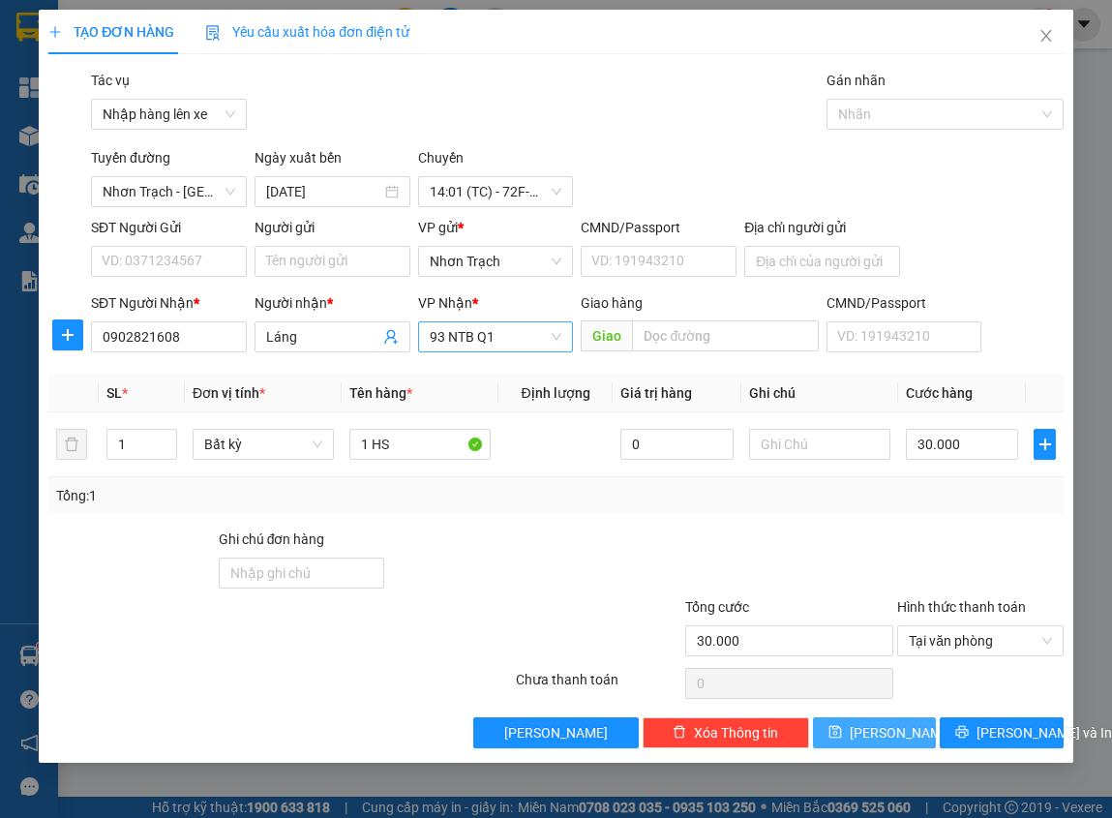
click at [911, 728] on button "[PERSON_NAME]" at bounding box center [875, 732] width 124 height 31
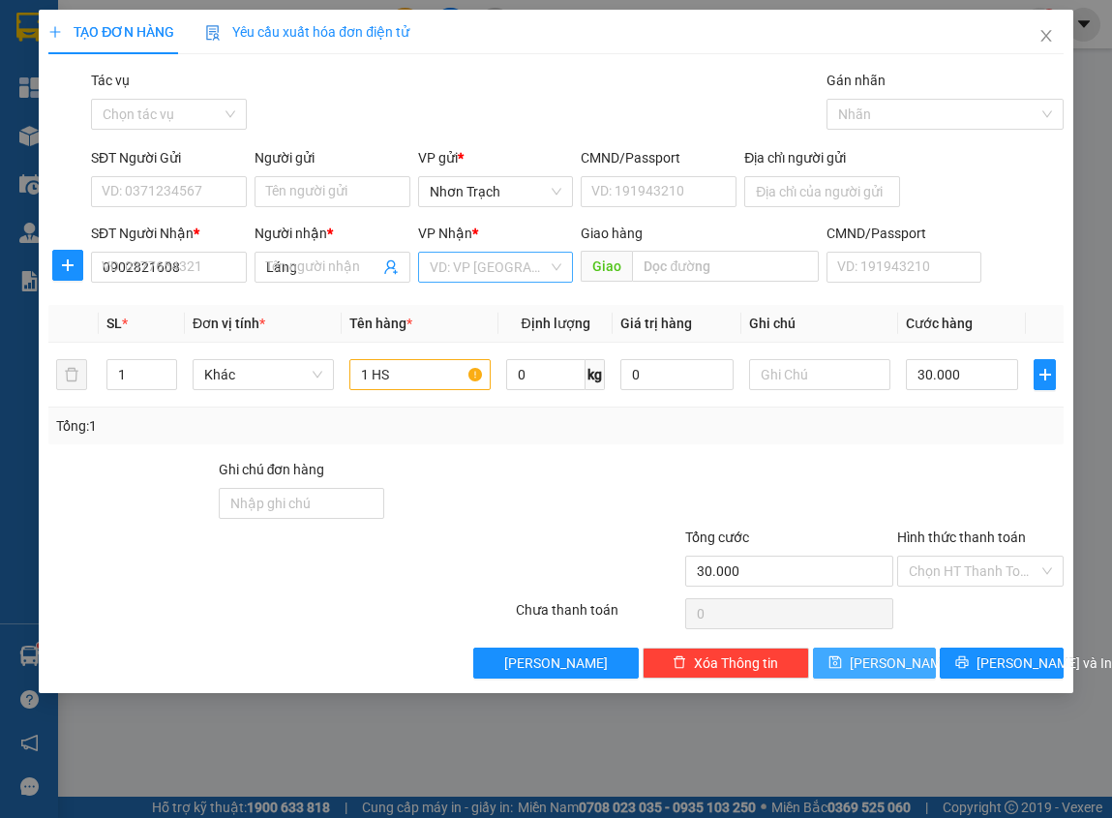
type input "0"
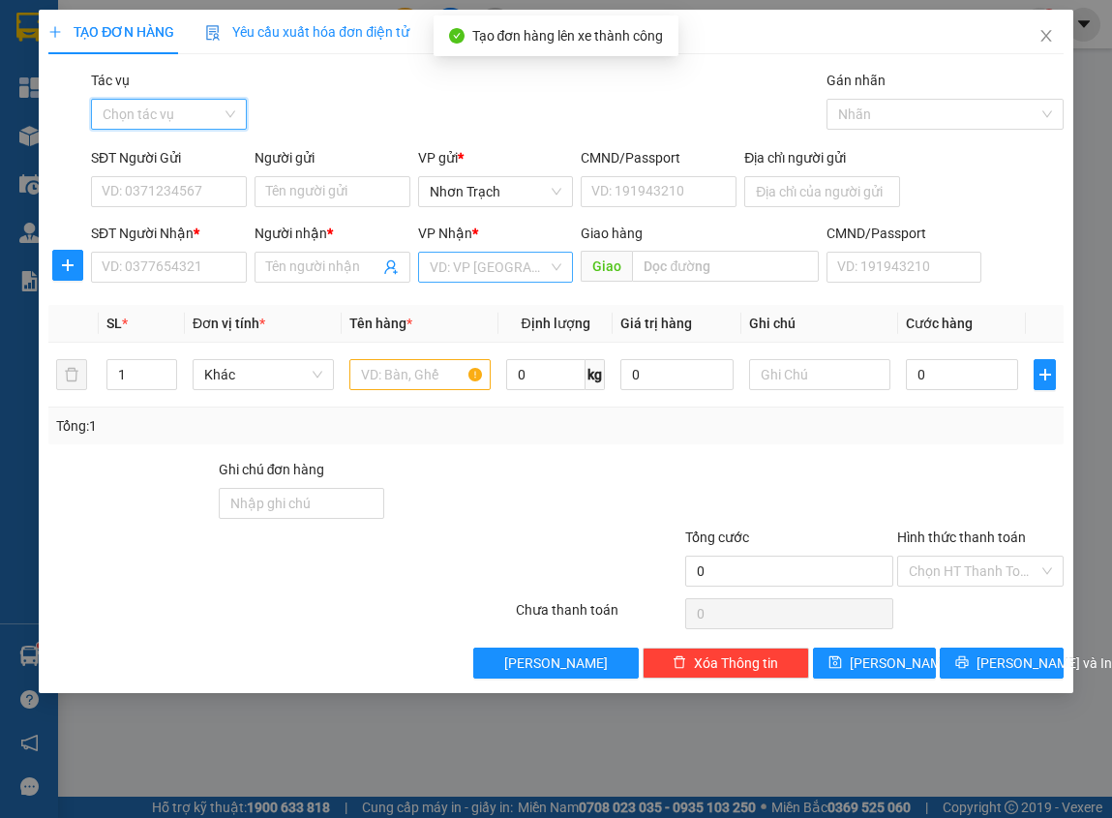
click at [163, 111] on input "Tác vụ" at bounding box center [162, 114] width 119 height 29
click at [164, 152] on div "Nhập hàng lên xe" at bounding box center [169, 152] width 133 height 21
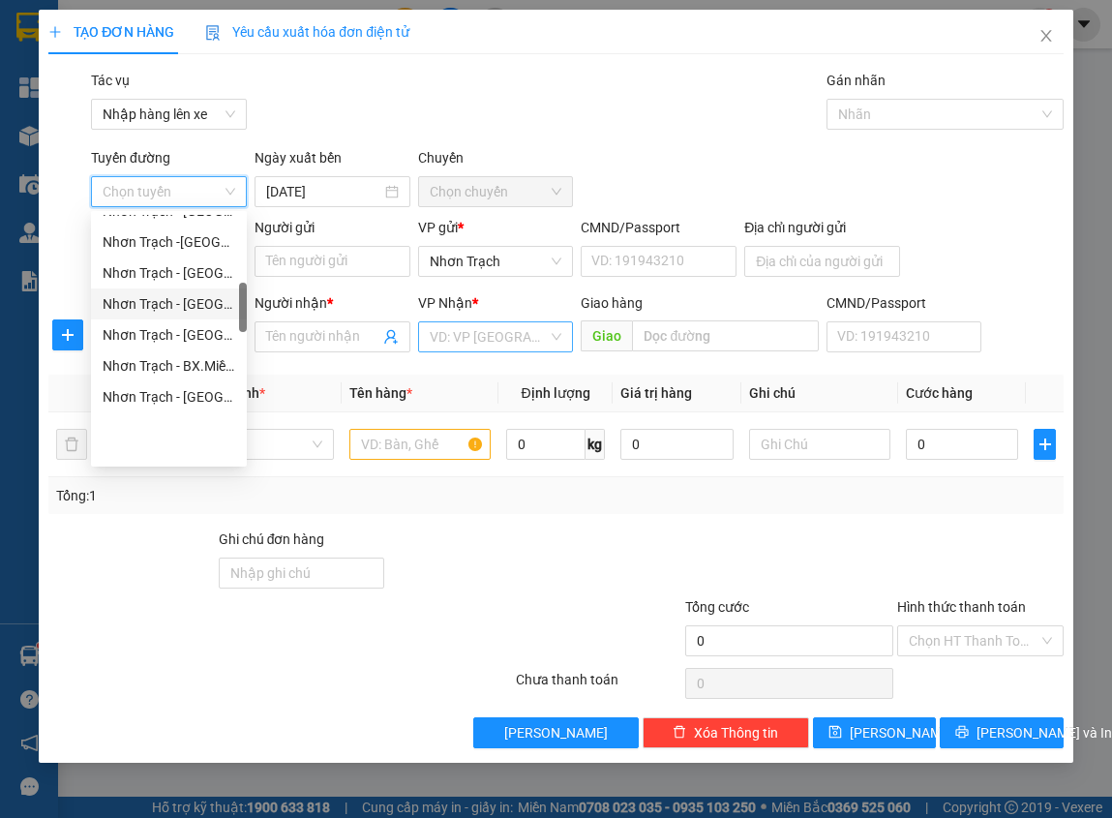
scroll to position [387, 0]
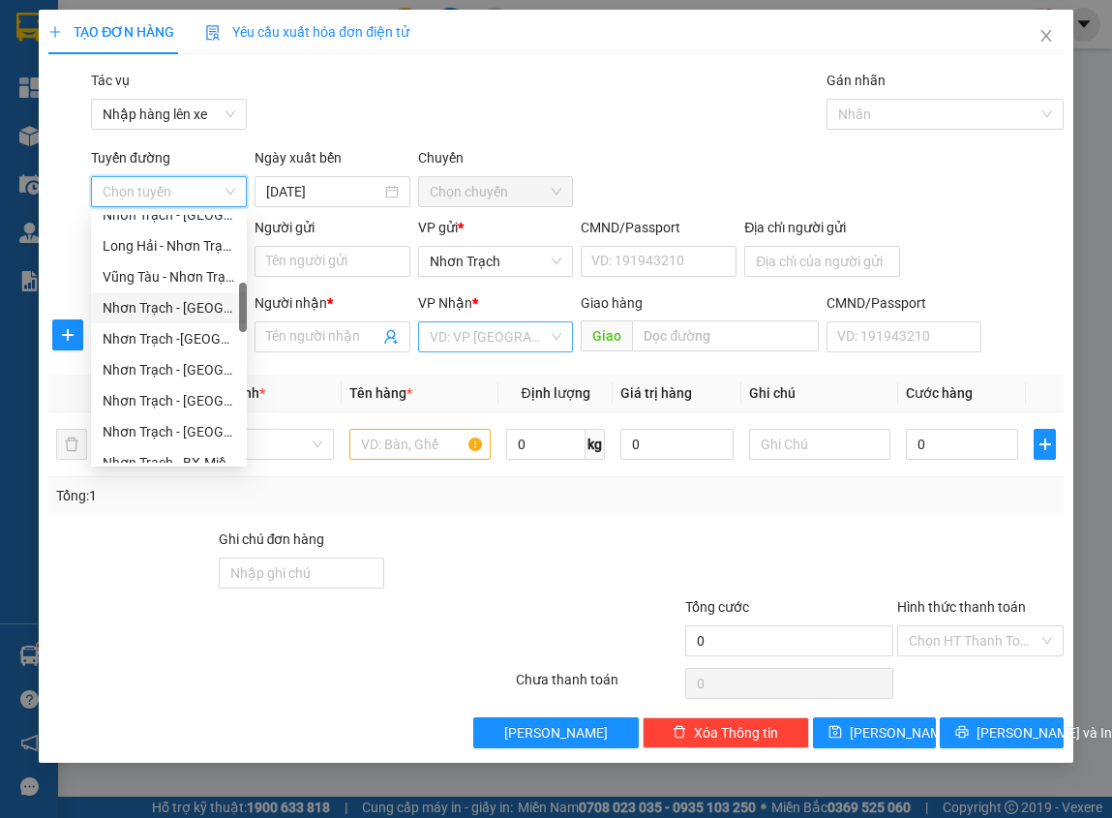
click at [170, 307] on div "Nhơn Trạch - [GEOGRAPHIC_DATA] (Hàng hóa)" at bounding box center [169, 307] width 133 height 21
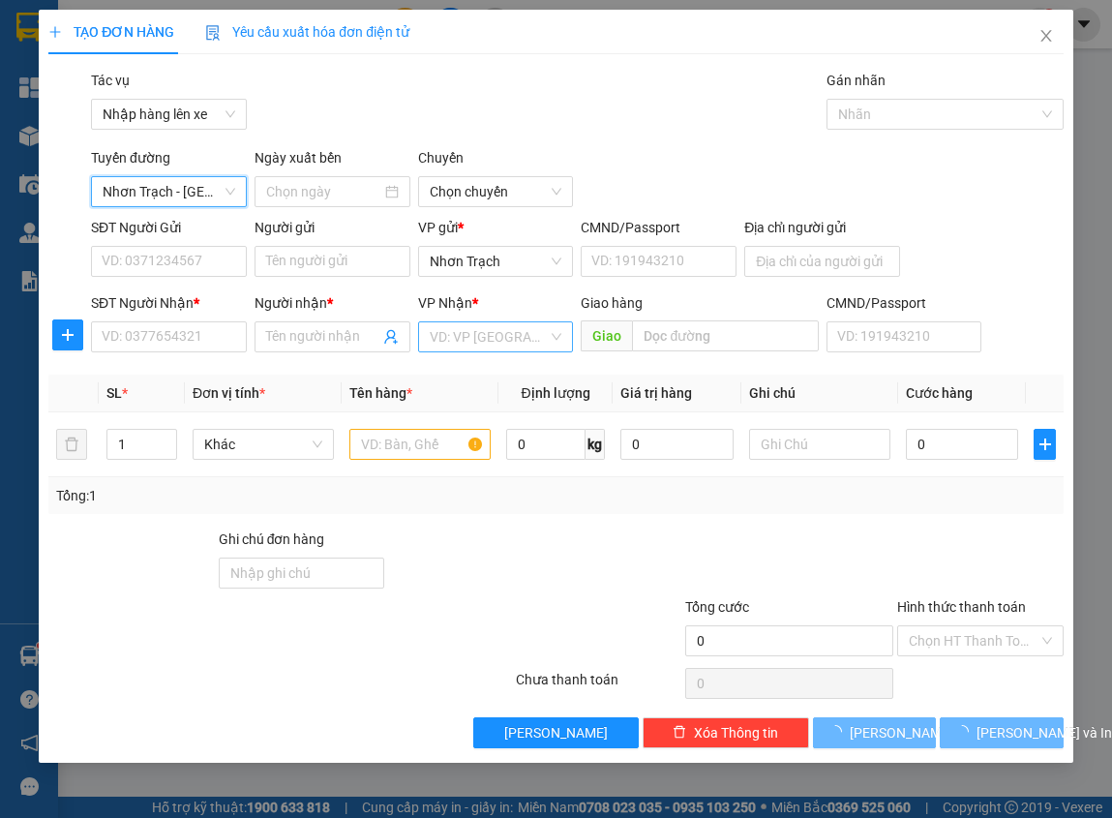
type input "[DATE]"
click at [441, 180] on span "10:00 (TC) - 72G-001.79" at bounding box center [496, 191] width 133 height 29
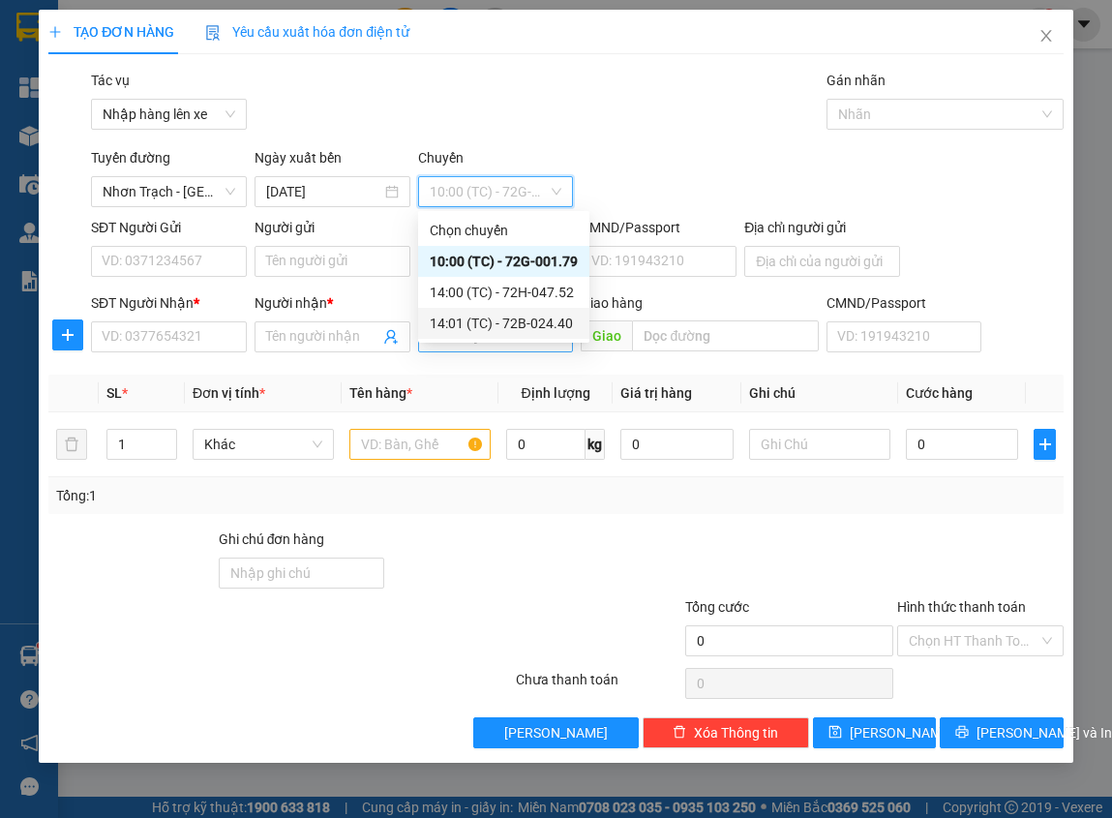
click at [490, 321] on div "14:01 (TC) - 72B-024.40" at bounding box center [504, 323] width 148 height 21
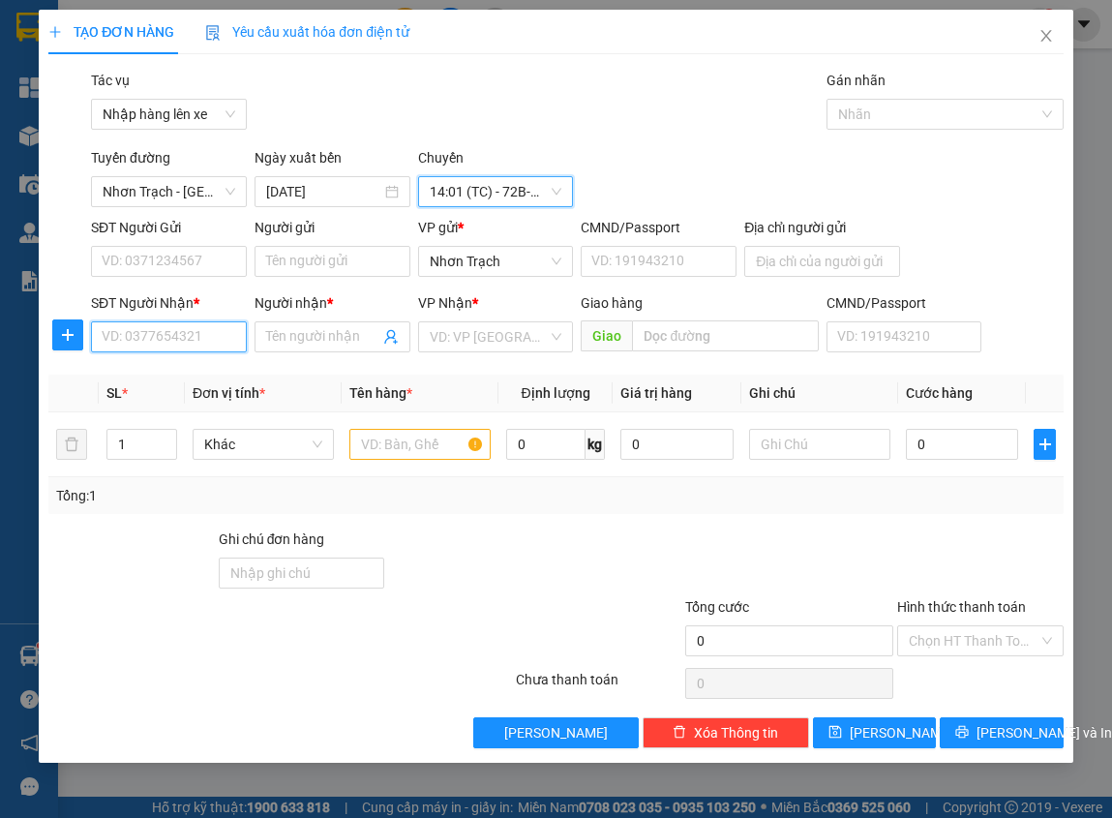
click at [195, 344] on input "SĐT Người Nhận *" at bounding box center [169, 336] width 156 height 31
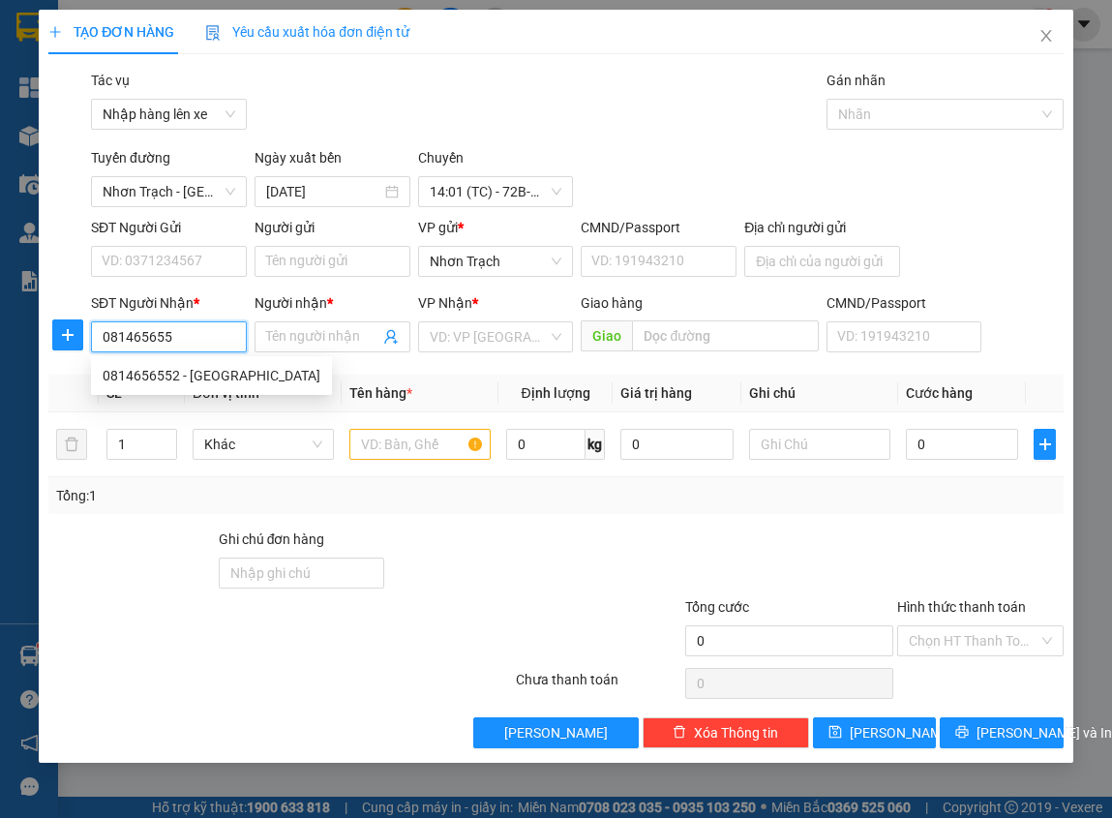
type input "0814656552"
click at [208, 364] on div "0814656552 - [GEOGRAPHIC_DATA]" at bounding box center [211, 375] width 241 height 31
type input "[PERSON_NAME]"
type input "0814656552"
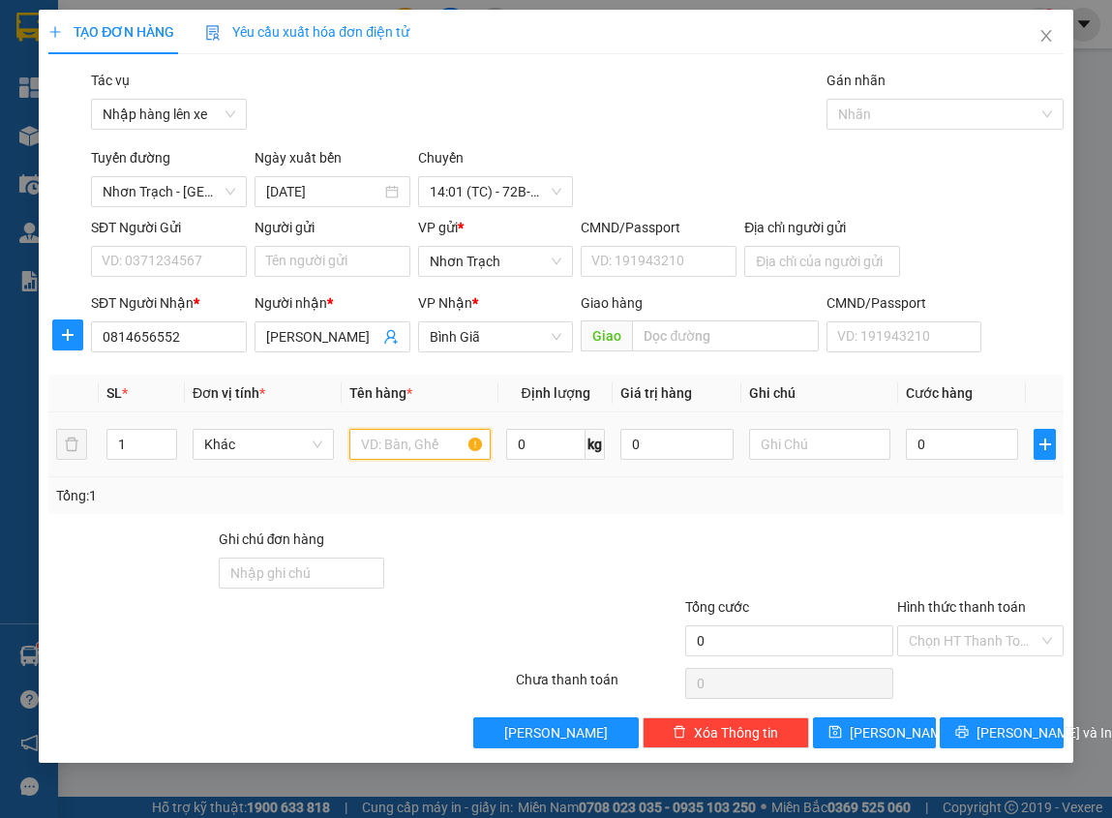
click at [409, 435] on input "text" at bounding box center [419, 444] width 141 height 31
type input "2 BAO"
drag, startPoint x: 152, startPoint y: 455, endPoint x: 106, endPoint y: 451, distance: 45.6
click at [100, 451] on td "1" at bounding box center [141, 444] width 85 height 65
type input "2"
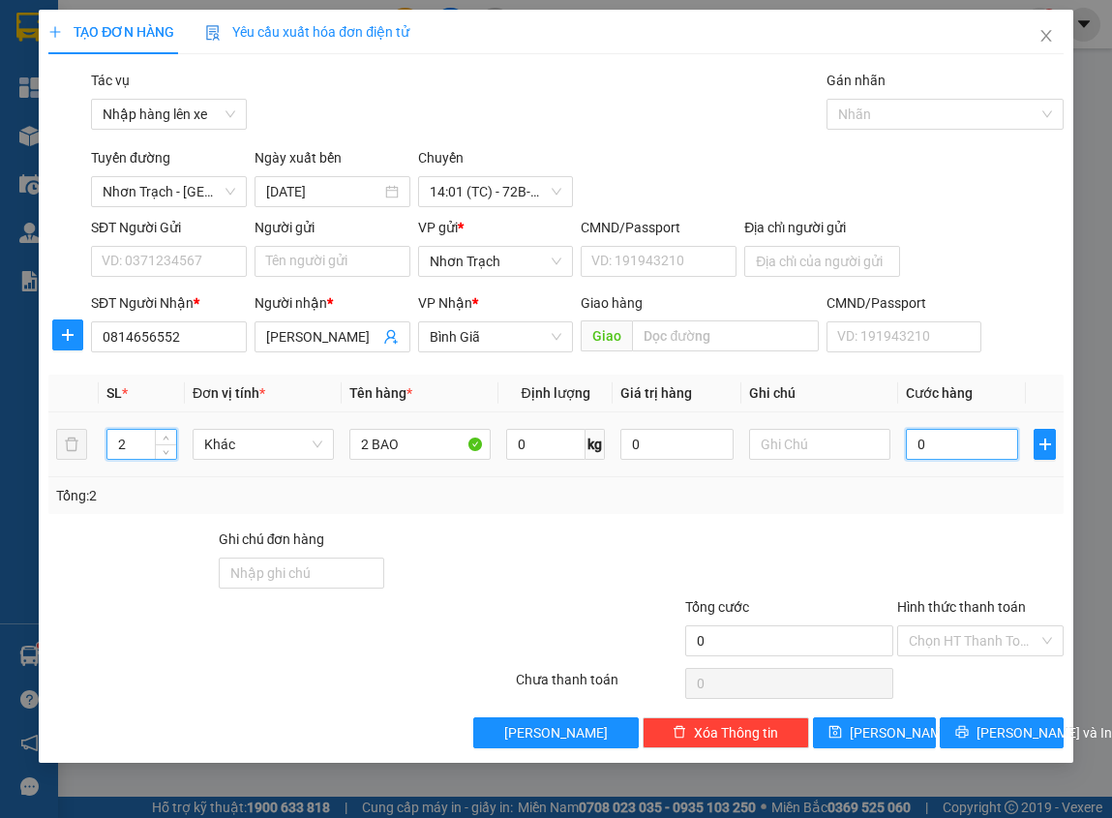
click at [967, 446] on input "0" at bounding box center [962, 444] width 113 height 31
type input "70"
type input "7"
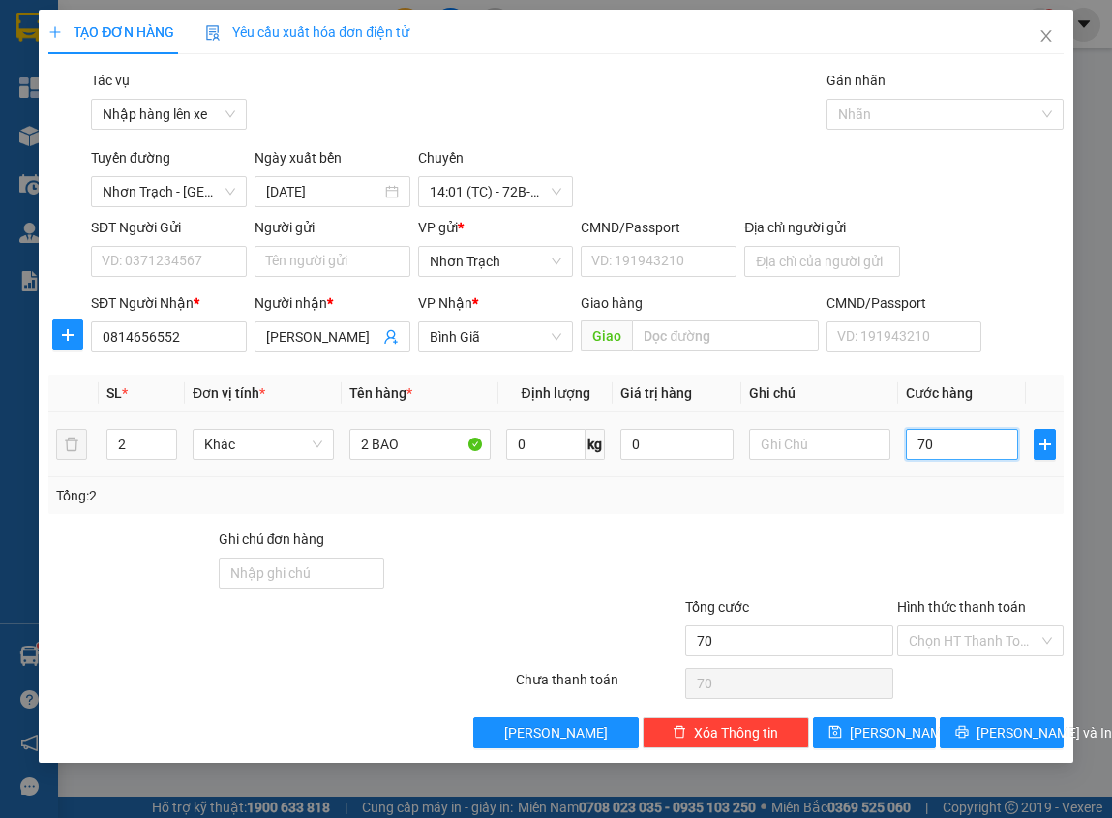
type input "7"
type input "0"
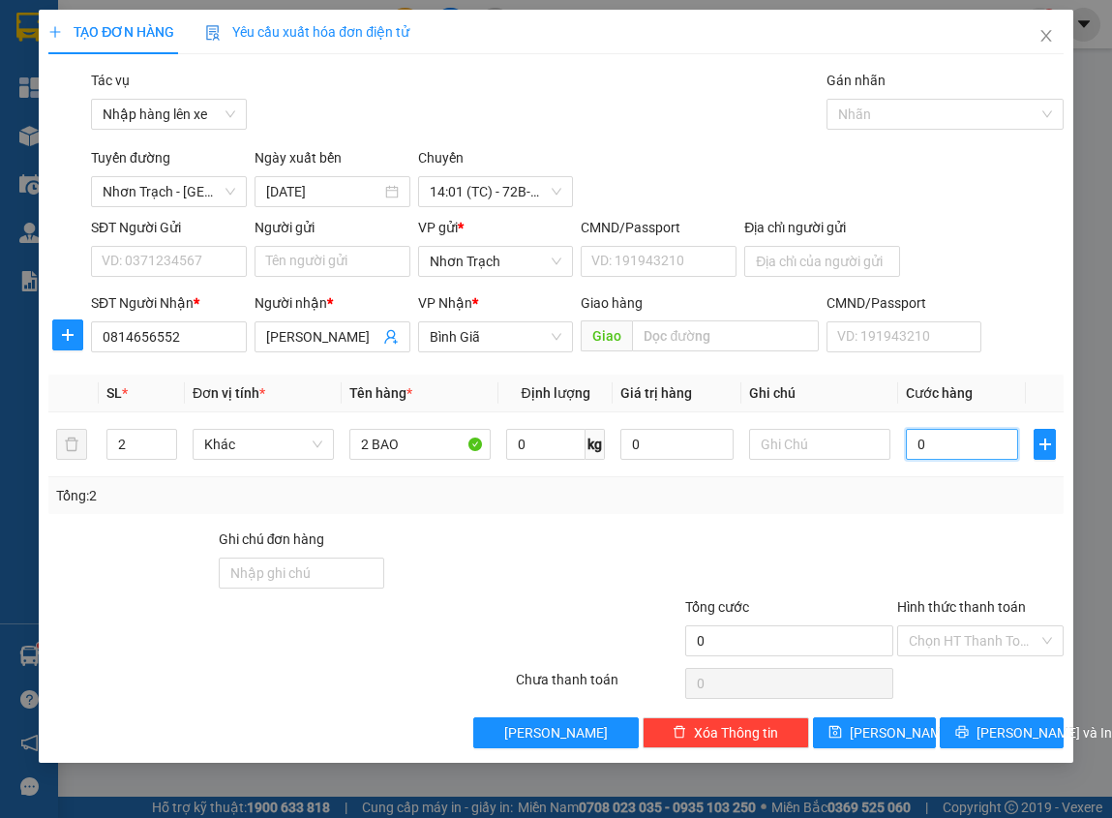
type input "08"
type input "8"
type input "080"
type input "80"
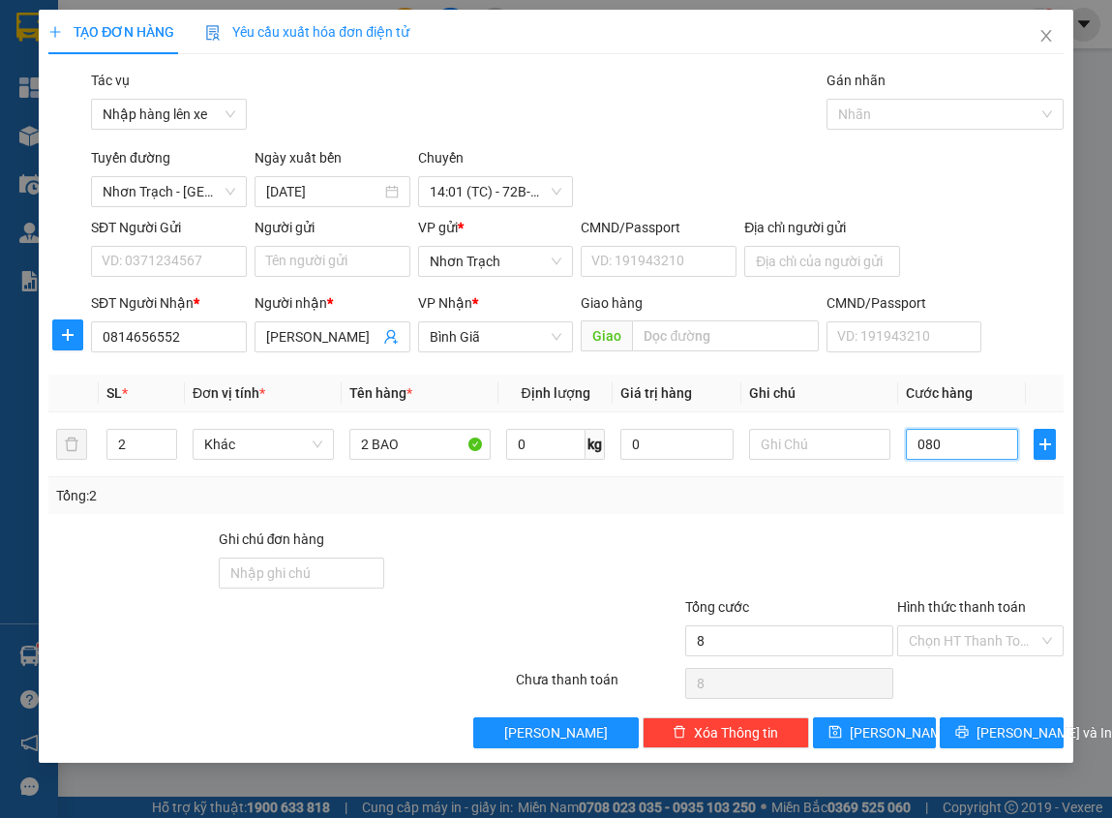
type input "80"
type input "0.800"
type input "800"
type input "08.000"
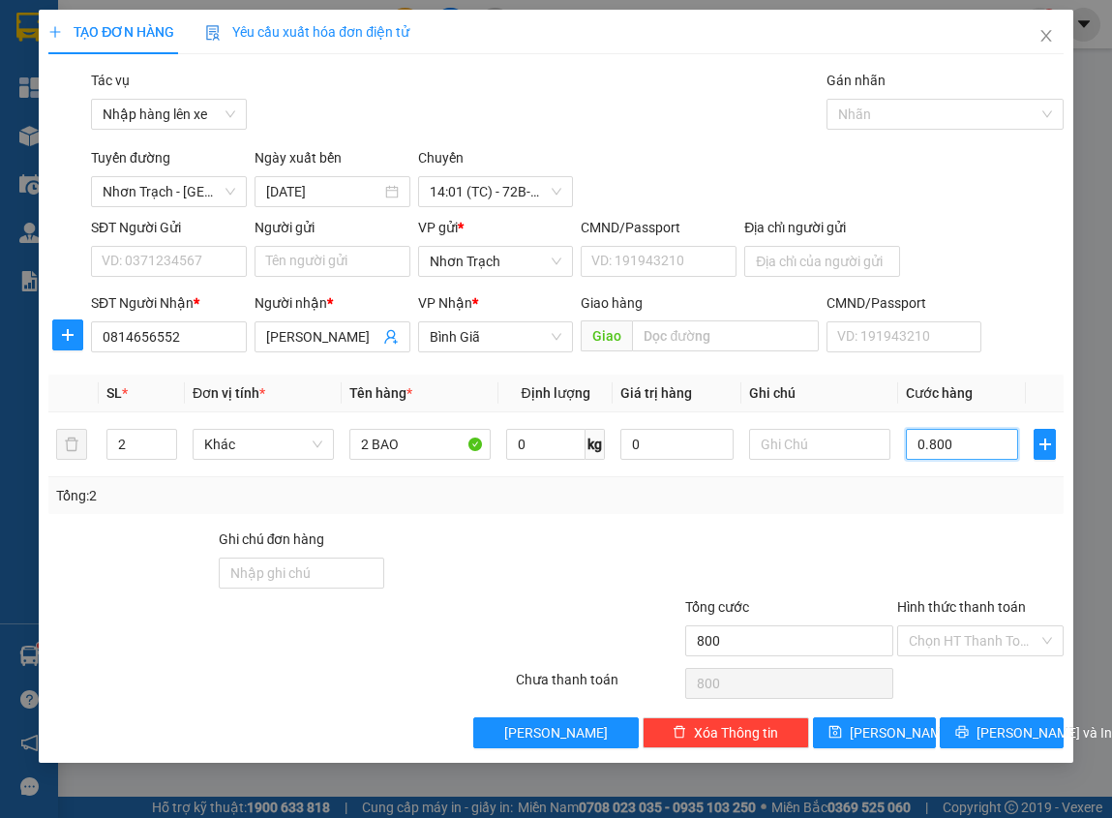
type input "8.000"
type input "080.000"
type input "80.000"
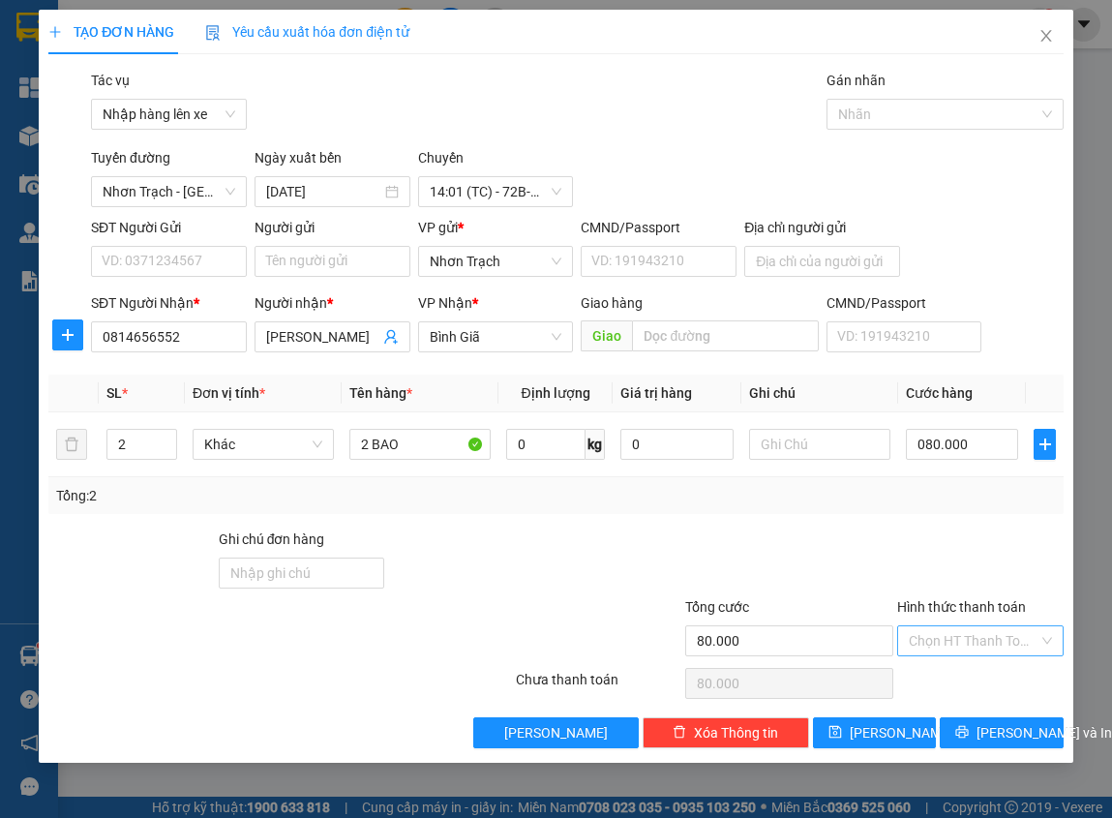
type input "80.000"
click at [985, 640] on input "Hình thức thanh toán" at bounding box center [973, 640] width 129 height 29
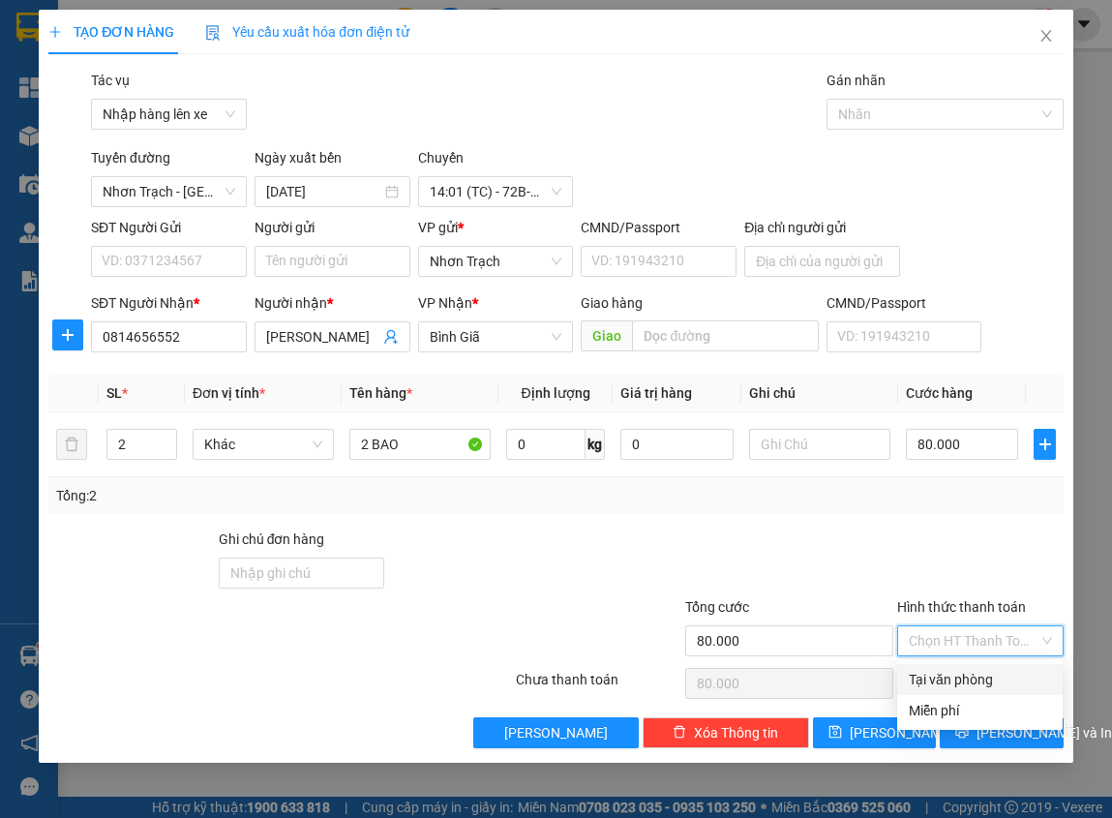
click at [952, 682] on div "Tại văn phòng" at bounding box center [980, 679] width 142 height 21
type input "0"
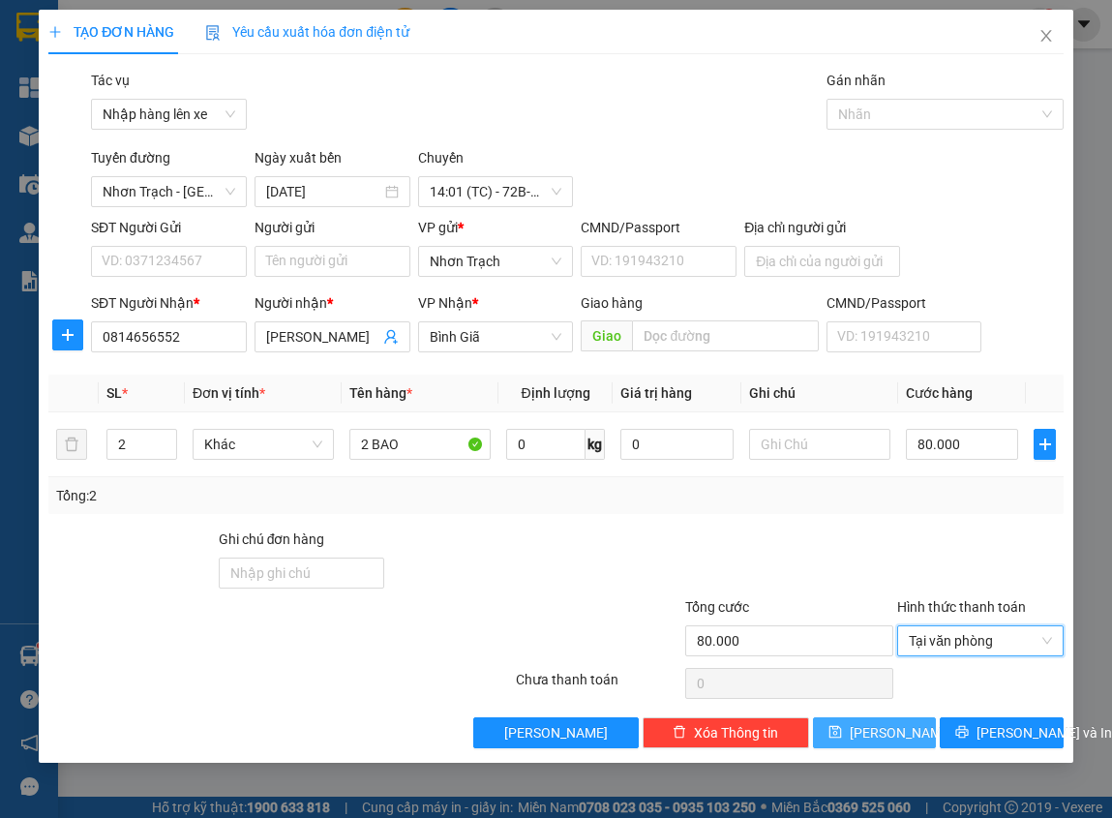
click at [893, 718] on button "[PERSON_NAME]" at bounding box center [875, 732] width 124 height 31
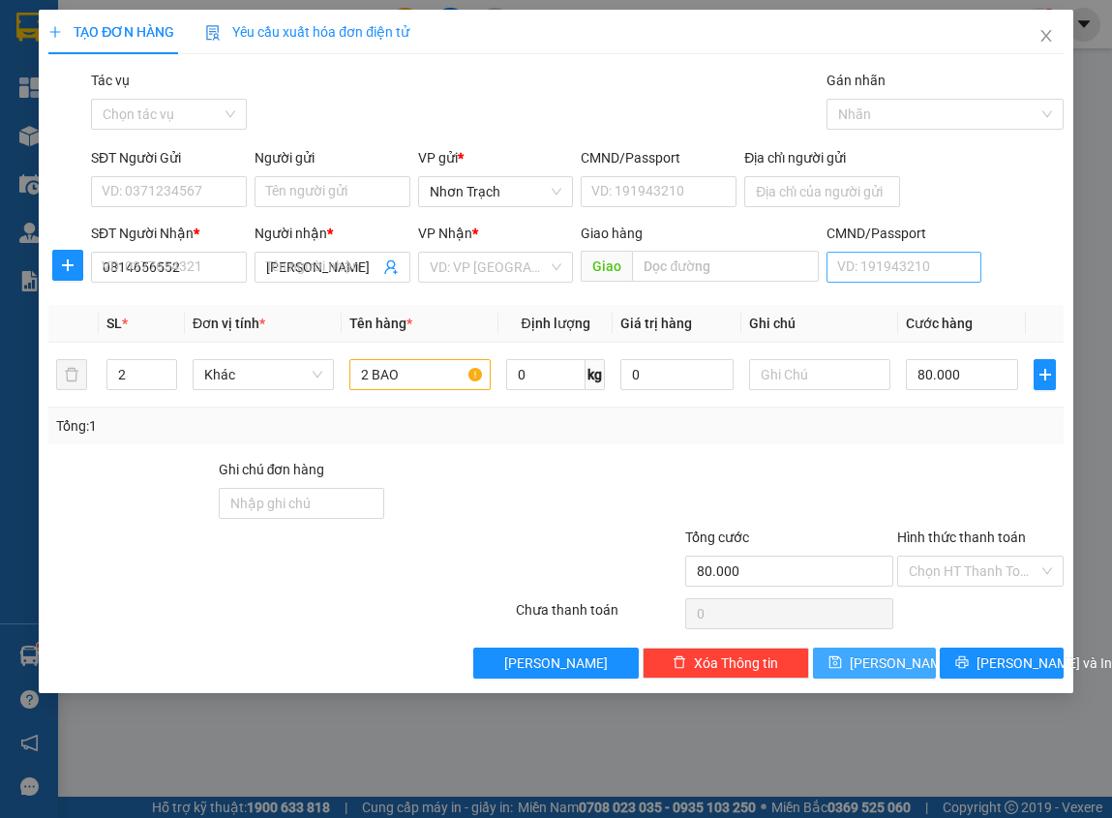
type input "1"
type input "0"
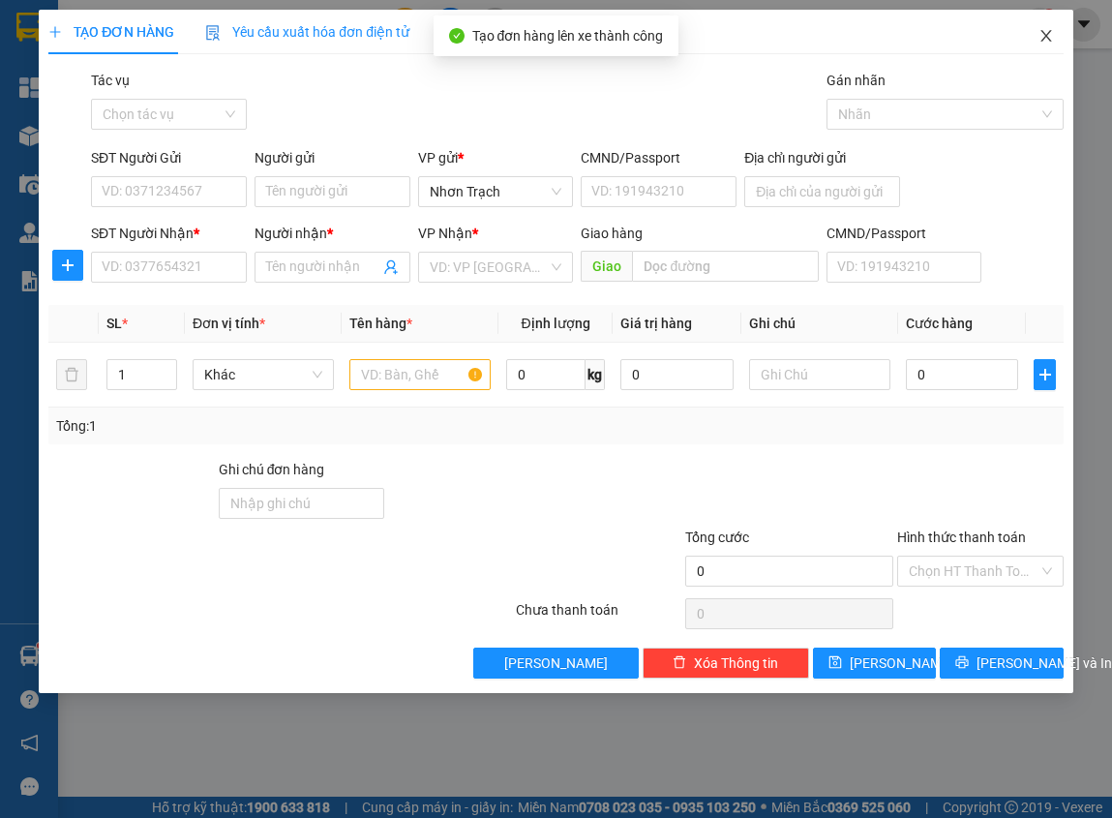
click at [1046, 31] on icon "close" at bounding box center [1045, 35] width 15 height 15
